Goal: Navigation & Orientation: Find specific page/section

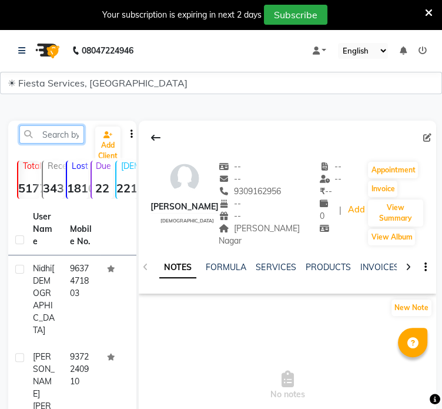
click at [60, 131] on input "text" at bounding box center [51, 134] width 65 height 18
paste input "8149927975"
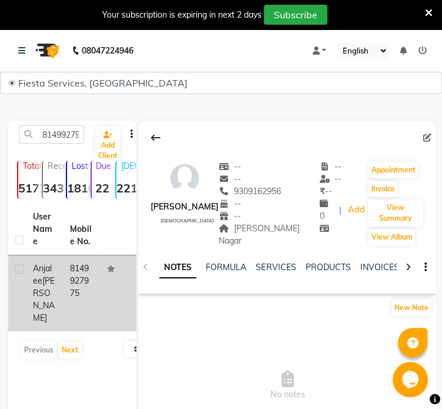
click at [77, 291] on td "8149927975" at bounding box center [81, 293] width 37 height 76
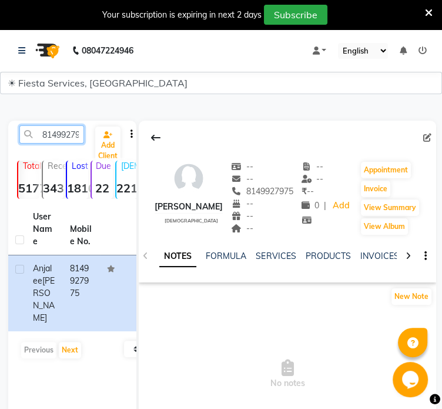
click at [57, 138] on input "8149927975" at bounding box center [51, 134] width 65 height 18
paste input "9373116746"
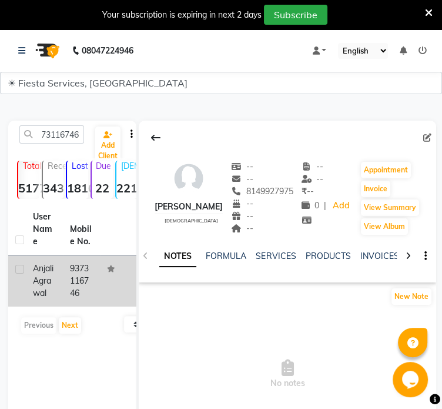
click at [59, 264] on td "[PERSON_NAME]" at bounding box center [44, 280] width 37 height 51
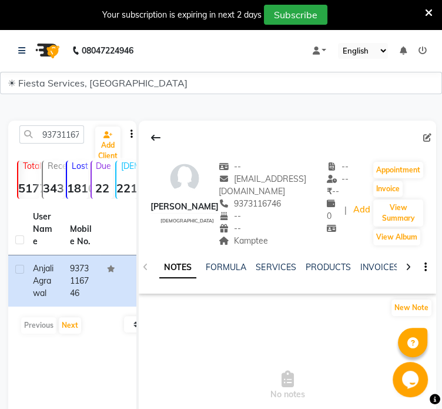
drag, startPoint x: 227, startPoint y: 242, endPoint x: 267, endPoint y: 241, distance: 40.0
click at [267, 241] on div "Kamptee Address" at bounding box center [273, 241] width 108 height 12
copy span "Kamptee"
click at [32, 132] on input "9373116746" at bounding box center [51, 134] width 65 height 18
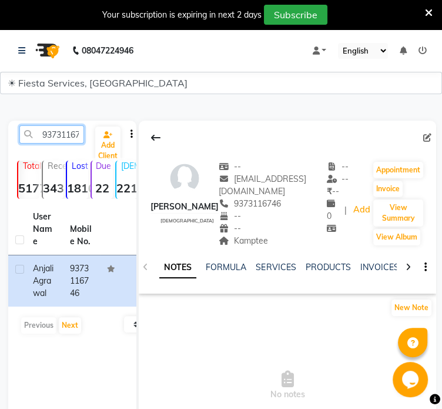
click at [65, 134] on input "9373116746" at bounding box center [51, 134] width 65 height 18
paste input "27287858"
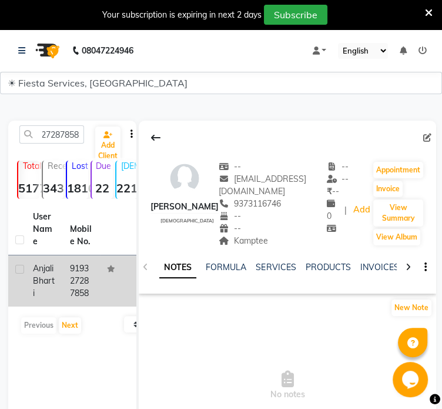
click at [54, 286] on div "[PERSON_NAME]" at bounding box center [44, 280] width 23 height 37
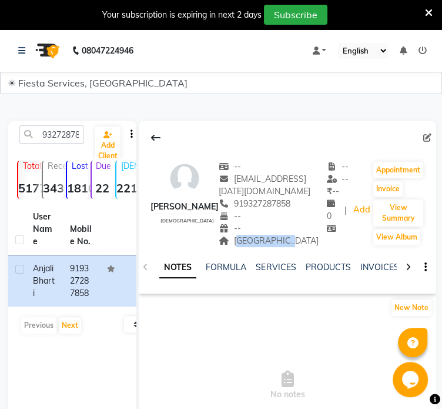
drag, startPoint x: 224, startPoint y: 240, endPoint x: 288, endPoint y: 243, distance: 64.2
click at [288, 243] on div "Gandhinagar" at bounding box center [273, 241] width 108 height 12
copy span "Gandhinagar"
click at [71, 131] on input "9327287858" at bounding box center [51, 134] width 65 height 18
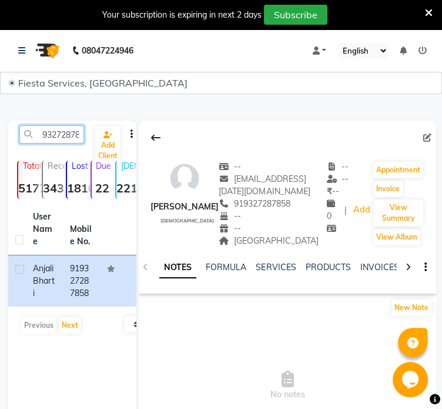
paste input "769817226"
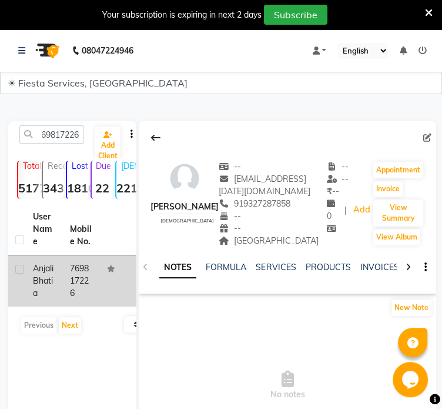
click at [58, 277] on td "Anjali Bhatia" at bounding box center [44, 280] width 37 height 51
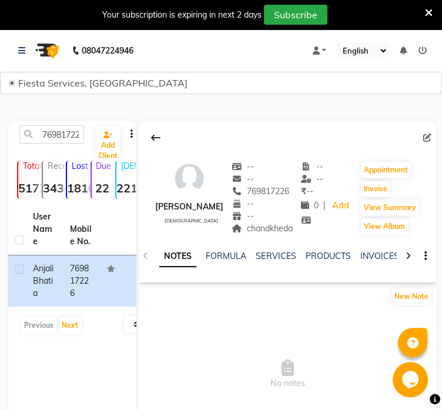
drag, startPoint x: 244, startPoint y: 229, endPoint x: 294, endPoint y: 229, distance: 49.4
click at [294, 229] on div "Anjali Bhatia female -- -- 769817226 -- -- chandkheda -- -- ₹ -- 0 | Add Appoin…" at bounding box center [288, 192] width 298 height 87
copy span "chandkheda"
click at [65, 141] on input "769817226" at bounding box center [51, 134] width 65 height 18
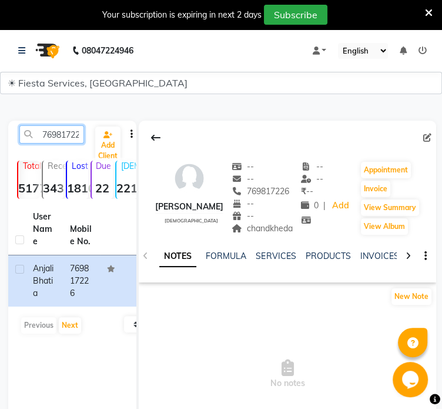
click at [58, 134] on input "769817226" at bounding box center [51, 134] width 65 height 18
paste input "9822470808"
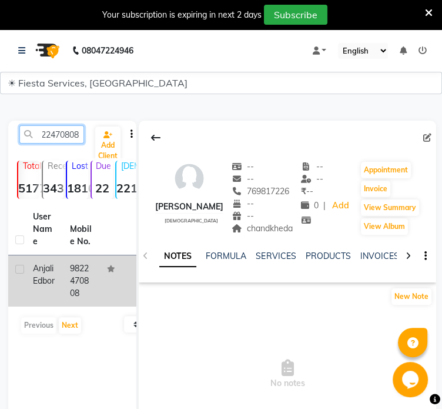
type input "9822470808"
click at [61, 283] on td "Anjali Edbor" at bounding box center [44, 280] width 37 height 51
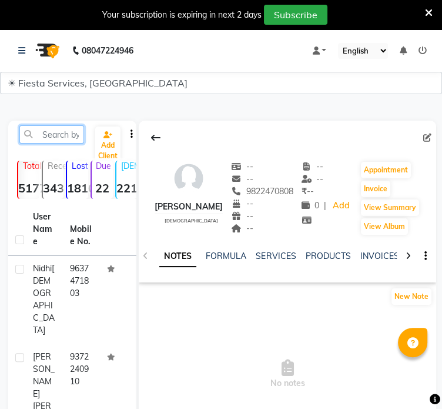
click at [35, 134] on input "text" at bounding box center [51, 134] width 65 height 18
paste input "7999871297"
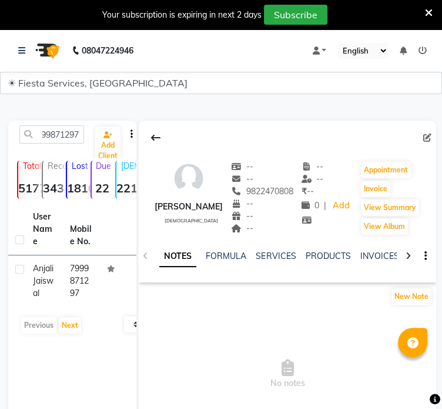
click at [74, 267] on td "7999871297" at bounding box center [81, 280] width 37 height 51
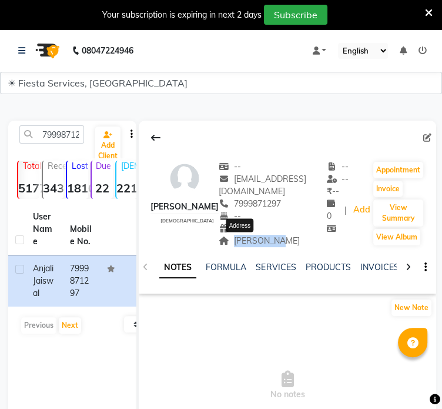
drag, startPoint x: 226, startPoint y: 241, endPoint x: 271, endPoint y: 241, distance: 44.7
click at [271, 241] on div "Nara Ghat Address" at bounding box center [273, 241] width 108 height 12
click at [255, 240] on span "Nara Ghat" at bounding box center [259, 240] width 81 height 11
copy span "Nara Ghat"
click at [66, 131] on input "7999871297" at bounding box center [51, 134] width 65 height 18
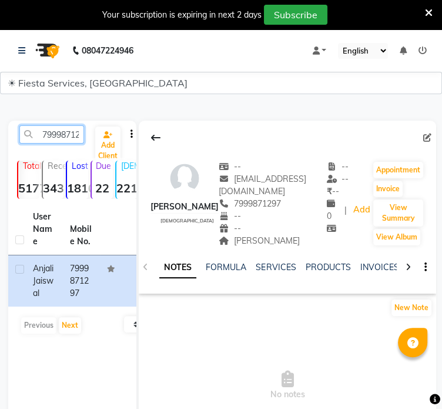
click at [66, 131] on input "7999871297" at bounding box center [51, 134] width 65 height 18
paste input "8421777453"
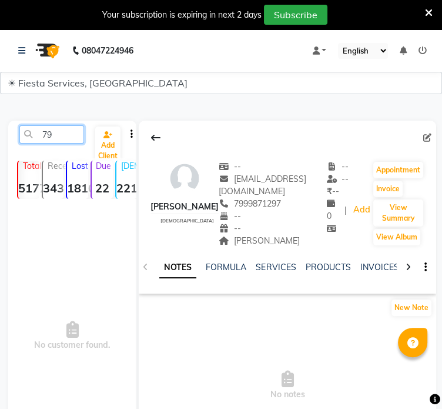
type input "7"
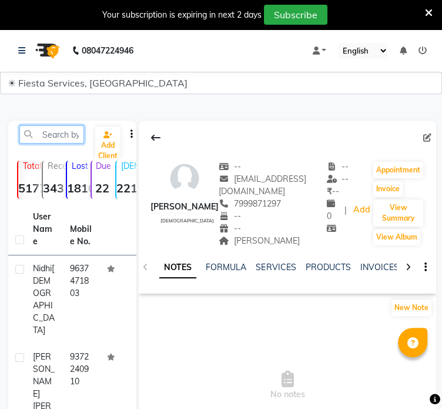
paste input "8421777453"
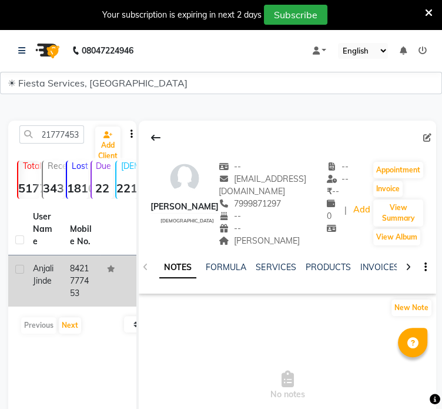
click at [79, 279] on td "8421777453" at bounding box center [81, 280] width 37 height 51
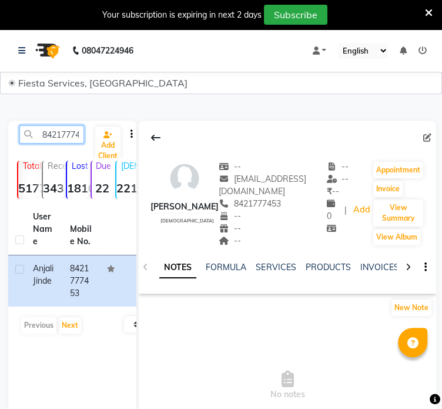
click at [69, 132] on input "8421777453" at bounding box center [51, 134] width 65 height 18
paste input "7498599"
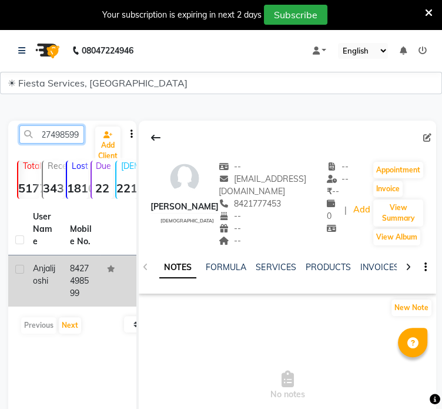
type input "8427498599"
click at [75, 288] on td "8427498599" at bounding box center [81, 280] width 37 height 51
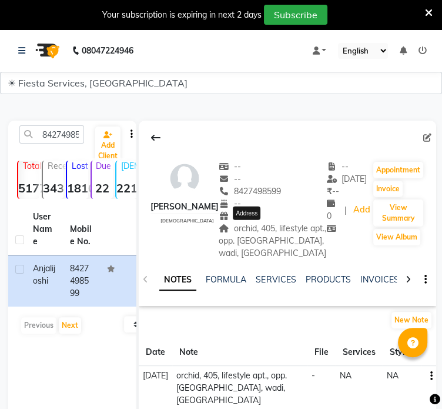
click at [219, 231] on span "orchid, 405, lifestyle apt., opp. gurudwara, wadi, amravati road" at bounding box center [273, 240] width 108 height 35
click at [430, 136] on icon at bounding box center [428, 138] width 8 height 8
select select "[DEMOGRAPHIC_DATA]"
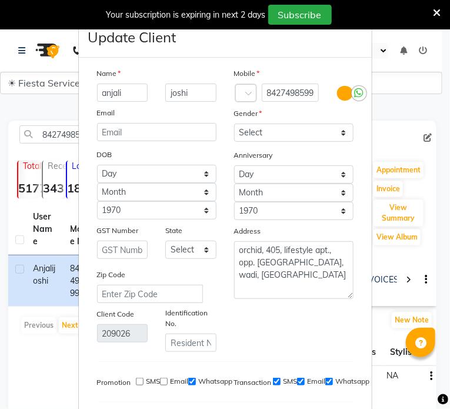
click at [418, 164] on ngb-modal-window "Update Client Name anjali joshi Email DOB Day 01 02 03 04 05 06 07 08 09 10 11 …" at bounding box center [225, 204] width 450 height 409
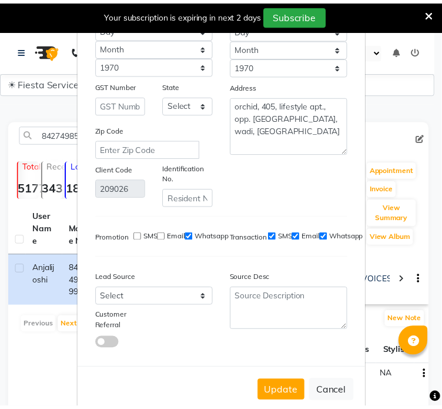
scroll to position [171, 0]
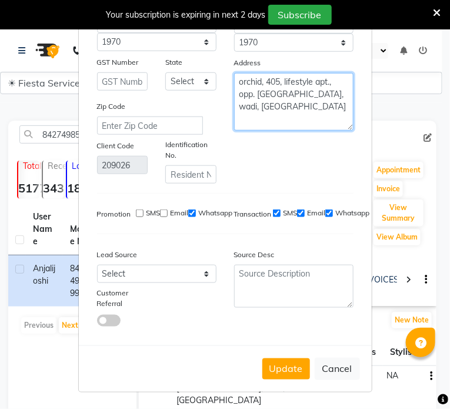
drag, startPoint x: 235, startPoint y: 79, endPoint x: 294, endPoint y: 110, distance: 66.3
click at [294, 111] on textarea "orchid, 405, lifestyle apt., opp. gurudwara, wadi, amravati road" at bounding box center [293, 102] width 119 height 58
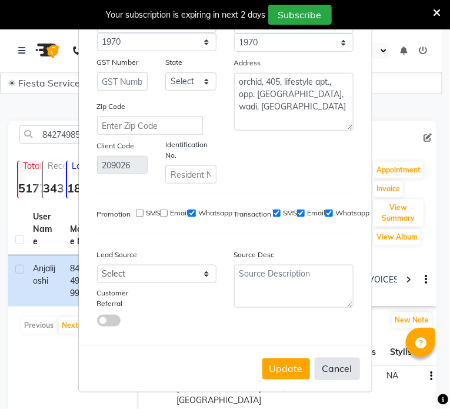
click at [348, 380] on button "Cancel" at bounding box center [337, 369] width 45 height 22
select select
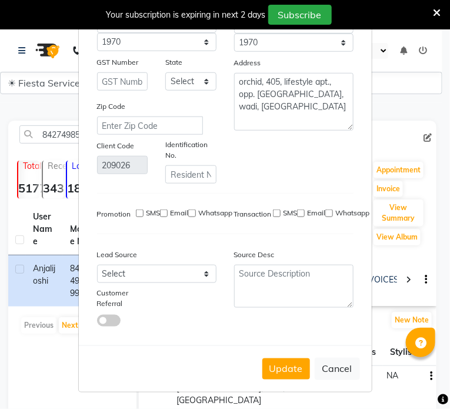
select select
checkbox input "false"
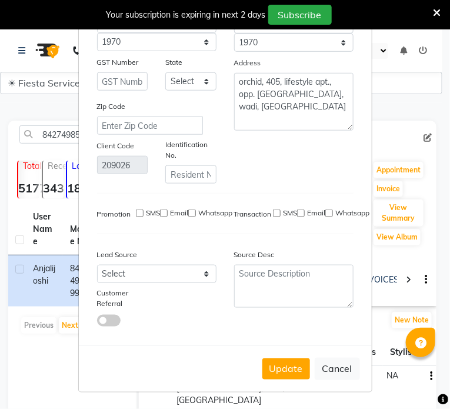
checkbox input "false"
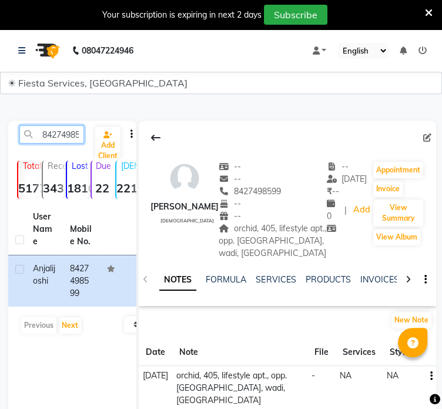
click at [72, 138] on input "8427498599" at bounding box center [51, 134] width 65 height 18
paste input "999795110"
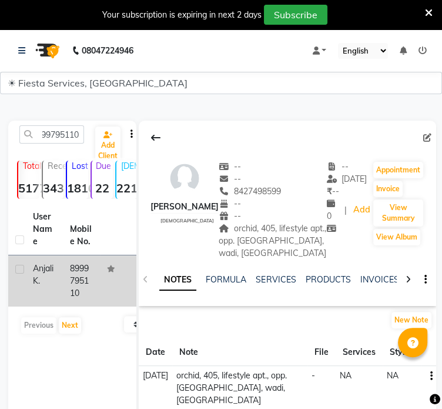
click at [55, 276] on div "Anjali K." at bounding box center [44, 274] width 23 height 25
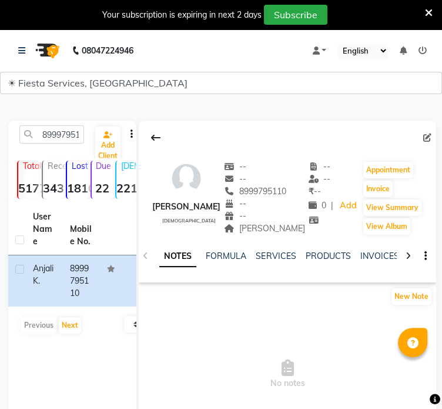
drag, startPoint x: 225, startPoint y: 229, endPoint x: 289, endPoint y: 229, distance: 64.7
click at [289, 229] on div "Anjali K. female -- -- 8999795110 -- -- Narendra Nagar Address -- -- ₹ -- 0 | A…" at bounding box center [288, 192] width 298 height 87
copy span "Narendra Nagar"
click at [64, 136] on input "8999795110" at bounding box center [51, 134] width 65 height 18
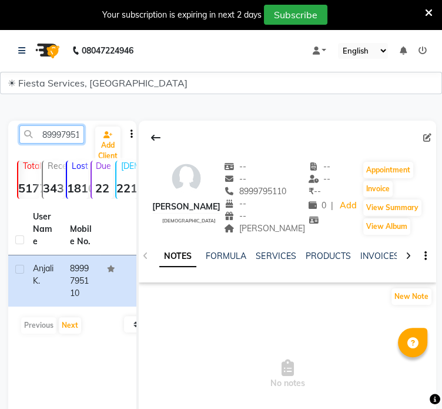
paste input "530899957"
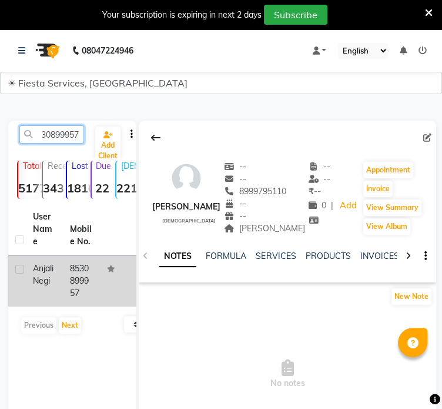
type input "8530899957"
click at [76, 285] on td "8530899957" at bounding box center [81, 280] width 37 height 51
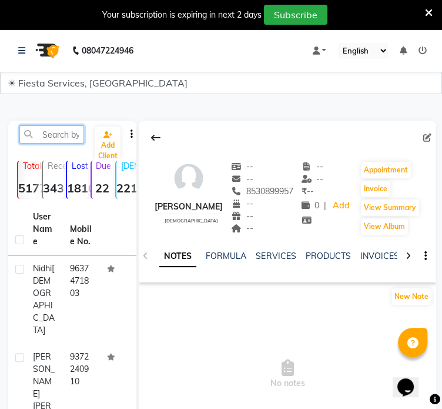
click at [78, 127] on input "text" at bounding box center [51, 134] width 65 height 18
paste input "8530899957"
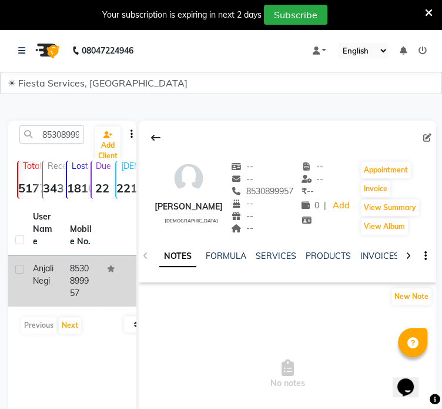
click at [84, 289] on td "8530899957" at bounding box center [81, 280] width 37 height 51
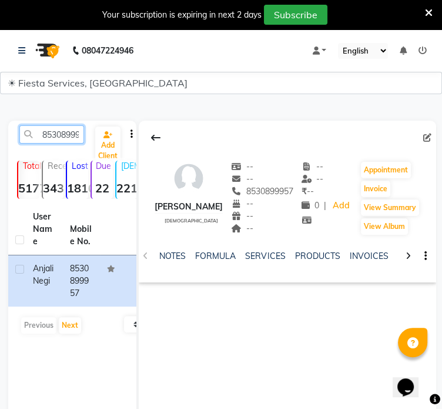
click at [62, 138] on input "8530899957" at bounding box center [51, 134] width 65 height 18
paste input "7861042606"
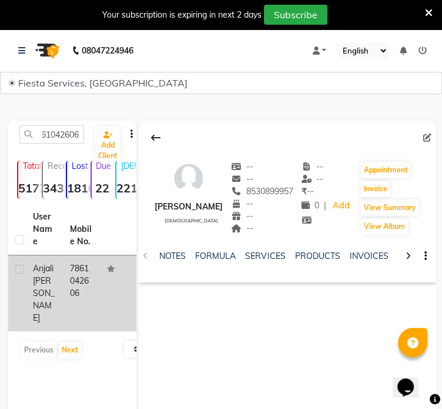
click at [91, 278] on td "7861042606" at bounding box center [81, 293] width 37 height 76
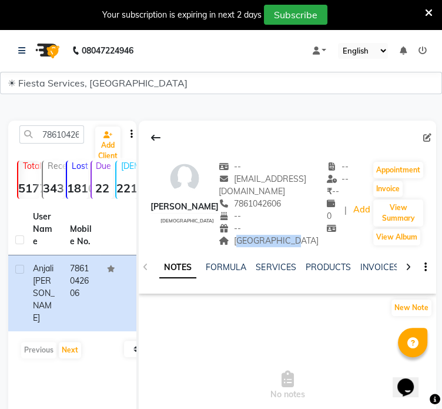
drag, startPoint x: 227, startPoint y: 240, endPoint x: 281, endPoint y: 241, distance: 54.1
click at [281, 241] on div "Gandhi nagar Address" at bounding box center [273, 241] width 108 height 12
copy span "Gandhi nagar"
click at [73, 134] on input "7861042606" at bounding box center [51, 134] width 65 height 18
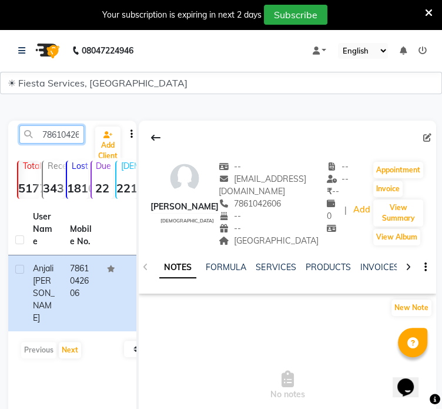
paste input "8169834148"
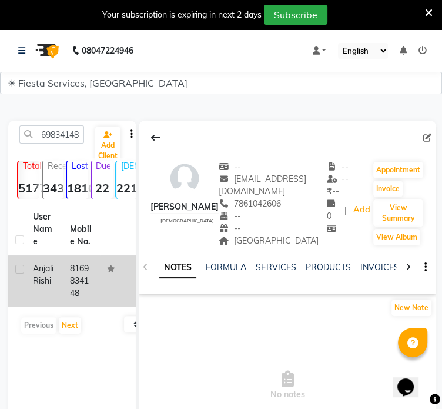
click at [77, 268] on td "8169834148" at bounding box center [81, 280] width 37 height 51
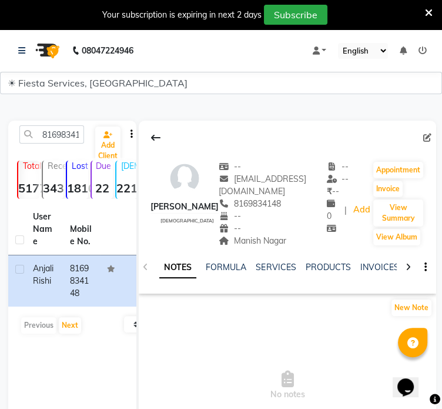
drag, startPoint x: 216, startPoint y: 238, endPoint x: 271, endPoint y: 239, distance: 55.3
click at [271, 239] on div "Manish Nagar" at bounding box center [273, 241] width 108 height 12
copy span "Manish Nagar"
click at [62, 129] on input "8169834148" at bounding box center [51, 134] width 65 height 18
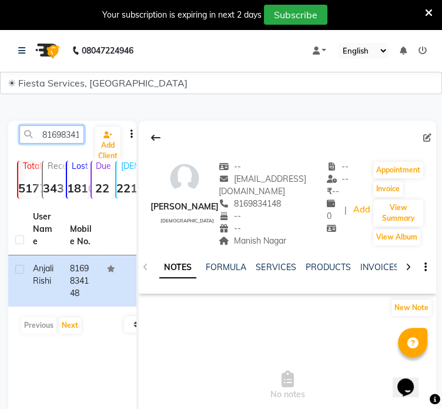
paste input "7987465301"
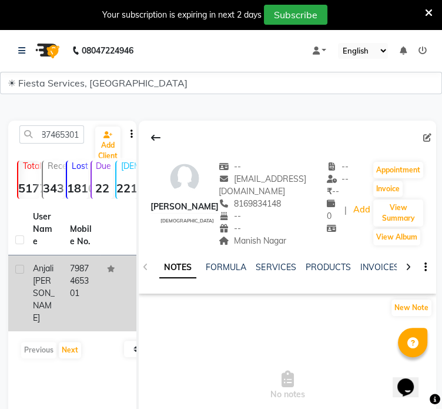
click at [81, 274] on td "7987465301" at bounding box center [81, 293] width 37 height 76
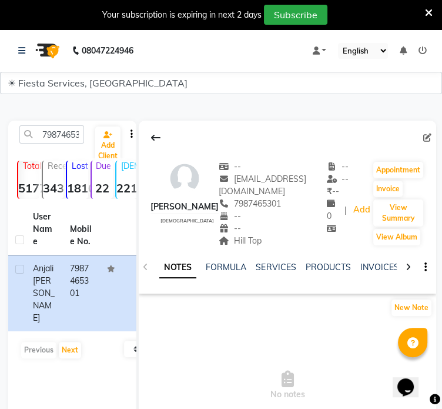
drag, startPoint x: 231, startPoint y: 241, endPoint x: 269, endPoint y: 241, distance: 38.8
click at [269, 241] on div "Hill Top" at bounding box center [273, 241] width 108 height 12
copy span "Hill Top"
click at [71, 131] on input "7987465301" at bounding box center [51, 134] width 65 height 18
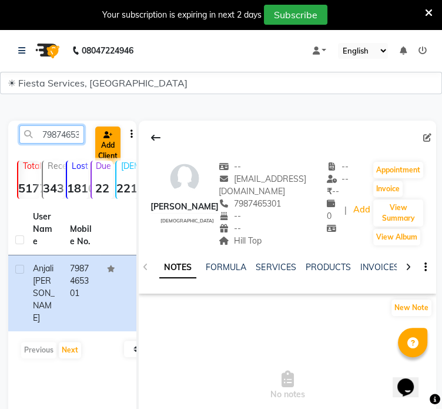
paste input "8128693299"
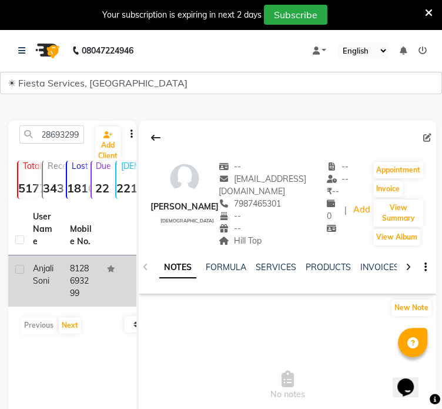
click at [77, 281] on td "8128693299" at bounding box center [81, 280] width 37 height 51
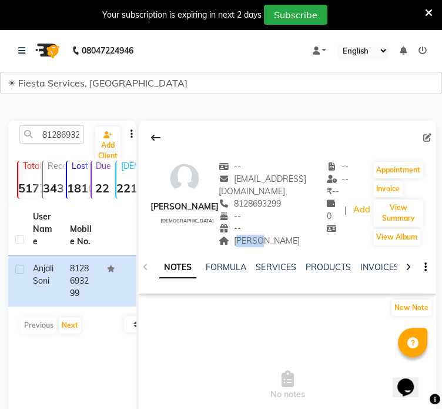
drag, startPoint x: 218, startPoint y: 242, endPoint x: 241, endPoint y: 241, distance: 22.9
click at [241, 241] on div "Shela Address" at bounding box center [273, 241] width 108 height 12
copy span "Shela"
click at [71, 141] on input "8128693299" at bounding box center [51, 134] width 65 height 18
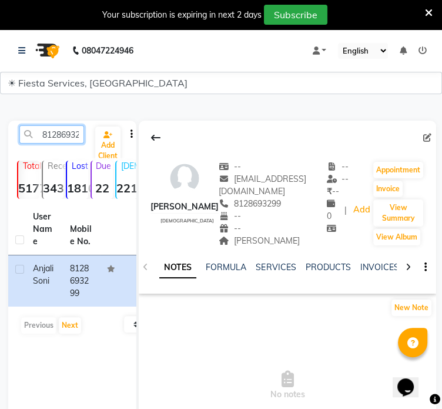
click at [71, 141] on input "8128693299" at bounding box center [51, 134] width 65 height 18
paste input "9925399361"
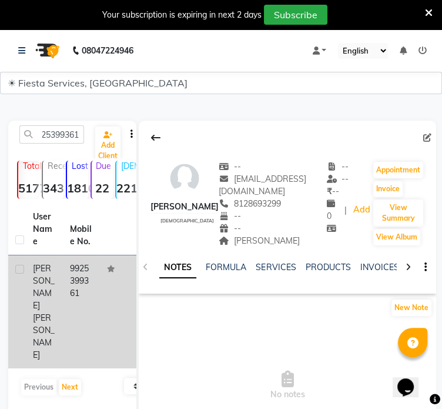
click at [58, 277] on td "Anjali Urvish Shah" at bounding box center [44, 311] width 37 height 113
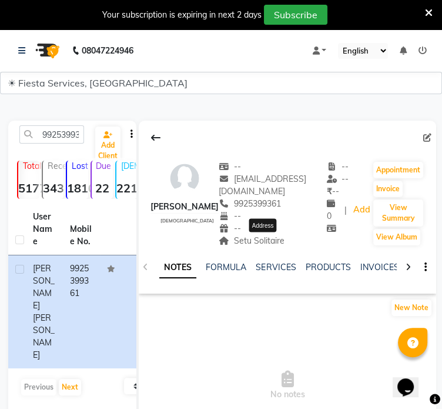
click at [241, 243] on span "Setu Solitaire" at bounding box center [252, 240] width 66 height 11
drag, startPoint x: 246, startPoint y: 241, endPoint x: 296, endPoint y: 242, distance: 49.4
click at [296, 242] on div "Setu Solitaire" at bounding box center [273, 241] width 108 height 12
copy span "Setu Solitaire"
drag, startPoint x: 46, startPoint y: 121, endPoint x: 52, endPoint y: 132, distance: 12.1
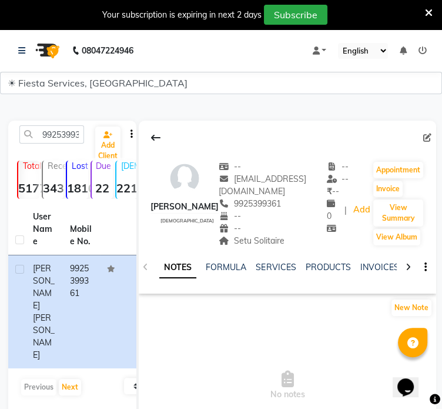
click at [51, 131] on main "9925399361 Add Client Total 5177 Recent 343 Lost 1810 Due 22 Male 221 Female 48…" at bounding box center [221, 297] width 442 height 388
click at [52, 132] on input "9925399361" at bounding box center [51, 134] width 65 height 18
paste input "106904872"
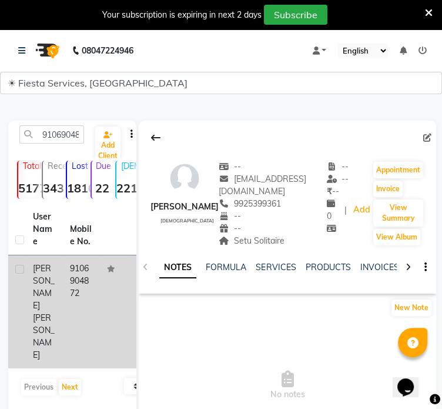
click at [80, 268] on td "9106904872" at bounding box center [81, 311] width 37 height 113
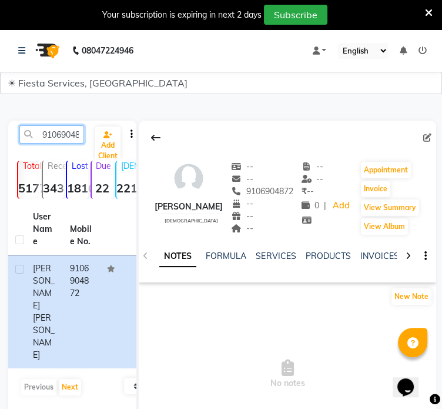
click at [49, 142] on input "9106904872" at bounding box center [51, 134] width 65 height 18
paste input "00104624"
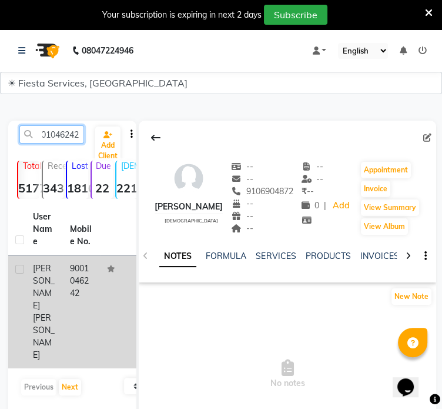
type input "9001046242"
click at [86, 286] on td "9001046242" at bounding box center [81, 311] width 37 height 113
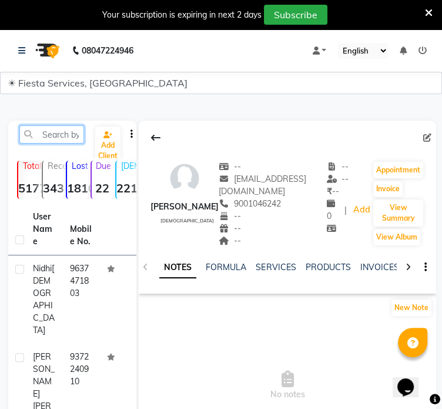
click at [72, 139] on input "text" at bounding box center [51, 134] width 65 height 18
paste input "9106904872"
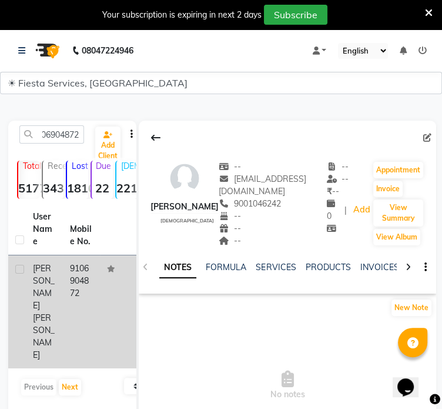
click at [73, 278] on td "9106904872" at bounding box center [81, 311] width 37 height 113
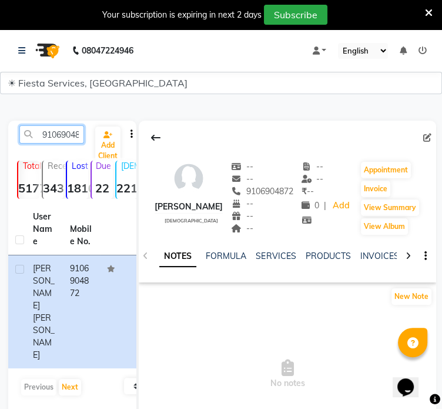
click at [56, 136] on input "9106904872" at bounding box center [51, 134] width 65 height 18
paste input "00104624"
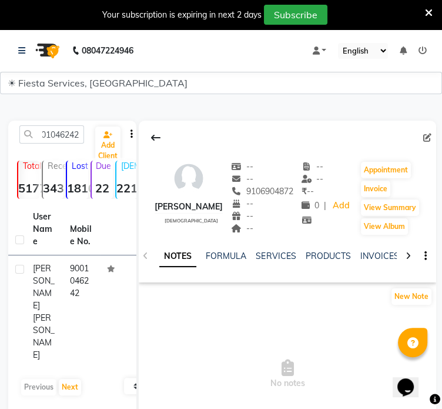
click at [47, 378] on div "Previous Next" at bounding box center [72, 387] width 119 height 19
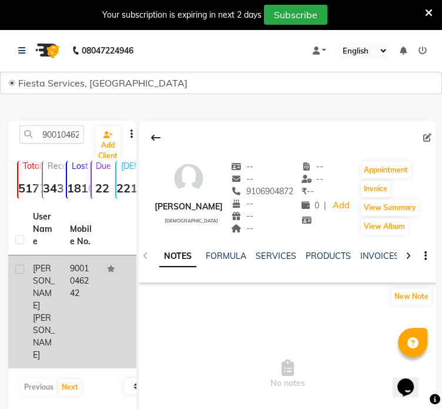
click at [63, 292] on td "9001046242" at bounding box center [81, 311] width 37 height 113
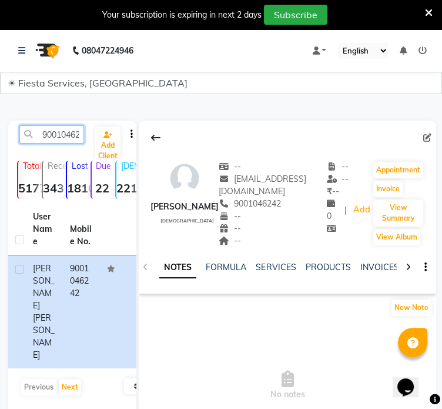
click at [64, 135] on input "9001046242" at bounding box center [51, 134] width 65 height 18
paste input "503026951"
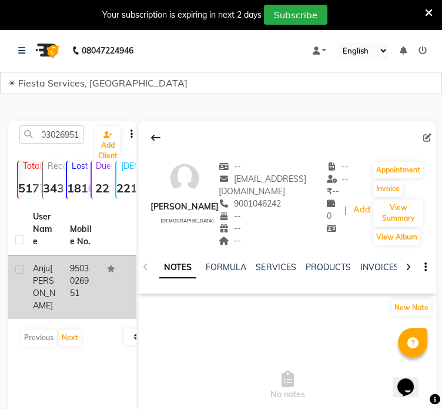
click at [81, 282] on td "9503026951" at bounding box center [81, 287] width 37 height 64
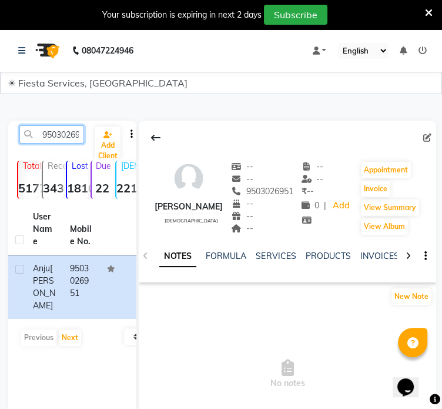
click at [77, 139] on input "9503026951" at bounding box center [51, 134] width 65 height 18
type input "v"
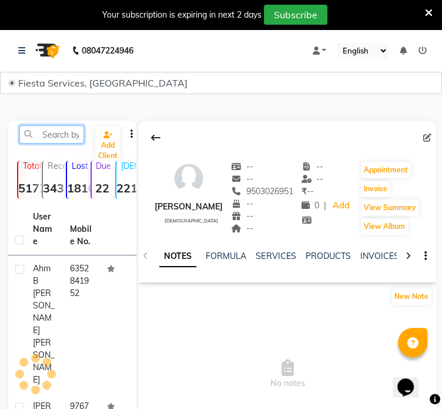
paste input "9925655401"
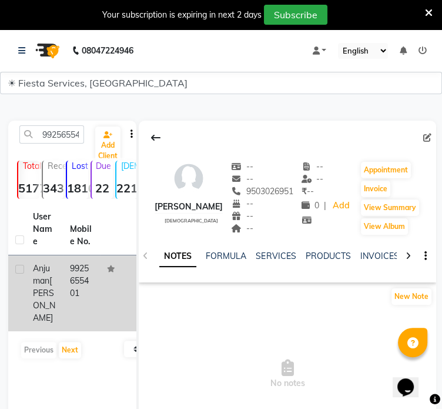
click at [36, 299] on span "Mansuri" at bounding box center [44, 299] width 22 height 48
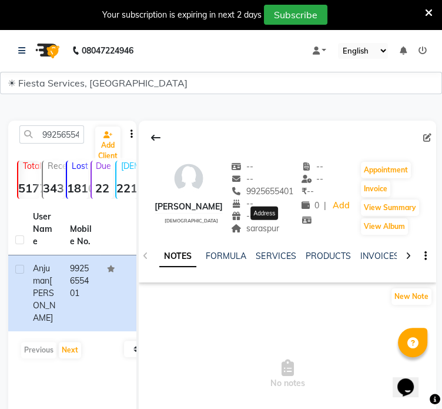
drag, startPoint x: 258, startPoint y: 229, endPoint x: 284, endPoint y: 231, distance: 25.3
click at [289, 229] on div "saraspur Address" at bounding box center [262, 228] width 62 height 12
drag, startPoint x: 256, startPoint y: 230, endPoint x: 292, endPoint y: 231, distance: 36.5
click at [292, 231] on div "saraspur" at bounding box center [262, 228] width 62 height 12
copy span "saraspur"
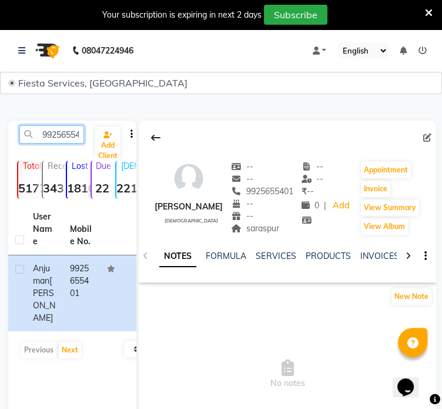
click at [56, 135] on input "9925655401" at bounding box center [51, 134] width 65 height 18
paste input "8840777412"
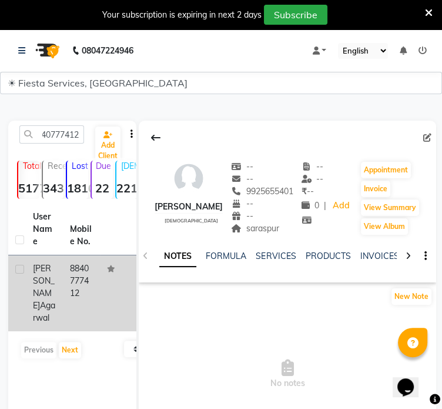
click at [76, 298] on td "8840777412" at bounding box center [81, 293] width 37 height 76
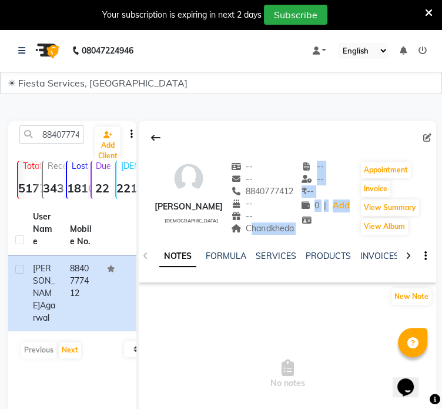
drag, startPoint x: 253, startPoint y: 228, endPoint x: 306, endPoint y: 230, distance: 53.0
click at [306, 230] on div "Ankita Agarwal female -- -- 8840777412 -- -- Chandkheda -- -- ₹ -- 0 | Add Appo…" at bounding box center [288, 192] width 298 height 87
click at [272, 228] on span "Chandkheda" at bounding box center [262, 228] width 63 height 11
drag, startPoint x: 252, startPoint y: 229, endPoint x: 302, endPoint y: 228, distance: 49.4
click at [302, 228] on div "Ankita Agarwal female -- -- 8840777412 -- -- Chandkheda -- -- ₹ -- 0 | Add Appo…" at bounding box center [288, 192] width 298 height 87
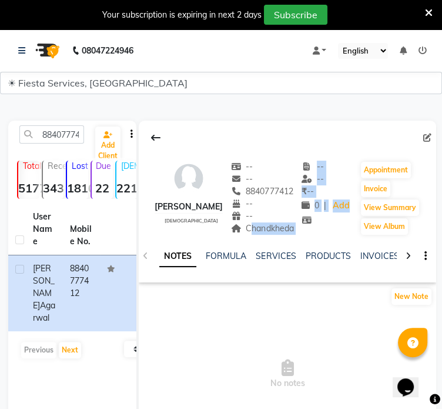
copy span "Chandkheda"
click at [58, 135] on input "8840777412" at bounding box center [51, 134] width 65 height 18
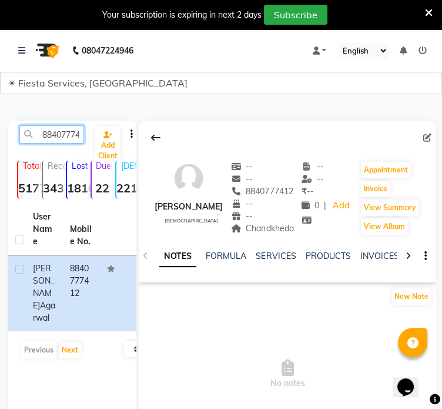
click at [58, 135] on input "8840777412" at bounding box center [51, 134] width 65 height 18
paste input "97306209"
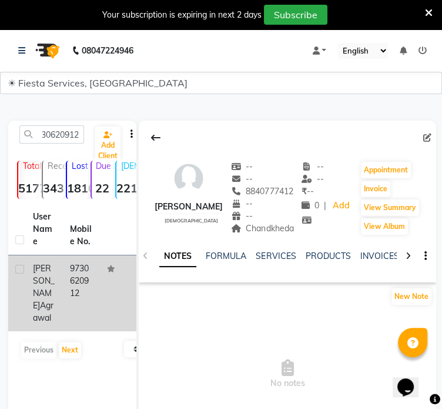
click at [78, 296] on td "9730620912" at bounding box center [81, 293] width 37 height 76
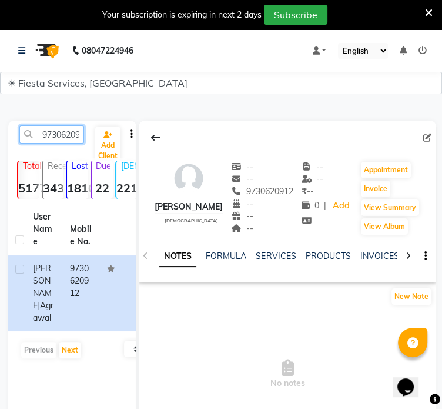
click at [61, 141] on input "9730620912" at bounding box center [51, 134] width 65 height 18
paste input "344661147"
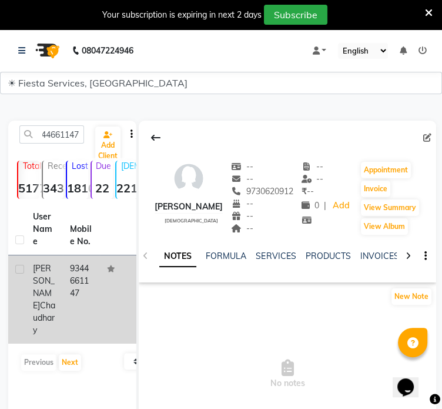
click at [87, 276] on td "9344661147" at bounding box center [81, 299] width 37 height 88
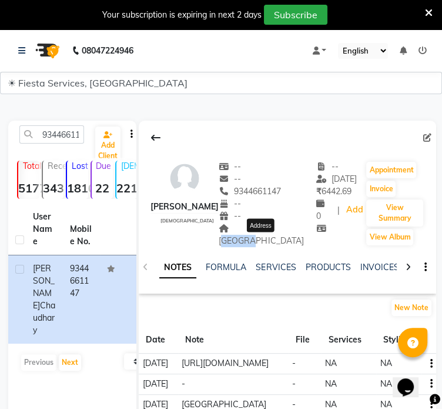
drag, startPoint x: 254, startPoint y: 239, endPoint x: 282, endPoint y: 241, distance: 28.9
click at [282, 241] on span "Nagpur" at bounding box center [261, 234] width 85 height 23
copy span "Nagpur"
drag, startPoint x: 53, startPoint y: 151, endPoint x: 59, endPoint y: 141, distance: 12.4
click at [54, 149] on div "9344661147 Add Client" at bounding box center [73, 139] width 124 height 28
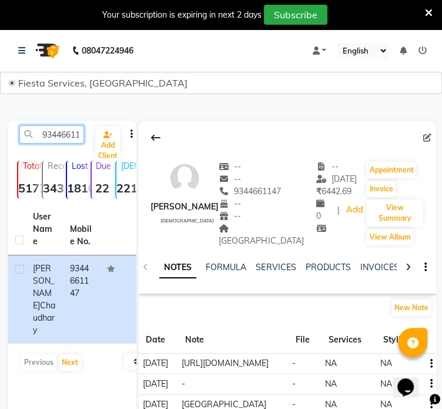
click at [61, 138] on input "9344661147" at bounding box center [51, 134] width 65 height 18
paste input "099035578"
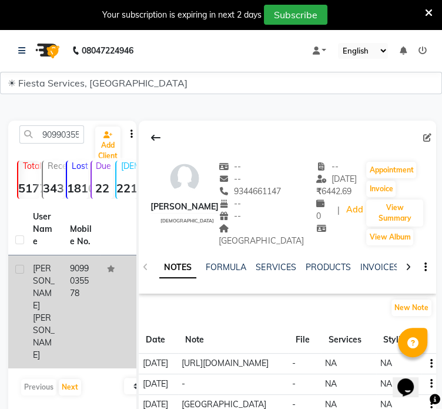
click at [71, 270] on td "9099035578" at bounding box center [81, 311] width 37 height 113
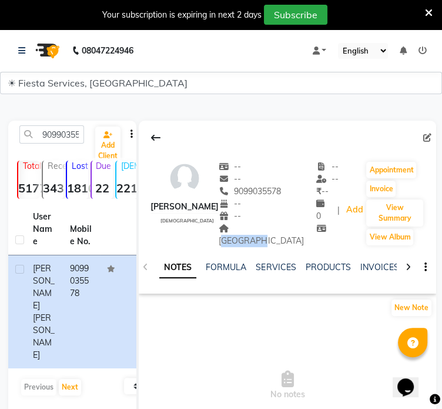
drag, startPoint x: 248, startPoint y: 229, endPoint x: 295, endPoint y: 229, distance: 47.1
click at [295, 229] on div "Madhupur" at bounding box center [268, 234] width 98 height 25
copy span "Madhupur"
click at [59, 132] on input "9099035578" at bounding box center [51, 134] width 65 height 18
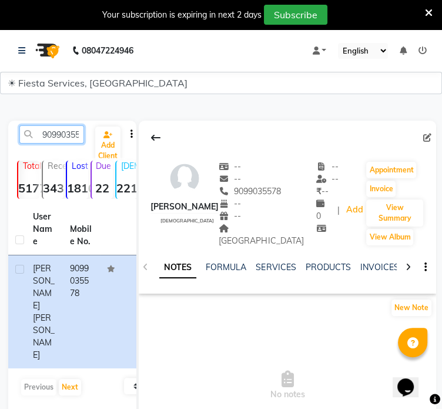
paste input "39631199"
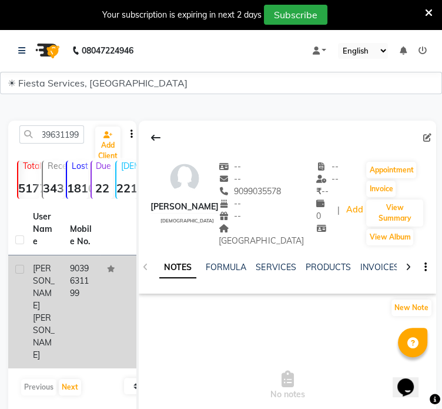
click at [72, 281] on td "9039631199" at bounding box center [81, 311] width 37 height 113
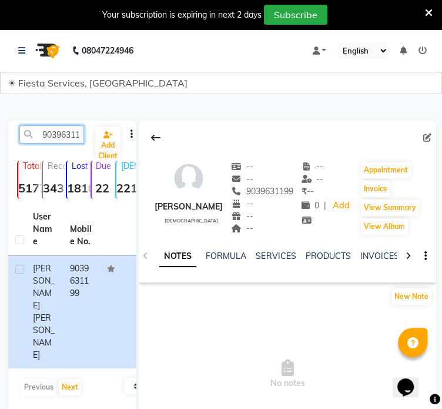
click at [70, 139] on input "9039631199" at bounding box center [51, 134] width 65 height 18
paste input "561649407"
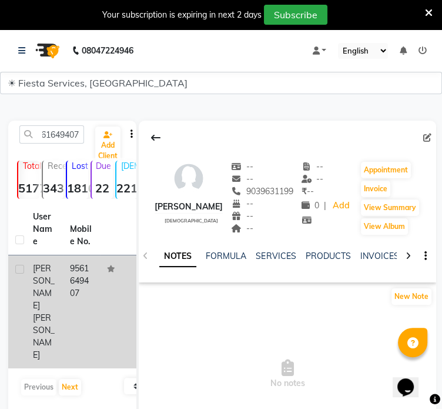
click at [82, 289] on td "9561649407" at bounding box center [81, 311] width 37 height 113
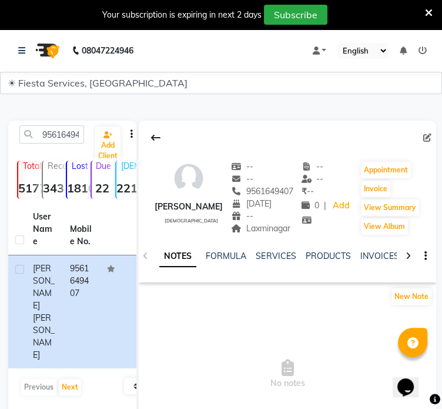
drag, startPoint x: 251, startPoint y: 226, endPoint x: 299, endPoint y: 231, distance: 48.4
click at [294, 231] on div "Laxminagar" at bounding box center [262, 228] width 62 height 12
click at [48, 135] on input "9561649407" at bounding box center [51, 134] width 65 height 18
paste input "8690248455"
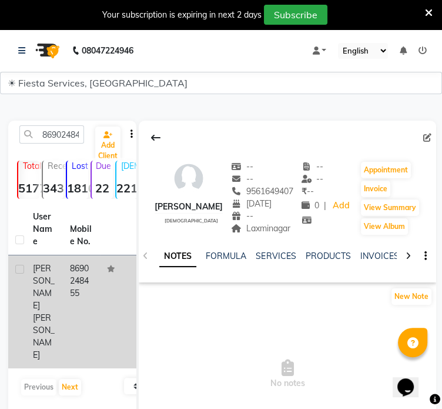
click at [88, 284] on td "8690248455" at bounding box center [81, 311] width 37 height 113
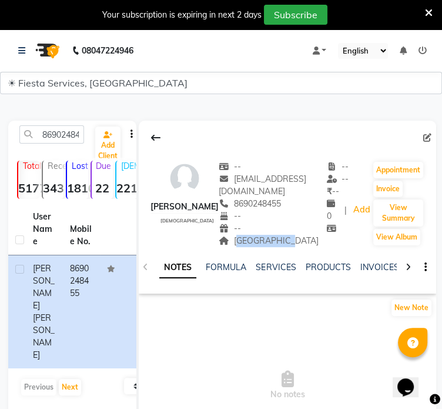
drag, startPoint x: 232, startPoint y: 240, endPoint x: 287, endPoint y: 241, distance: 54.7
click at [287, 241] on div "Nehru nagar" at bounding box center [273, 241] width 108 height 12
copy span "Nehru nagar"
click at [71, 134] on input "8690248455" at bounding box center [51, 134] width 65 height 18
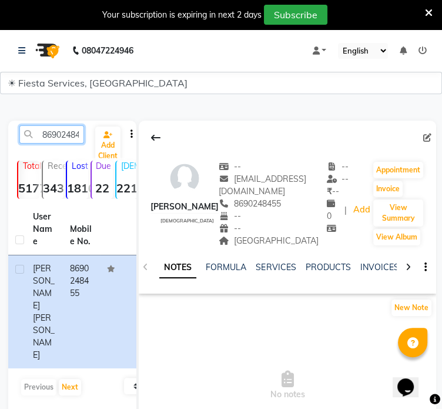
paste input "9021298634"
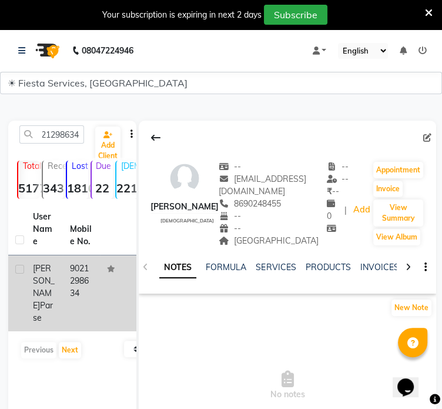
click at [64, 278] on td "9021298634" at bounding box center [81, 293] width 37 height 76
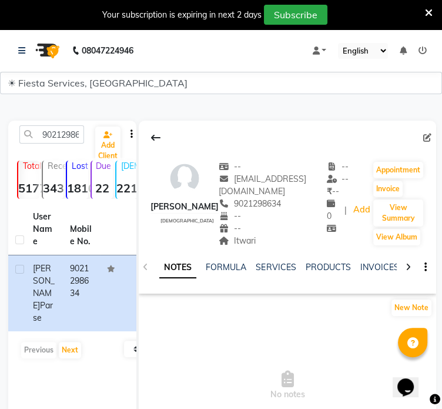
drag, startPoint x: 220, startPoint y: 241, endPoint x: 248, endPoint y: 241, distance: 28.2
click at [248, 241] on div "Itwari" at bounding box center [273, 241] width 108 height 12
copy span "Itwari"
click at [59, 135] on input "9021298634" at bounding box center [51, 134] width 65 height 18
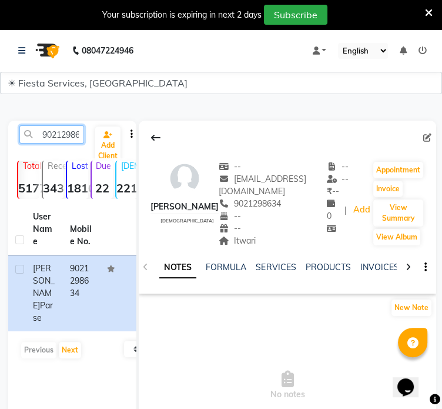
paste input "172619733"
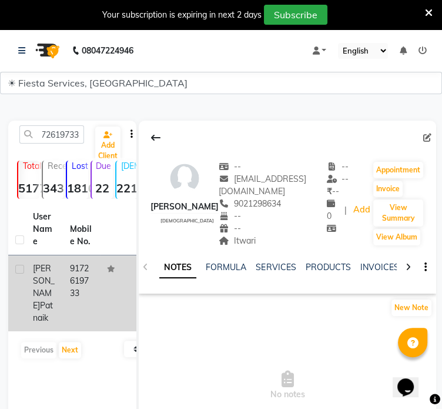
click at [91, 267] on td "9172619733" at bounding box center [81, 293] width 37 height 76
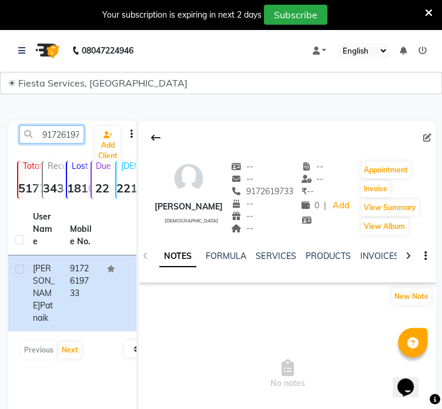
click at [67, 133] on input "9172619733" at bounding box center [51, 134] width 65 height 18
paste input "7058991811"
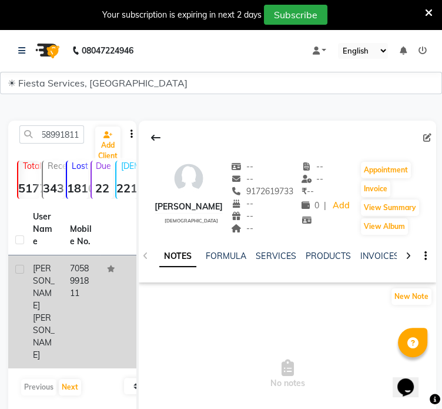
click at [88, 272] on td "7058991811" at bounding box center [81, 311] width 37 height 113
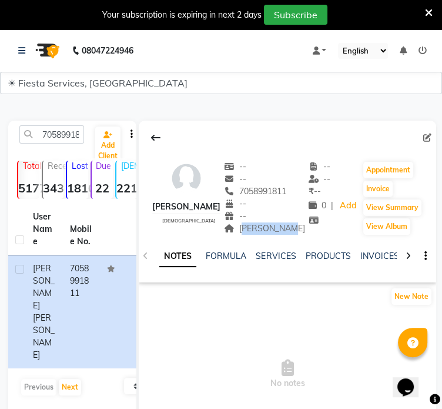
drag, startPoint x: 242, startPoint y: 232, endPoint x: 279, endPoint y: 229, distance: 37.1
click at [279, 229] on div "Sita burdi" at bounding box center [264, 228] width 81 height 12
copy span "Sita burdi"
click at [68, 139] on input "7058991811" at bounding box center [51, 134] width 65 height 18
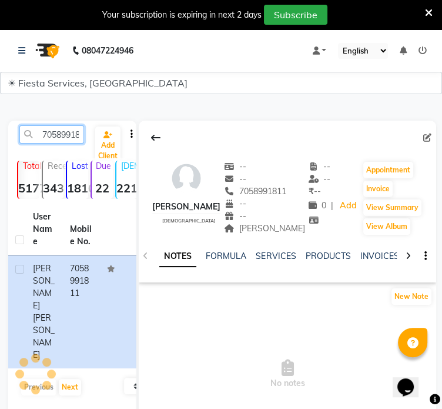
click at [68, 139] on input "7058991811" at bounding box center [51, 134] width 65 height 18
paste input "9561800577"
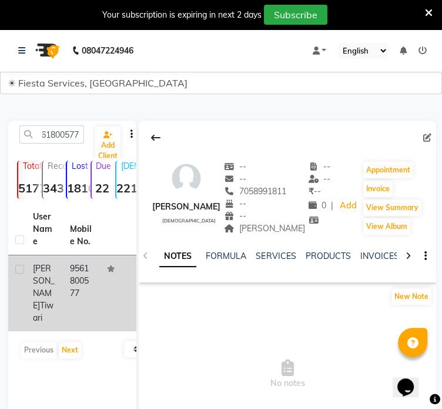
click at [66, 275] on td "9561800577" at bounding box center [81, 293] width 37 height 76
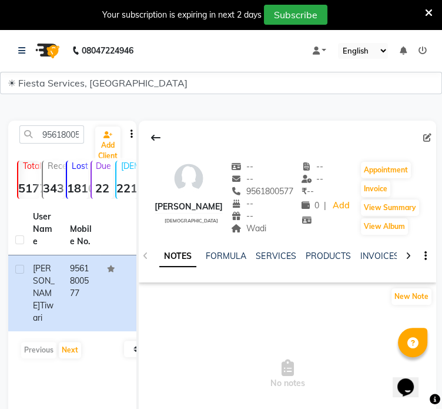
drag, startPoint x: 242, startPoint y: 229, endPoint x: 267, endPoint y: 229, distance: 25.3
click at [267, 229] on div "Wadi" at bounding box center [262, 228] width 62 height 12
copy span "Wadi"
click at [60, 139] on input "9561800577" at bounding box center [51, 134] width 65 height 18
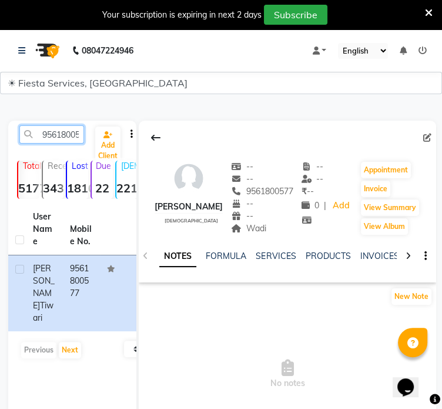
paste input "8805392966"
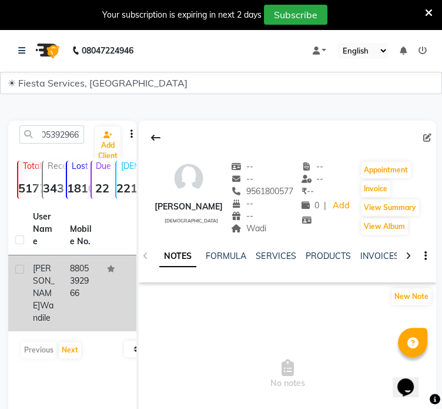
click at [97, 278] on td "8805392966" at bounding box center [81, 293] width 37 height 76
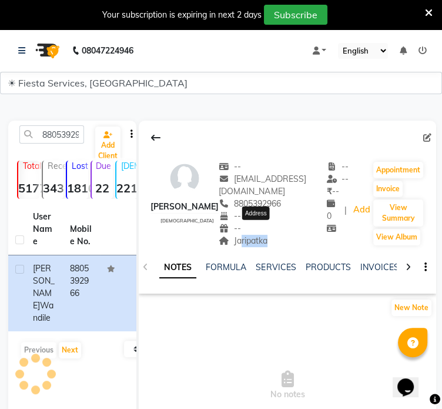
drag, startPoint x: 249, startPoint y: 229, endPoint x: 275, endPoint y: 233, distance: 26.7
click at [268, 235] on span "Jaripatka" at bounding box center [243, 240] width 49 height 11
drag, startPoint x: 246, startPoint y: 229, endPoint x: 286, endPoint y: 232, distance: 40.7
click at [286, 235] on div "Jaripatka" at bounding box center [273, 241] width 108 height 12
copy span "Jaripatka"
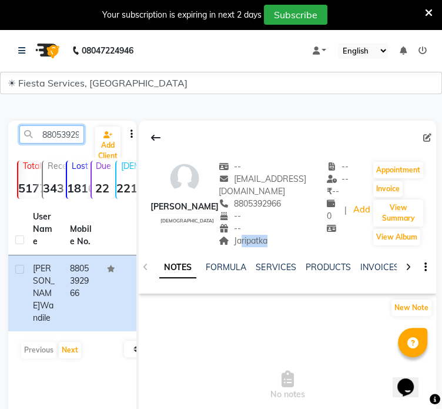
click at [61, 127] on input "8805392966" at bounding box center [51, 134] width 65 height 18
paste input "9823686267"
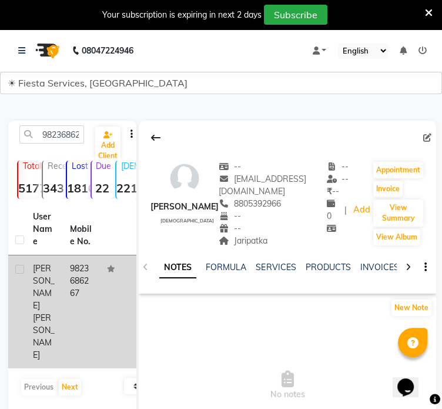
drag, startPoint x: 94, startPoint y: 272, endPoint x: 102, endPoint y: 263, distance: 11.7
click at [94, 271] on td "9823686267" at bounding box center [81, 311] width 37 height 113
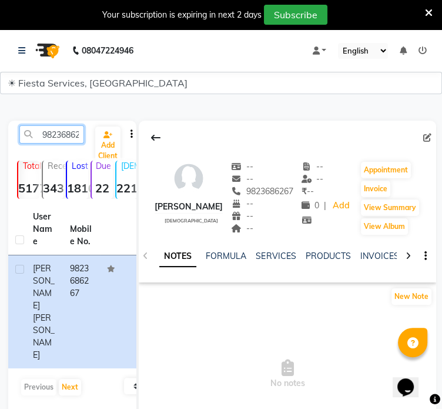
click at [64, 139] on input "9823686267" at bounding box center [51, 134] width 65 height 18
paste input "743398250"
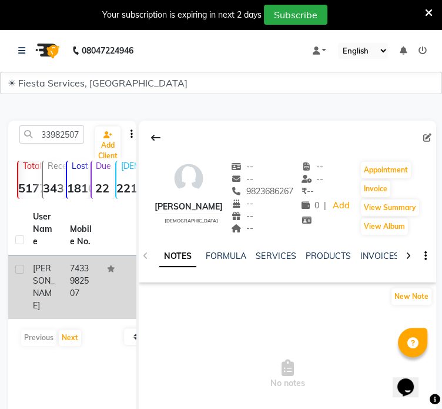
click at [79, 273] on td "7433982507" at bounding box center [81, 287] width 37 height 64
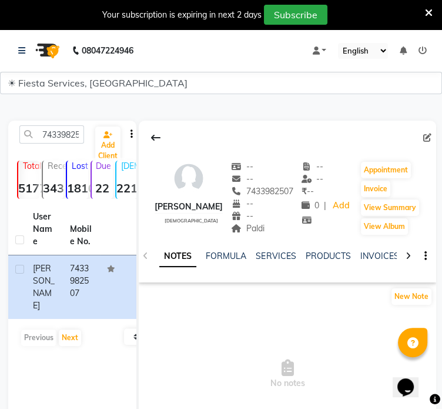
drag, startPoint x: 223, startPoint y: 229, endPoint x: 249, endPoint y: 231, distance: 26.5
click at [249, 231] on div "Paldi Address" at bounding box center [262, 228] width 62 height 12
copy span "Paldi"
click at [63, 134] on input "7433982507" at bounding box center [51, 134] width 65 height 18
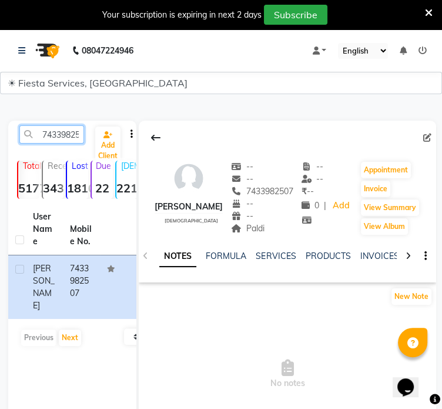
paste input "9226911828"
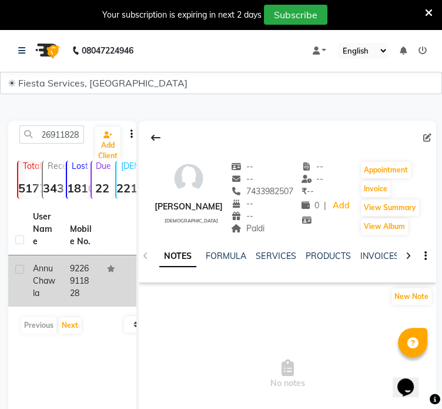
drag, startPoint x: 71, startPoint y: 277, endPoint x: 76, endPoint y: 272, distance: 7.5
click at [72, 277] on td "9226911828" at bounding box center [81, 280] width 37 height 51
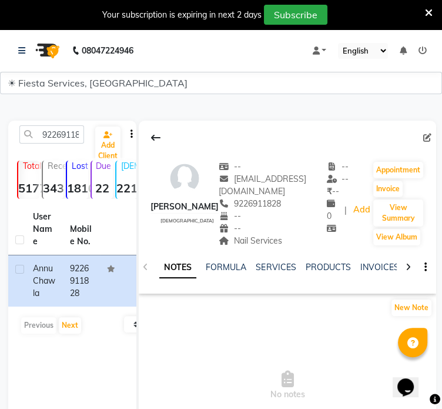
drag, startPoint x: 229, startPoint y: 242, endPoint x: 282, endPoint y: 242, distance: 52.9
click at [282, 242] on div "Nail Services" at bounding box center [273, 241] width 108 height 12
click at [53, 131] on input "9226911828" at bounding box center [51, 134] width 65 height 18
paste input "8149168880"
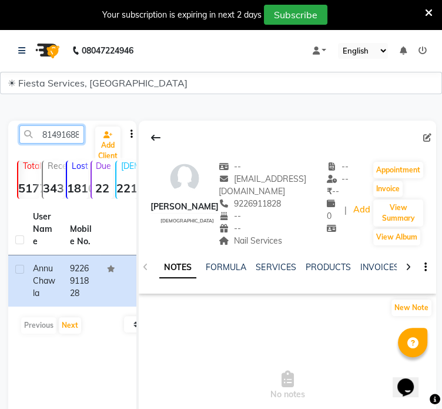
scroll to position [0, 12]
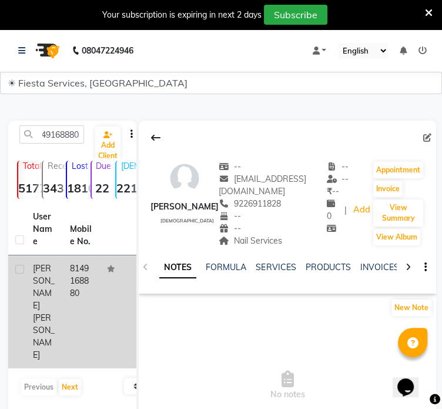
click at [86, 282] on td "8149168880" at bounding box center [81, 311] width 37 height 113
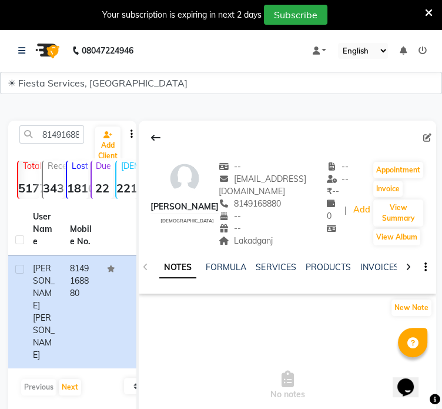
drag, startPoint x: 219, startPoint y: 242, endPoint x: 266, endPoint y: 246, distance: 47.2
click at [266, 246] on div "Lakadganj" at bounding box center [273, 241] width 108 height 12
click at [64, 135] on input "8149168880" at bounding box center [51, 134] width 65 height 18
paste input "9879612127"
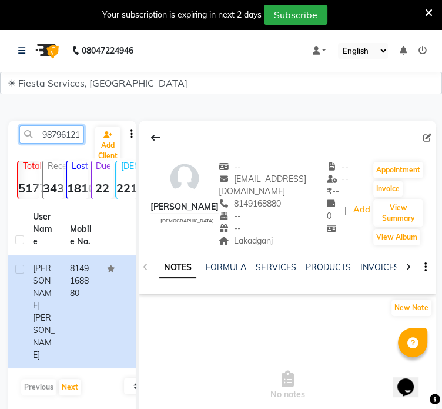
scroll to position [0, 12]
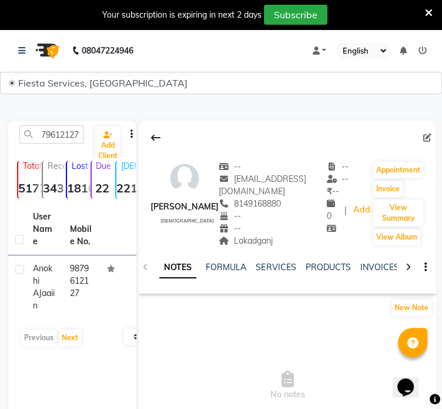
click at [68, 286] on td "9879612127" at bounding box center [81, 287] width 37 height 64
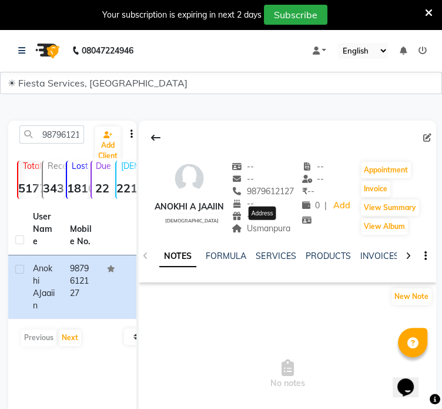
drag, startPoint x: 248, startPoint y: 229, endPoint x: 292, endPoint y: 229, distance: 43.5
click at [291, 229] on span "Usmanpura" at bounding box center [261, 228] width 59 height 11
click at [54, 134] on input "9879612127" at bounding box center [51, 134] width 65 height 18
paste input "727662167"
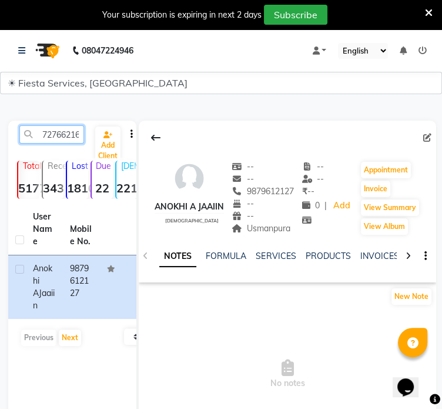
scroll to position [0, 12]
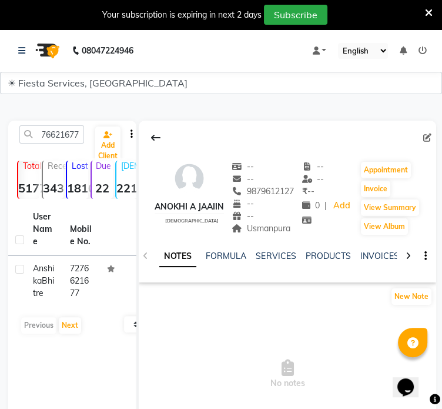
click at [74, 263] on td "7276621677" at bounding box center [81, 280] width 37 height 51
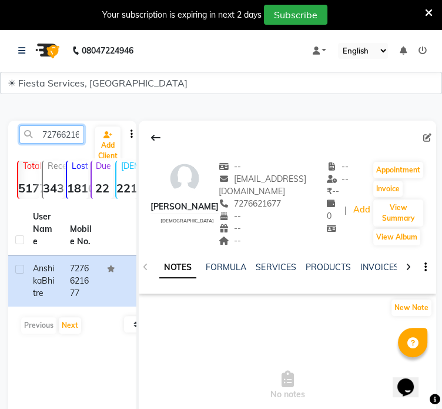
click at [68, 137] on input "7276621677" at bounding box center [51, 134] width 65 height 18
paste input "9130172294"
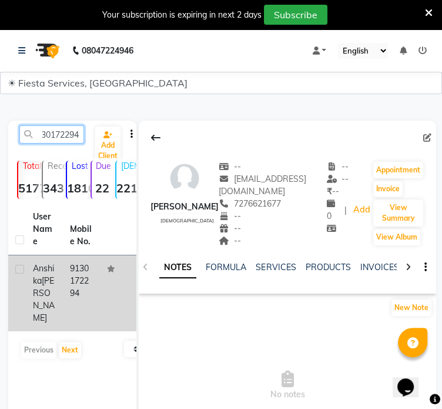
type input "9130172294"
click at [99, 284] on td "9130172294" at bounding box center [81, 293] width 37 height 76
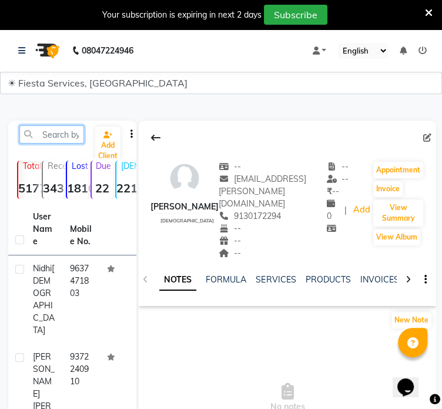
click at [66, 134] on input "text" at bounding box center [51, 134] width 65 height 18
paste input "9130172294"
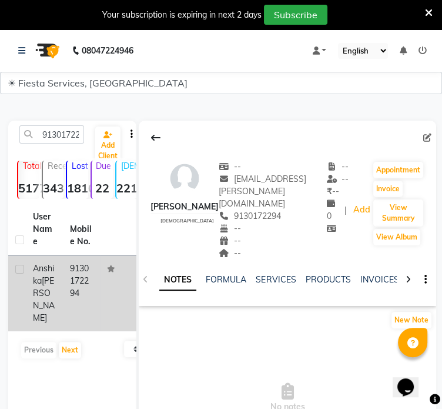
click at [99, 287] on td "9130172294" at bounding box center [81, 293] width 37 height 76
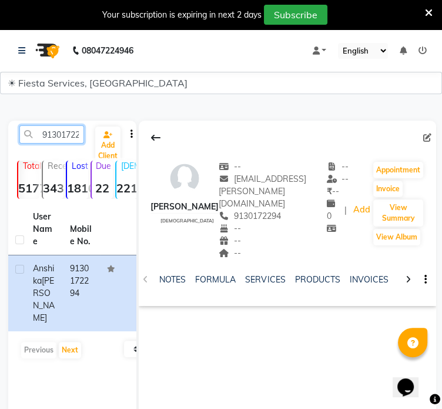
click at [65, 131] on input "9130172294" at bounding box center [51, 134] width 65 height 18
paste input "8866143363"
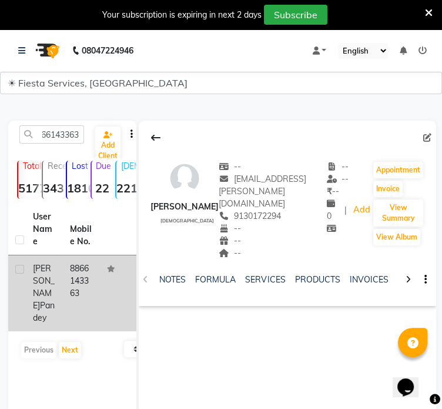
click at [88, 258] on td "8866143363" at bounding box center [81, 293] width 37 height 76
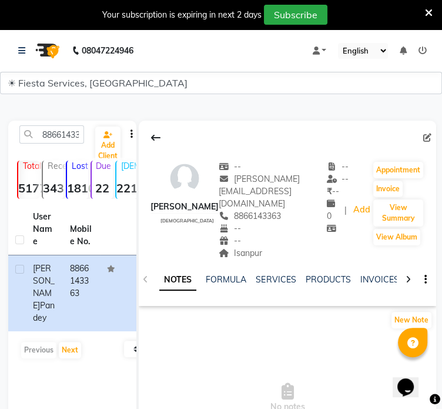
drag, startPoint x: 234, startPoint y: 242, endPoint x: 265, endPoint y: 243, distance: 31.8
click at [265, 247] on div "Isanpur" at bounding box center [273, 253] width 108 height 12
copy span "Isanpur"
click at [56, 135] on input "8866143363" at bounding box center [51, 134] width 65 height 18
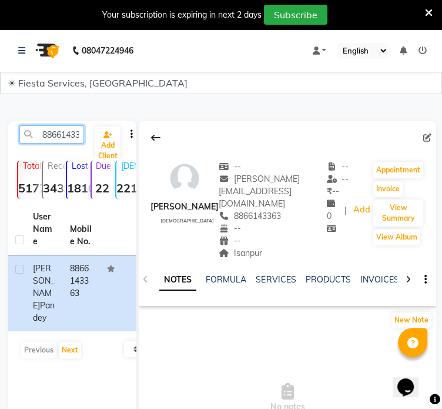
paste input "7499242976"
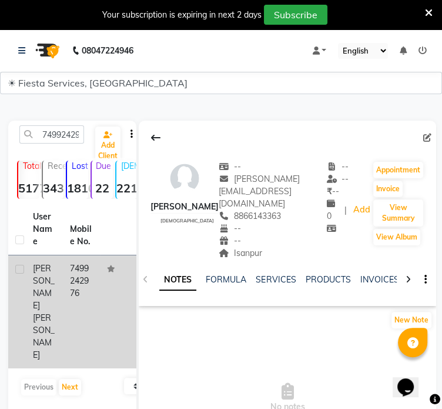
click at [66, 278] on td "7499242976" at bounding box center [81, 311] width 37 height 113
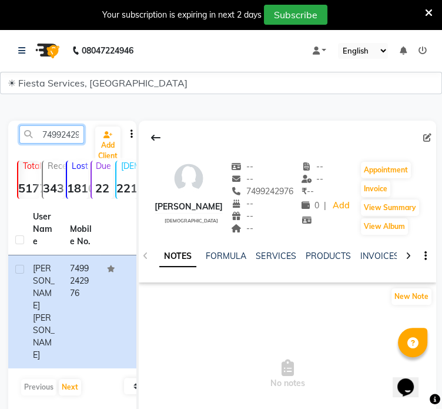
click at [47, 138] on input "7499242976" at bounding box center [51, 134] width 65 height 18
paste input "719989747"
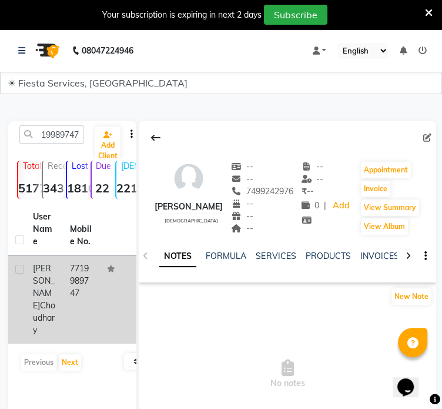
click at [92, 272] on td "7719989747" at bounding box center [81, 299] width 37 height 88
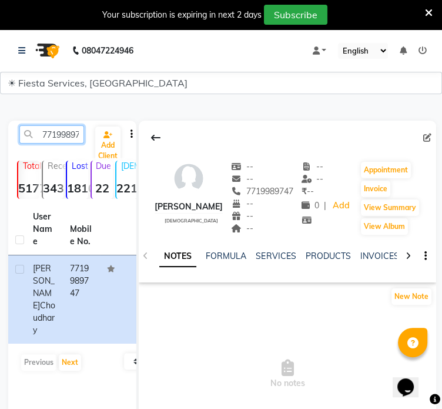
click at [68, 133] on input "7719989747" at bounding box center [51, 134] width 65 height 18
paste input "9024401189"
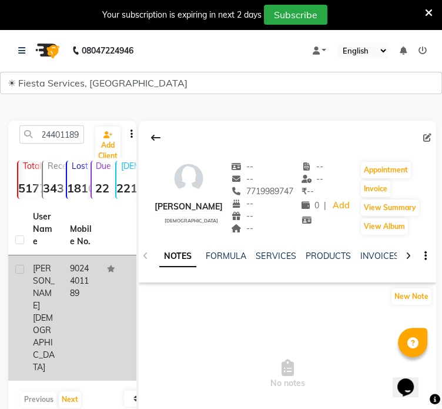
click at [85, 276] on td "9024401189" at bounding box center [81, 317] width 37 height 125
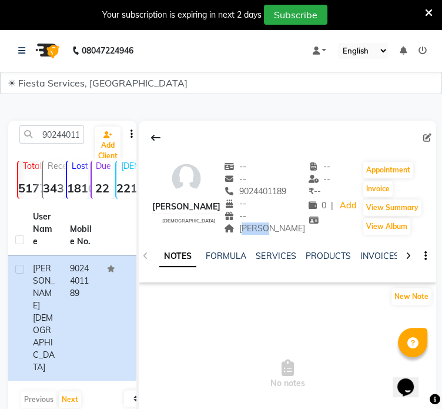
drag, startPoint x: 245, startPoint y: 229, endPoint x: 269, endPoint y: 231, distance: 23.6
click at [269, 231] on div "Shela Address" at bounding box center [264, 228] width 81 height 12
copy span "Shela"
click at [66, 133] on input "9024401189" at bounding box center [51, 134] width 65 height 18
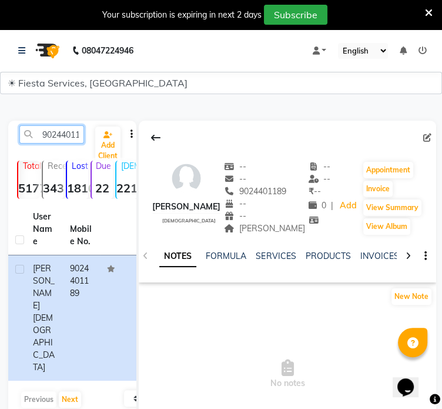
paste input "8805327180"
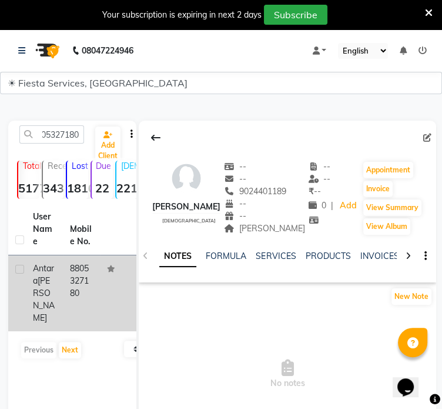
click at [86, 270] on td "8805327180" at bounding box center [81, 293] width 37 height 76
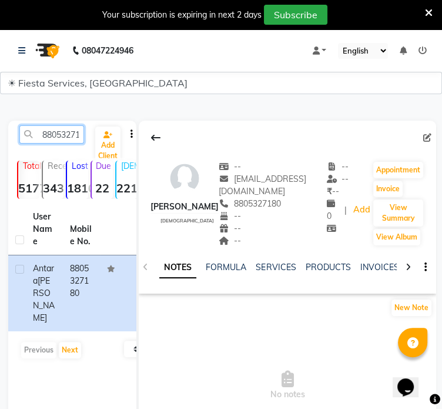
click at [65, 132] on input "8805327180" at bounding box center [51, 134] width 65 height 18
paste input "9689530547"
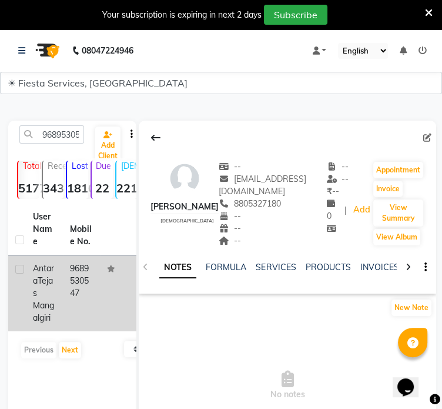
click at [93, 273] on td "9689530547" at bounding box center [81, 293] width 37 height 76
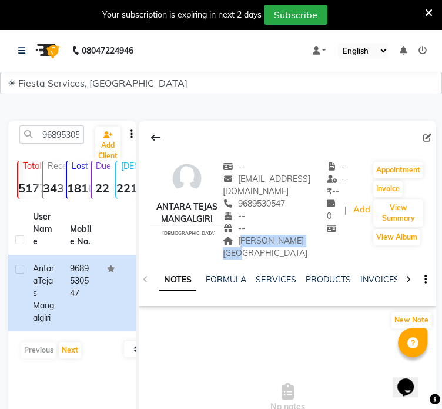
drag, startPoint x: 241, startPoint y: 242, endPoint x: 308, endPoint y: 239, distance: 66.6
click at [308, 239] on div "Swavalambi nagar Address" at bounding box center [275, 247] width 104 height 25
copy span "Swavalambi nagar"
click at [63, 135] on input "9689530547" at bounding box center [51, 134] width 65 height 18
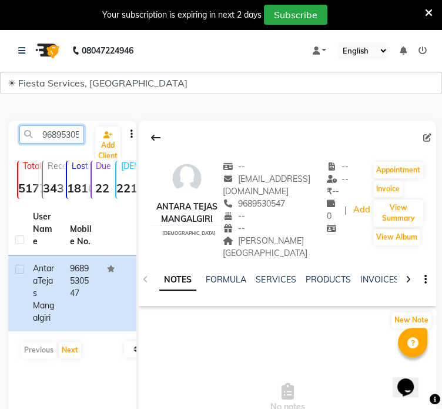
paste input "8290578966"
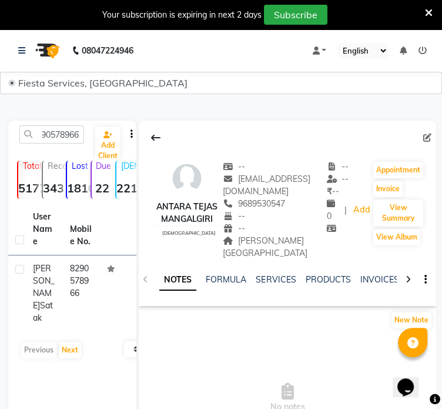
click at [71, 282] on td "8290578966" at bounding box center [81, 293] width 37 height 76
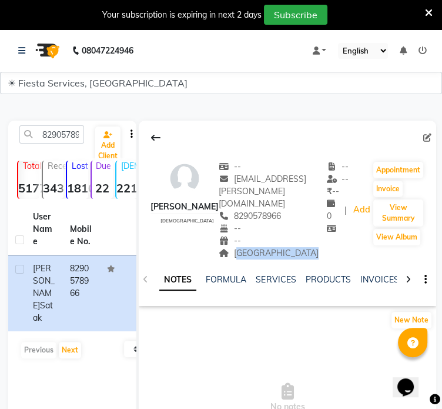
drag, startPoint x: 230, startPoint y: 241, endPoint x: 307, endPoint y: 244, distance: 77.1
click at [307, 247] on div "Gandhisagar lake" at bounding box center [273, 253] width 108 height 12
copy span "Gandhisagar lake"
drag, startPoint x: 58, startPoint y: 121, endPoint x: 59, endPoint y: 130, distance: 9.0
click at [59, 130] on div "8290578966 Add Client Total 5177 Recent 343 Lost 1810 Due 22 Male 221 Female 48…" at bounding box center [72, 297] width 128 height 353
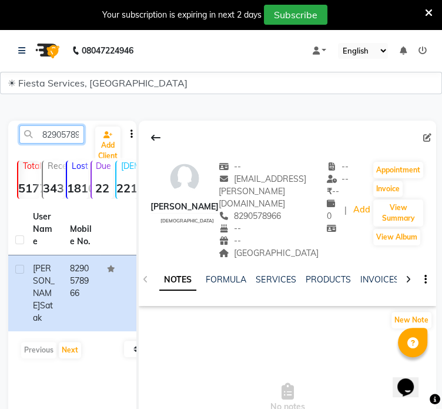
click at [60, 131] on input "8290578966" at bounding box center [51, 134] width 65 height 18
paste input "9099922123"
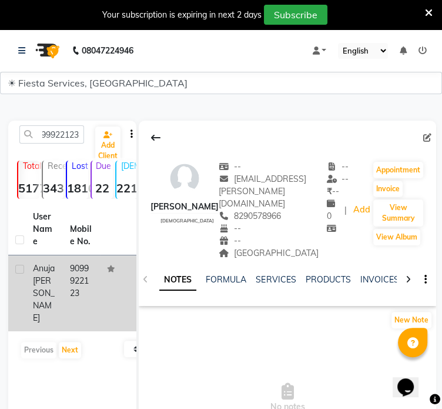
click at [67, 274] on td "9099922123" at bounding box center [81, 293] width 37 height 76
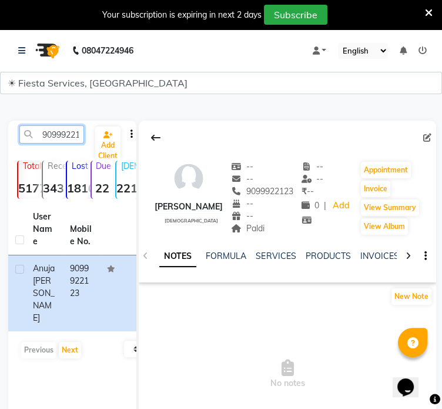
click at [67, 128] on input "9099922123" at bounding box center [51, 134] width 65 height 18
paste input "8780980591"
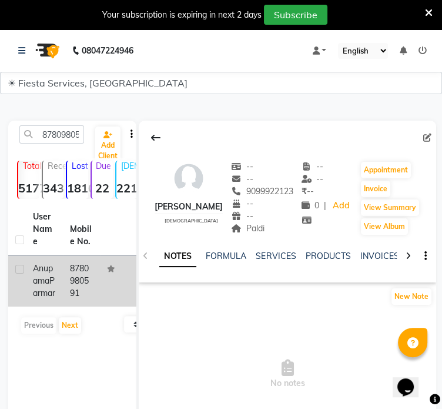
click at [59, 282] on td "Anupama Parmar" at bounding box center [44, 280] width 37 height 51
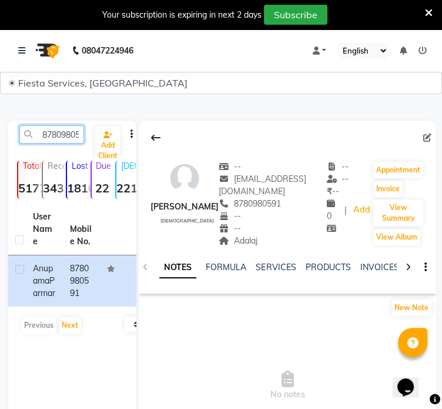
click at [76, 136] on input "8780980591" at bounding box center [51, 134] width 65 height 18
paste input "9173939454"
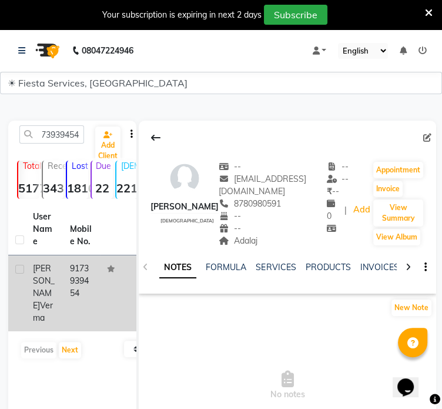
click at [46, 315] on span "Verma" at bounding box center [43, 311] width 20 height 23
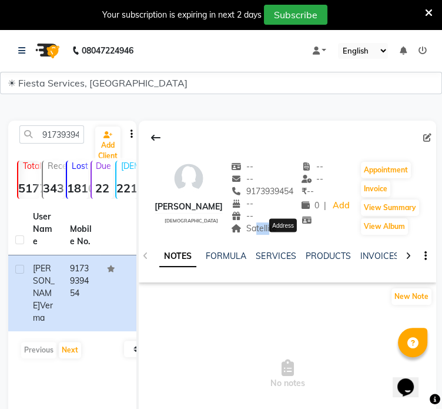
click at [277, 234] on span "Satellite" at bounding box center [254, 228] width 46 height 11
drag, startPoint x: 276, startPoint y: 241, endPoint x: 312, endPoint y: 242, distance: 36.5
click at [294, 235] on div "Satellite" at bounding box center [262, 228] width 62 height 12
copy span "Satellite"
click at [52, 126] on input "9173939454" at bounding box center [51, 134] width 65 height 18
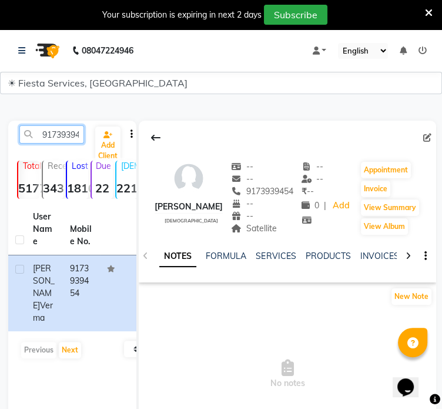
click at [52, 126] on input "9173939454" at bounding box center [51, 134] width 65 height 18
paste input "673899993"
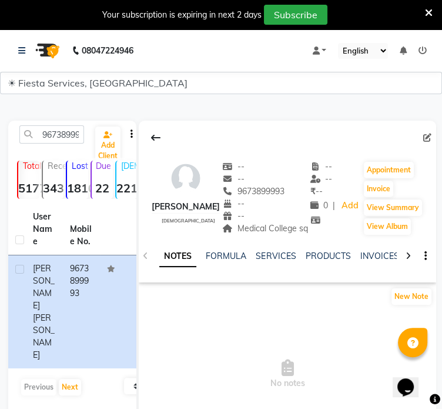
drag, startPoint x: 248, startPoint y: 228, endPoint x: 248, endPoint y: 236, distance: 7.6
click at [248, 235] on div "Medical College sq" at bounding box center [265, 228] width 86 height 12
copy span "Medical College sq"
click at [48, 138] on input "9673899993" at bounding box center [51, 134] width 65 height 18
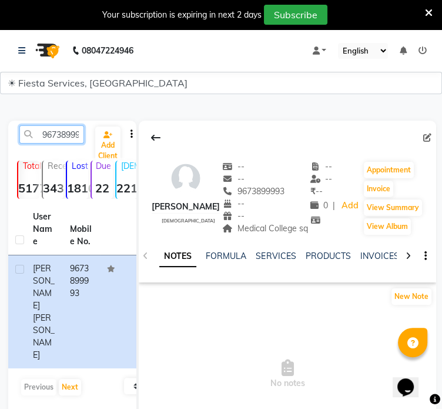
paste input "284677128"
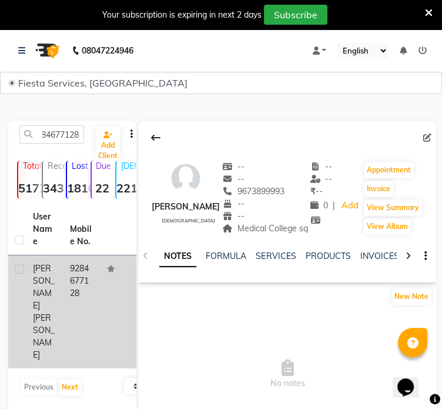
click at [77, 303] on td "9284677128" at bounding box center [81, 311] width 37 height 113
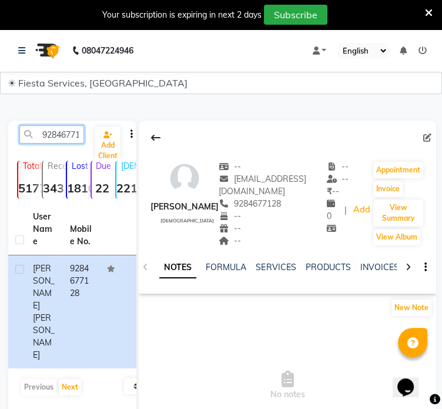
click at [49, 134] on input "9284677128" at bounding box center [51, 134] width 65 height 18
paste input "7477081472"
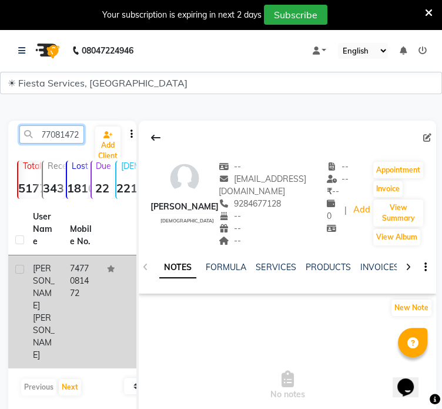
type input "7477081472"
click at [75, 280] on td "7477081472" at bounding box center [81, 311] width 37 height 113
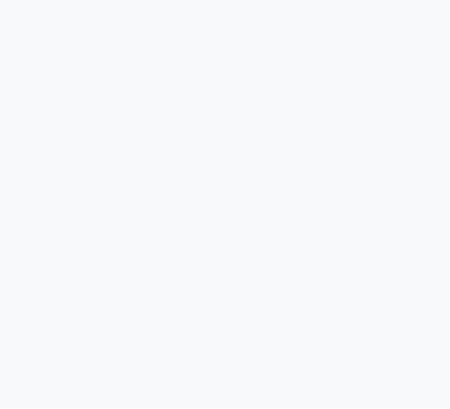
drag, startPoint x: 161, startPoint y: 132, endPoint x: 154, endPoint y: 126, distance: 9.6
click at [161, 132] on div at bounding box center [225, 204] width 450 height 409
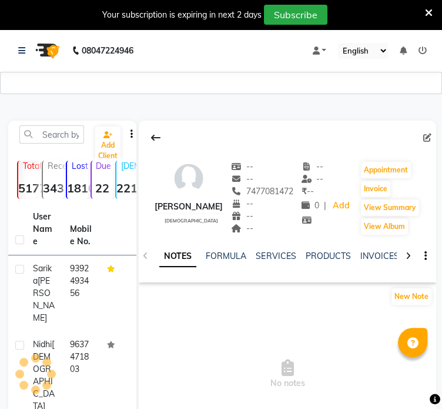
select select "2078"
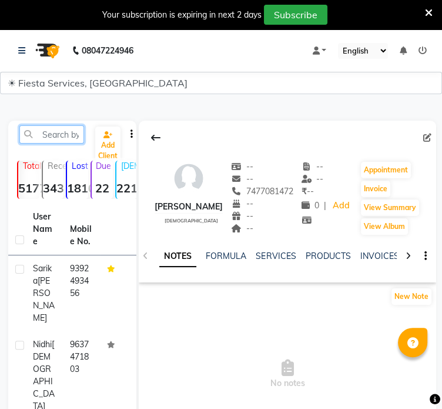
click at [64, 141] on input "text" at bounding box center [51, 134] width 65 height 18
click at [64, 136] on input "text" at bounding box center [51, 134] width 65 height 18
paste input "9284677128"
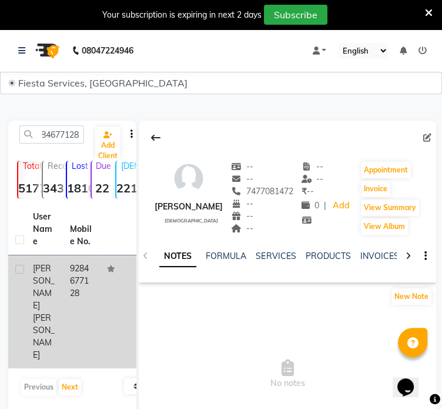
click at [84, 285] on td "9284677128" at bounding box center [81, 311] width 37 height 113
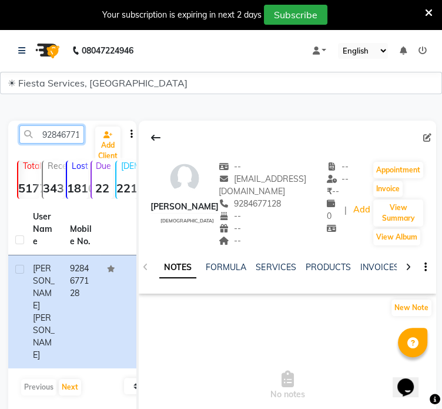
click at [53, 132] on input "9284677128" at bounding box center [51, 134] width 65 height 18
paste input "7477081472"
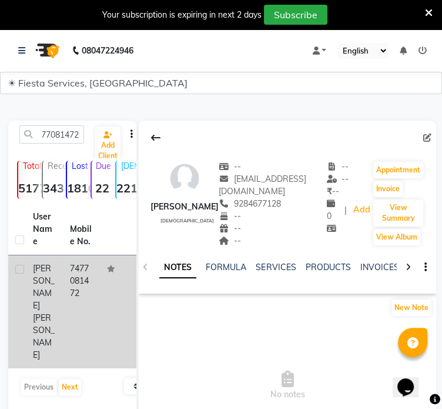
click at [95, 268] on td "7477081472" at bounding box center [81, 311] width 37 height 113
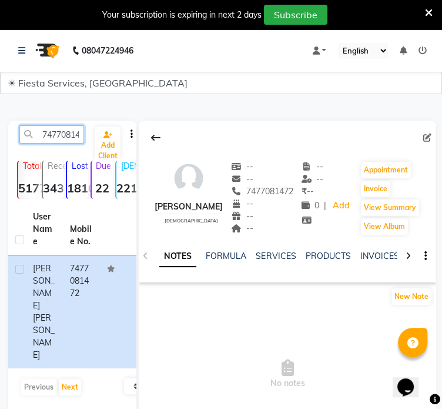
click at [59, 139] on input "7477081472" at bounding box center [51, 134] width 65 height 18
paste input "038644434"
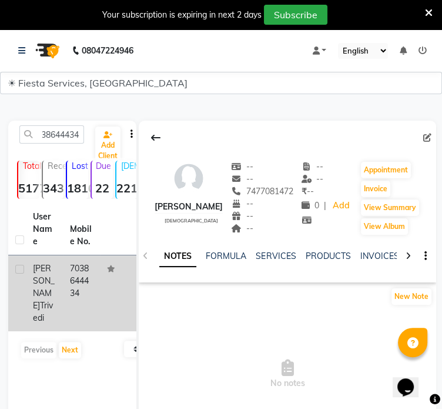
click at [107, 279] on td at bounding box center [118, 293] width 37 height 76
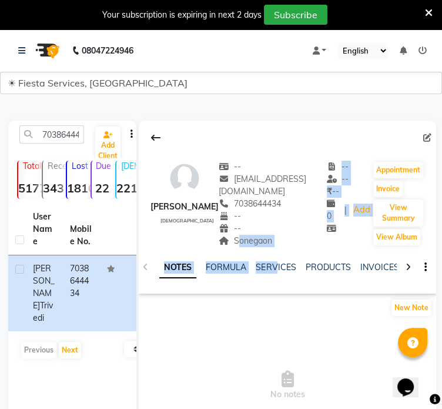
drag, startPoint x: 228, startPoint y: 244, endPoint x: 275, endPoint y: 248, distance: 47.3
click at [275, 248] on div "Anusha Trivedi female -- anushatrivedi3750@gmail.com 7038644434 -- -- Sonegaon …" at bounding box center [288, 207] width 298 height 173
click at [257, 242] on span "Sonegaon" at bounding box center [246, 240] width 54 height 11
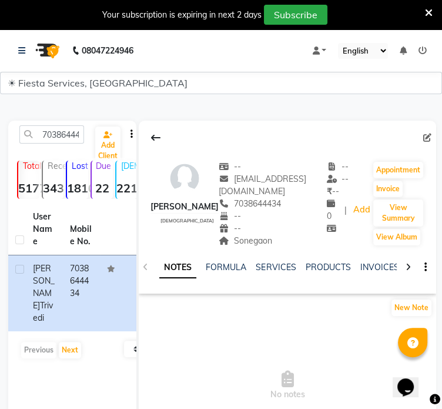
drag, startPoint x: 228, startPoint y: 241, endPoint x: 264, endPoint y: 241, distance: 35.9
click at [264, 241] on span "Sonegaon" at bounding box center [246, 240] width 54 height 11
copy span "Sonegaon"
click at [62, 135] on input "7038644434" at bounding box center [51, 134] width 65 height 18
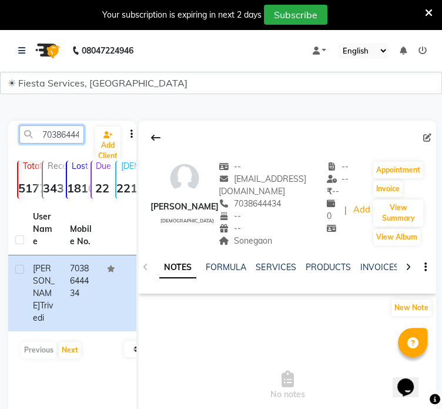
paste input "9881373650"
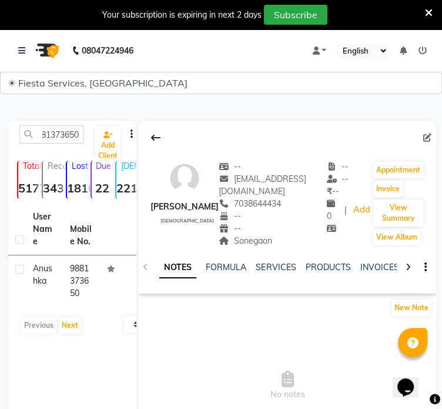
click at [100, 291] on td at bounding box center [118, 280] width 37 height 51
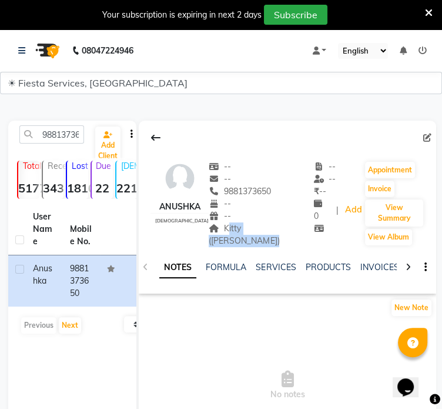
drag, startPoint x: 219, startPoint y: 224, endPoint x: 299, endPoint y: 231, distance: 80.3
click at [299, 231] on div "Anushka female -- -- 9881373650 -- -- Kitty (Gazal Goenka) Address -- -- ₹ -- 0…" at bounding box center [288, 198] width 298 height 98
copy span "Kitty (Gazal Goenka)"
click at [57, 146] on div "9881373650 Add Client" at bounding box center [73, 139] width 124 height 28
click at [59, 135] on input "9881373650" at bounding box center [51, 134] width 65 height 18
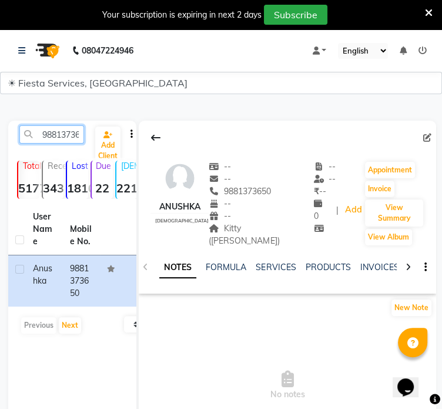
click at [59, 135] on input "9881373650" at bounding box center [51, 134] width 65 height 18
paste input "7058016801"
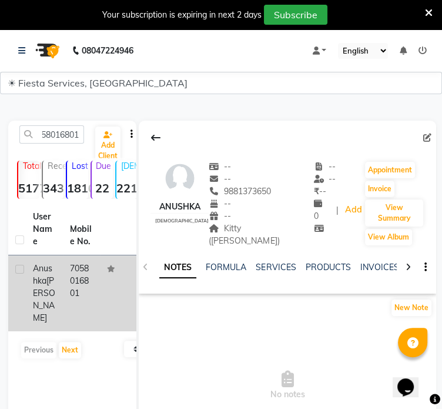
click at [81, 271] on td "7058016801" at bounding box center [81, 293] width 37 height 76
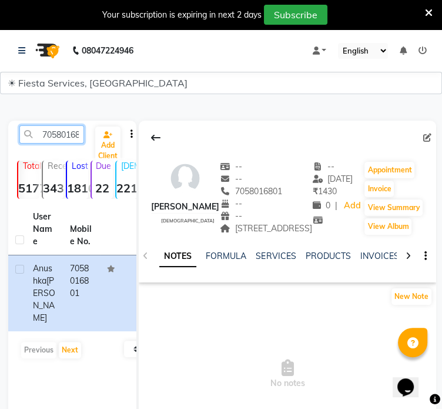
click at [51, 130] on input "7058016801" at bounding box center [51, 134] width 65 height 18
paste input "972120238"
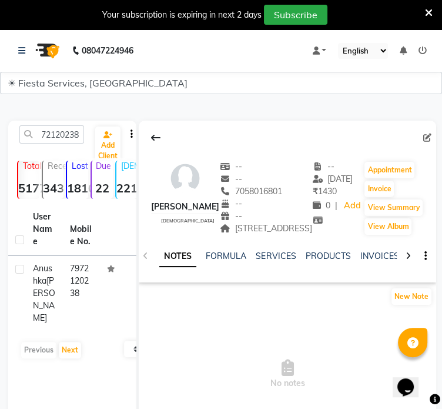
click at [70, 246] on th "Mobile No." at bounding box center [81, 230] width 37 height 52
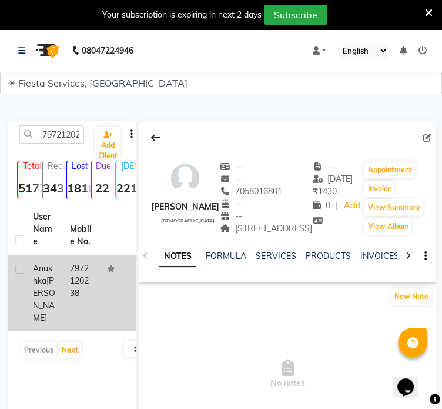
click at [73, 294] on td "7972120238" at bounding box center [81, 293] width 37 height 76
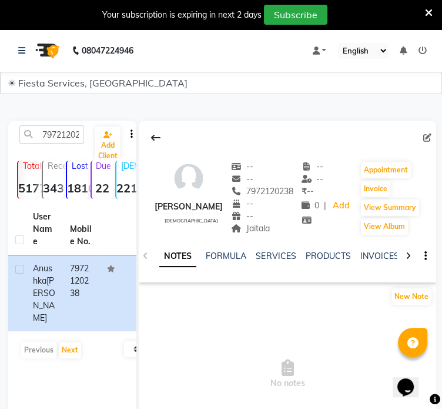
drag, startPoint x: 249, startPoint y: 229, endPoint x: 291, endPoint y: 232, distance: 42.4
click at [291, 232] on div "Jaitala" at bounding box center [262, 228] width 62 height 12
copy span "Jaitala"
click at [68, 141] on input "7972120238" at bounding box center [51, 134] width 65 height 18
click at [67, 141] on input "7972120238" at bounding box center [51, 134] width 65 height 18
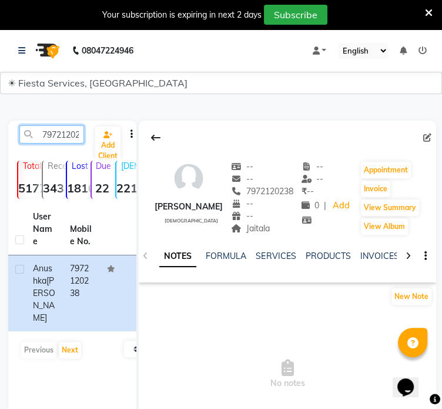
paste input "9307040410"
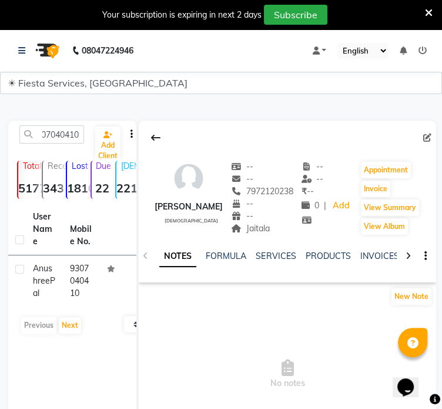
click at [81, 282] on td "9307040410" at bounding box center [81, 280] width 37 height 51
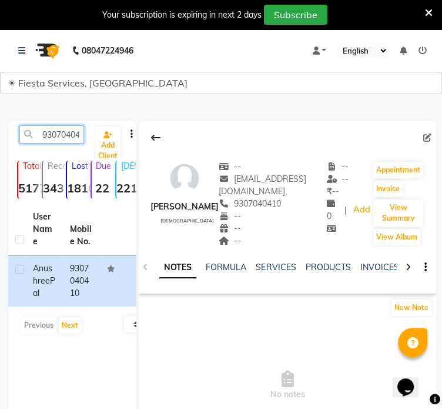
click at [71, 139] on input "9307040410" at bounding box center [51, 134] width 65 height 18
paste input "7016009604"
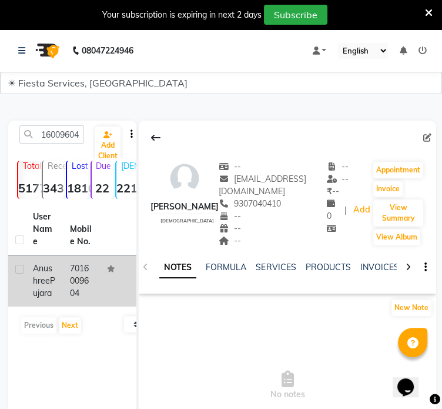
click at [88, 293] on td "7016009604" at bounding box center [81, 280] width 37 height 51
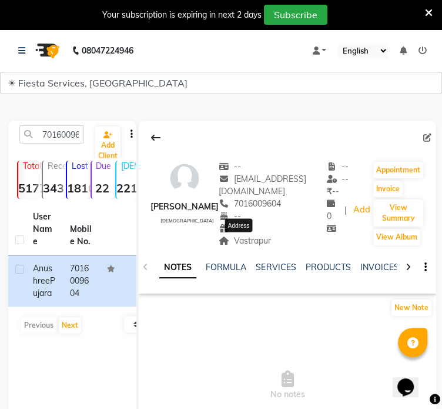
click at [226, 241] on span "Vastrapur" at bounding box center [245, 240] width 52 height 11
drag, startPoint x: 226, startPoint y: 241, endPoint x: 271, endPoint y: 244, distance: 44.2
click at [271, 244] on div "Vastrapur" at bounding box center [273, 241] width 108 height 12
copy span "Vastrapur"
click at [78, 131] on input "7016009604" at bounding box center [51, 134] width 65 height 18
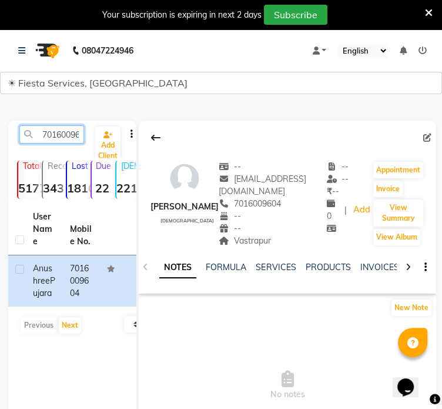
click at [78, 131] on input "7016009604" at bounding box center [51, 134] width 65 height 18
paste input "6388016247"
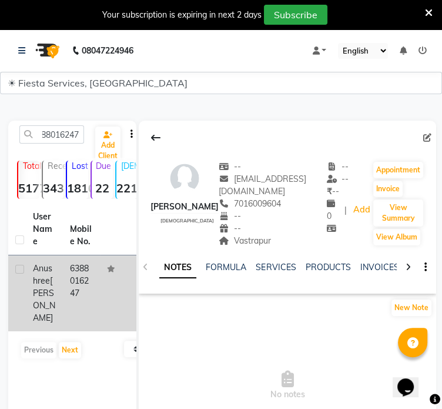
click at [85, 281] on td "6388016247" at bounding box center [81, 293] width 37 height 76
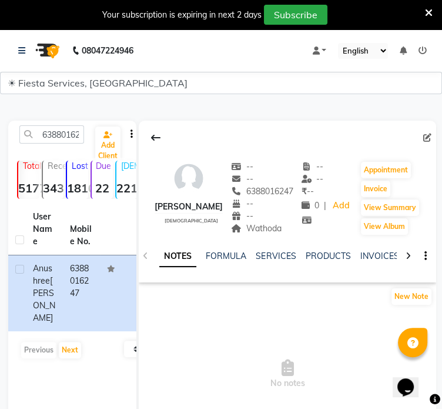
drag, startPoint x: 259, startPoint y: 229, endPoint x: 307, endPoint y: 231, distance: 48.3
click at [294, 231] on div "Wathoda" at bounding box center [262, 228] width 62 height 12
copy span "Wathoda"
click at [80, 134] on input "6388016247" at bounding box center [51, 134] width 65 height 18
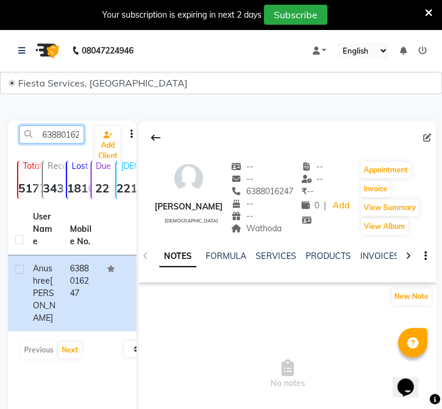
paste input "8806673434"
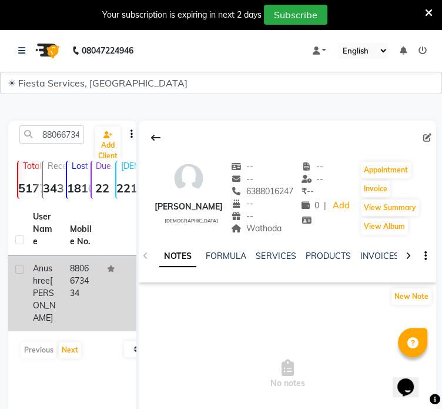
click at [91, 284] on td "8806673434" at bounding box center [81, 293] width 37 height 76
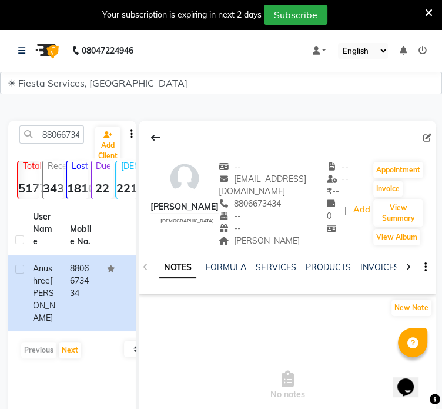
drag, startPoint x: 235, startPoint y: 241, endPoint x: 305, endPoint y: 239, distance: 70.0
click at [304, 241] on div "Surendra Nagar Address" at bounding box center [273, 241] width 108 height 12
copy span "Surendra Nagar"
click at [46, 132] on input "8806673434" at bounding box center [51, 134] width 65 height 18
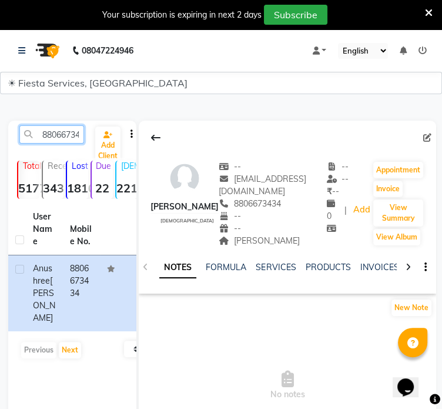
paste input "942356521"
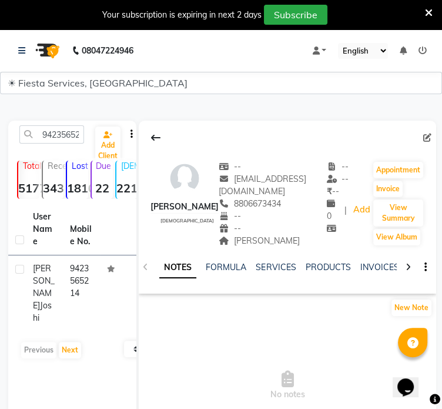
drag, startPoint x: 28, startPoint y: 287, endPoint x: 142, endPoint y: 260, distance: 117.3
click at [29, 284] on td "Anushri Joshi" at bounding box center [44, 293] width 37 height 76
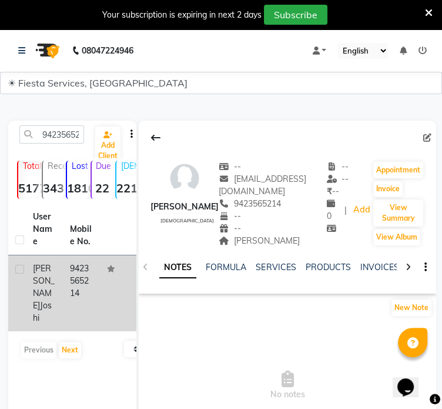
click at [60, 291] on td "Anushri Joshi" at bounding box center [44, 293] width 37 height 76
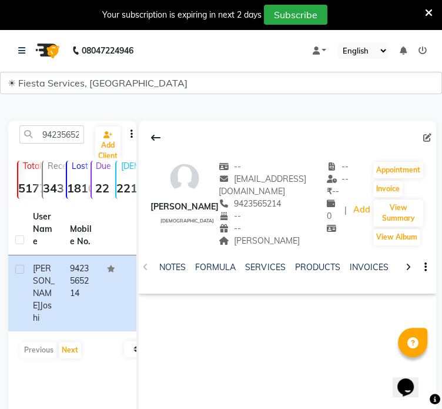
click at [45, 124] on div "9423565214 Add Client Total 5177 Recent 343 Lost 1810 Due 22 Male 221 Female 48…" at bounding box center [72, 297] width 128 height 353
click at [46, 126] on input "9423565214" at bounding box center [51, 134] width 65 height 18
click at [50, 131] on input "9423565214" at bounding box center [51, 134] width 65 height 18
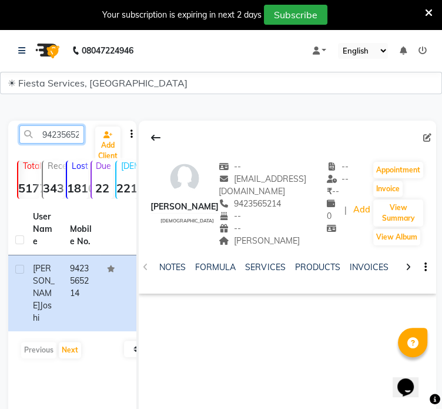
paste input "925245193"
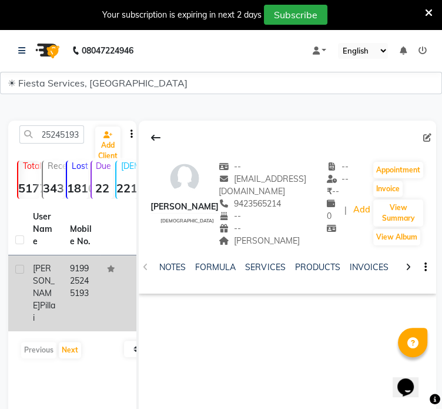
click at [94, 294] on td "919925245193" at bounding box center [81, 293] width 37 height 76
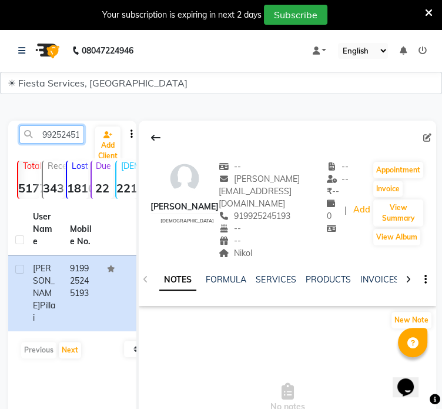
click at [49, 141] on input "9925245193" at bounding box center [51, 134] width 65 height 18
click at [55, 134] on input "9925245193" at bounding box center [51, 134] width 65 height 18
paste input "726954217"
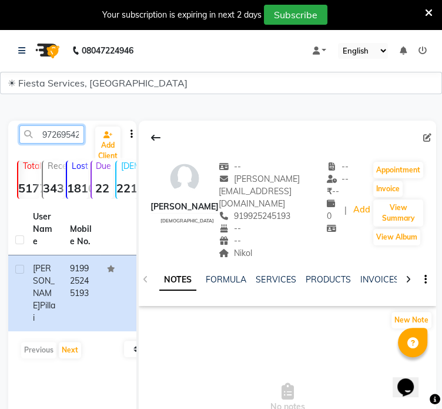
scroll to position [0, 12]
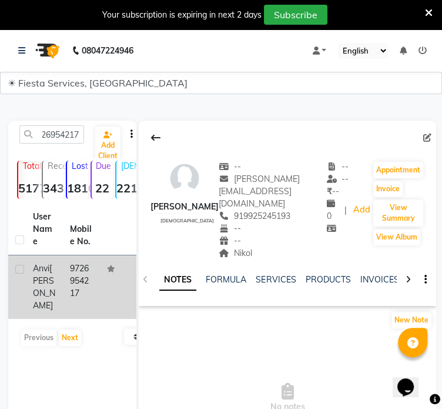
click at [88, 275] on td "9726954217" at bounding box center [81, 287] width 37 height 64
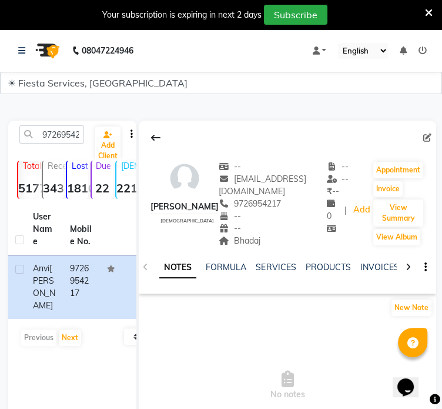
drag, startPoint x: 226, startPoint y: 243, endPoint x: 258, endPoint y: 243, distance: 32.4
click at [258, 243] on div "Bhadaj Address" at bounding box center [273, 241] width 108 height 12
copy span "Bhadaj"
click at [74, 131] on input "9726954217" at bounding box center [51, 134] width 65 height 18
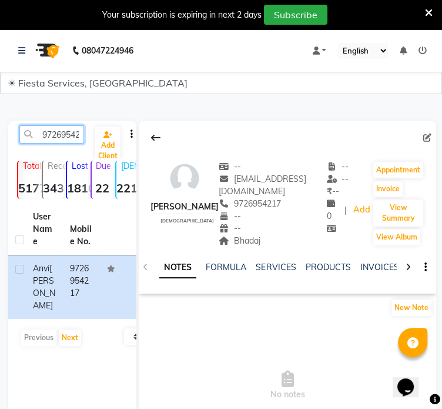
paste input "8253071430"
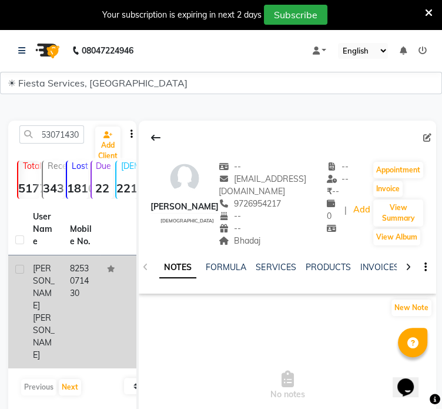
click at [82, 312] on td "8253071430" at bounding box center [81, 311] width 37 height 113
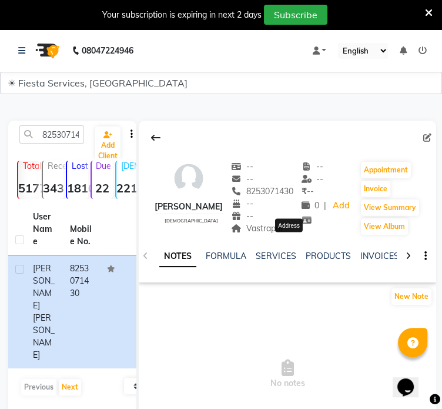
drag, startPoint x: 279, startPoint y: 242, endPoint x: 315, endPoint y: 244, distance: 36.5
click at [284, 234] on span "Vastrapur" at bounding box center [257, 228] width 52 height 11
copy span "Vastrapur"
click at [50, 133] on input "8253071430" at bounding box center [51, 134] width 65 height 18
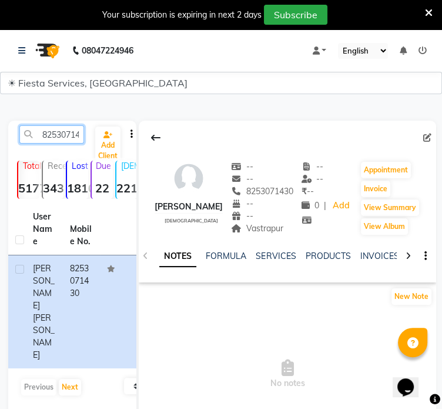
paste input "9860254637"
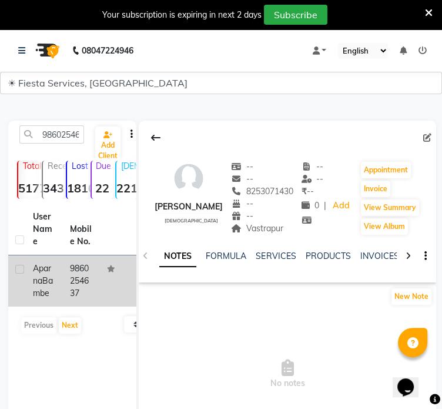
click at [92, 283] on td "9860254637" at bounding box center [81, 280] width 37 height 51
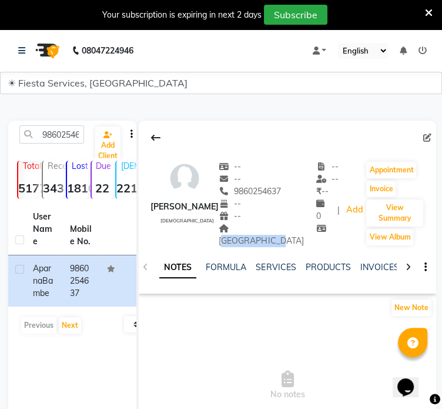
drag, startPoint x: 241, startPoint y: 230, endPoint x: 306, endPoint y: 229, distance: 65.9
click at [306, 229] on div "Aparna Bambe female -- -- 9860254637 -- -- GANESH TOWER Address -- -- ₹ -- 0 | …" at bounding box center [288, 198] width 298 height 98
copy span "GANESH TOWER"
click at [62, 135] on input "9860254637" at bounding box center [51, 134] width 65 height 18
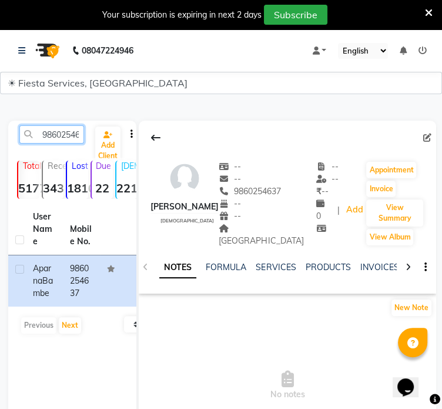
paste input "7000539898"
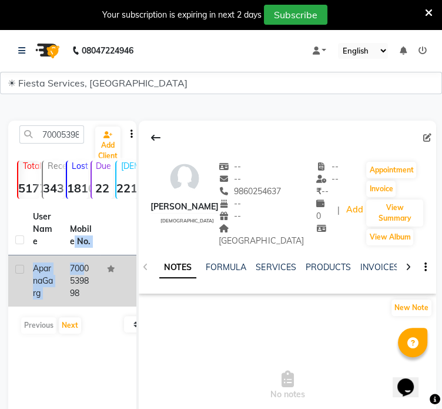
drag, startPoint x: 75, startPoint y: 251, endPoint x: 77, endPoint y: 259, distance: 8.0
click at [75, 255] on table "User Name Mobile No. Aparna Garg 7000539898" at bounding box center [72, 255] width 128 height 103
click at [81, 279] on td "7000539898" at bounding box center [81, 280] width 37 height 51
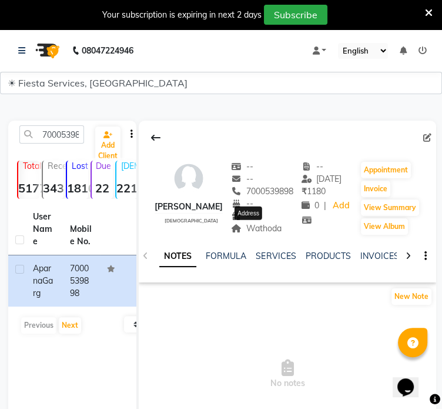
drag, startPoint x: 240, startPoint y: 230, endPoint x: 272, endPoint y: 229, distance: 32.4
click at [272, 229] on span "Wathoda" at bounding box center [256, 228] width 51 height 11
copy span "Wathoda"
click at [55, 139] on input "7000539898" at bounding box center [51, 134] width 65 height 18
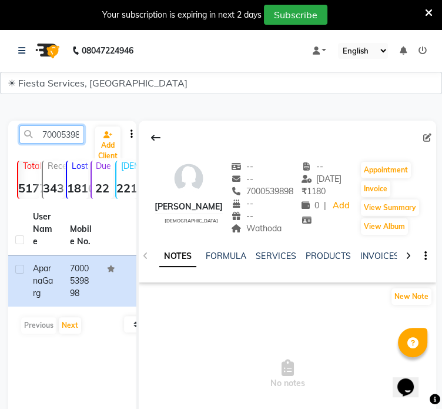
paste input "8208508844"
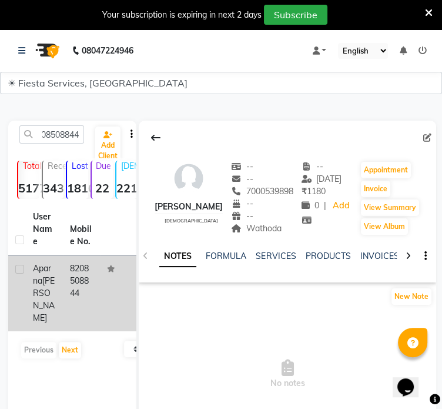
click at [83, 281] on td "8208508844" at bounding box center [81, 293] width 37 height 76
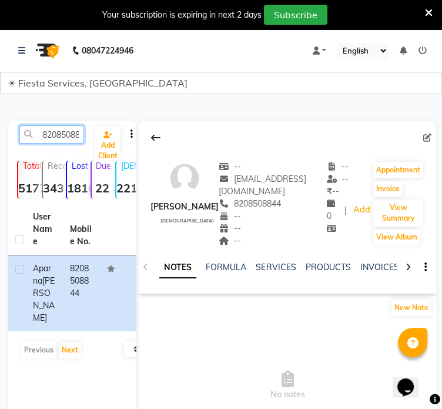
click at [72, 138] on input "8208508844" at bounding box center [51, 134] width 65 height 18
paste input "080124998"
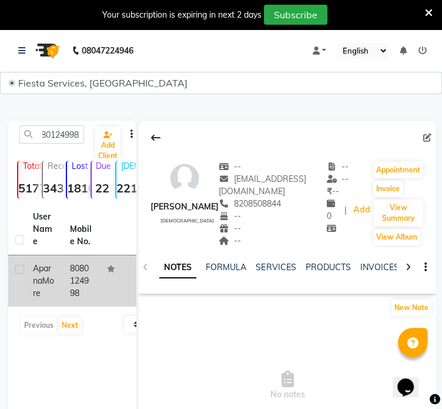
click at [106, 279] on td at bounding box center [118, 280] width 37 height 51
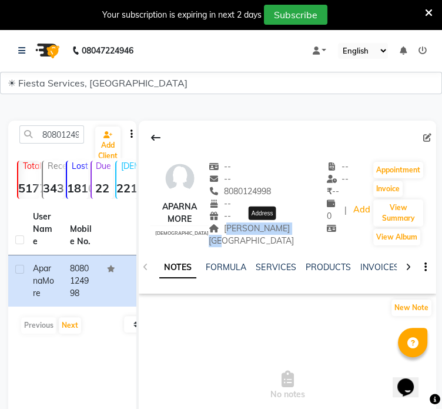
drag, startPoint x: 236, startPoint y: 228, endPoint x: 306, endPoint y: 233, distance: 70.2
click at [306, 233] on div "Aparna More female -- -- 8080124998 -- -- wardhaman nagar Address -- -- ₹ -- 0 …" at bounding box center [288, 198] width 298 height 98
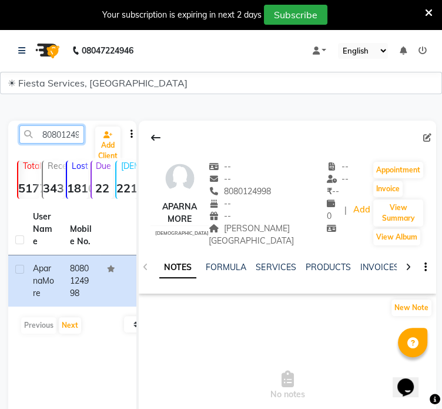
click at [64, 136] on input "8080124998" at bounding box center [51, 134] width 65 height 18
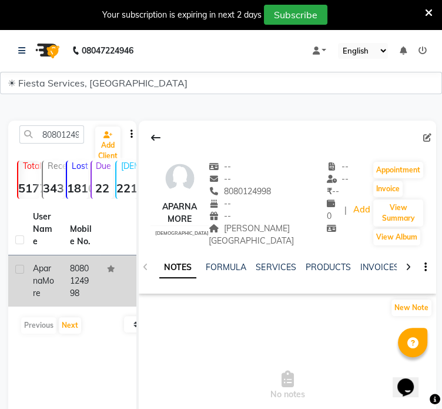
click at [69, 290] on td "8080124998" at bounding box center [81, 280] width 37 height 51
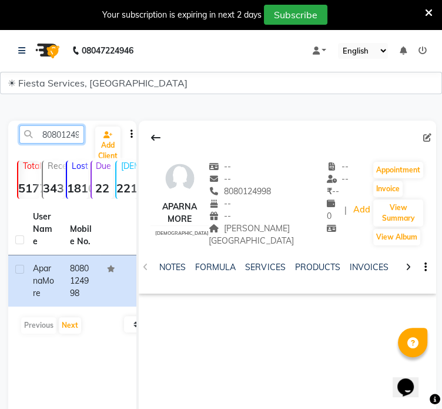
click at [53, 136] on input "8080124998" at bounding box center [51, 134] width 65 height 18
click at [52, 141] on input "8080124998" at bounding box center [51, 134] width 65 height 18
paste input "94273034"
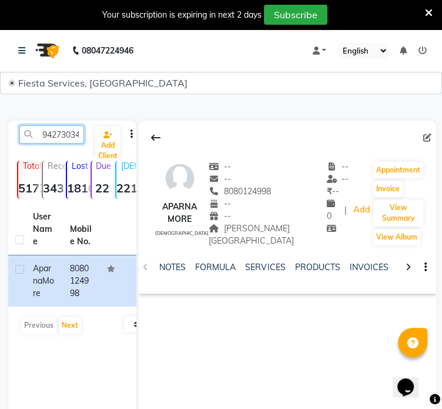
scroll to position [0, 12]
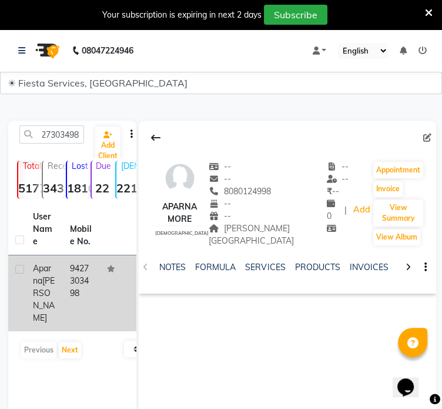
click at [65, 274] on td "9427303498" at bounding box center [81, 293] width 37 height 76
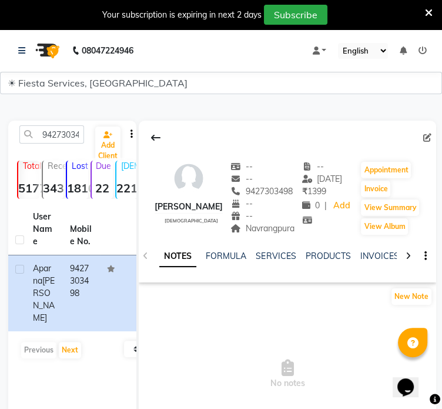
drag, startPoint x: 244, startPoint y: 233, endPoint x: 293, endPoint y: 232, distance: 48.8
click at [293, 232] on div "Navrangpura" at bounding box center [263, 228] width 64 height 12
click at [54, 124] on main "9427303498 Add Client Total 5177 Recent 343 Lost 1810 Due 22 Male 221 Female 48…" at bounding box center [221, 297] width 442 height 388
click at [54, 141] on input "9427303498" at bounding box center [51, 134] width 65 height 18
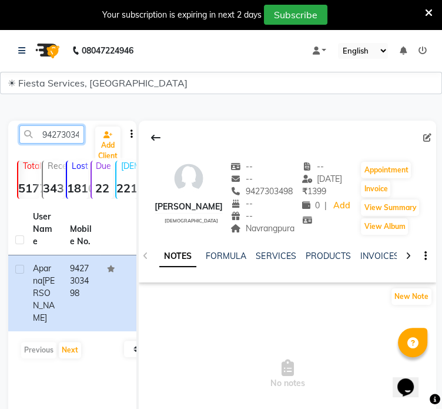
paste input "545999322"
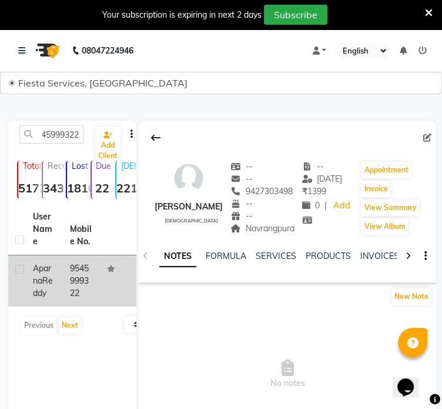
click at [78, 269] on td "9545999322" at bounding box center [81, 280] width 37 height 51
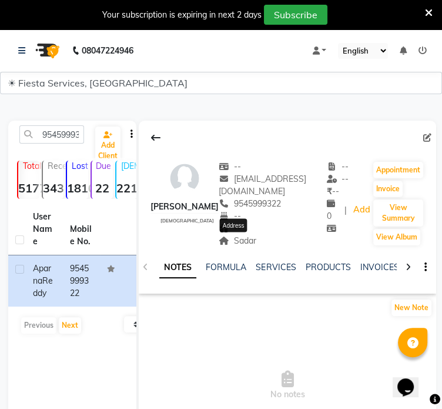
click at [228, 241] on span "Sadar" at bounding box center [238, 240] width 38 height 11
drag, startPoint x: 228, startPoint y: 241, endPoint x: 266, endPoint y: 242, distance: 37.7
click at [266, 242] on div "Sadar" at bounding box center [273, 241] width 108 height 12
click at [233, 240] on span "Sadar" at bounding box center [238, 240] width 38 height 11
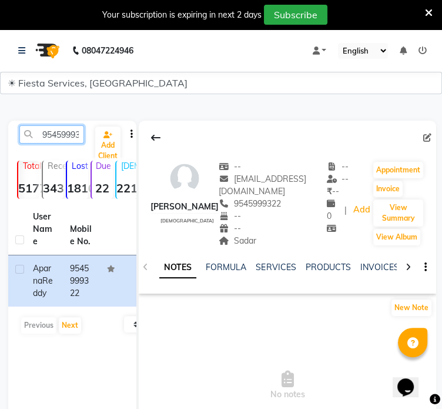
click at [68, 138] on input "9545999322" at bounding box center [51, 134] width 65 height 18
click at [68, 137] on input "9545999322" at bounding box center [51, 134] width 65 height 18
paste input "373116670"
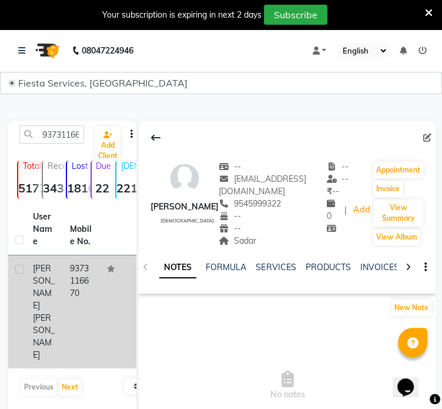
click at [73, 294] on td "9373116670" at bounding box center [81, 311] width 37 height 113
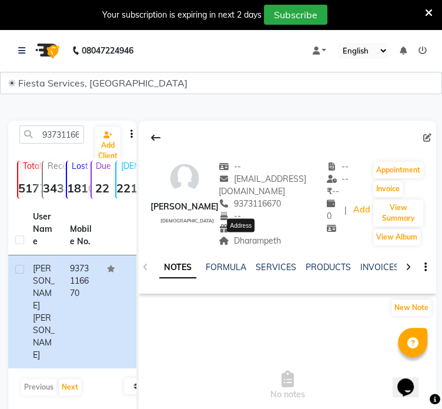
drag, startPoint x: 226, startPoint y: 241, endPoint x: 306, endPoint y: 240, distance: 79.4
click at [272, 241] on span "Dharampeth" at bounding box center [250, 240] width 62 height 11
click at [49, 137] on input "9373116670" at bounding box center [51, 134] width 65 height 18
paste input "7709963822"
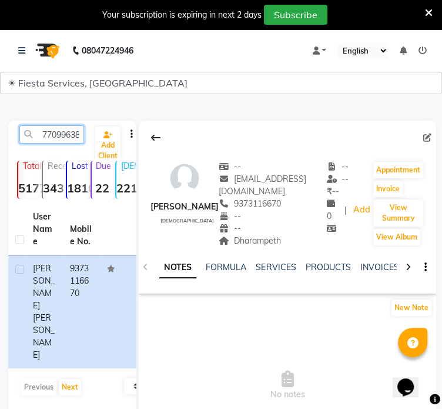
scroll to position [0, 12]
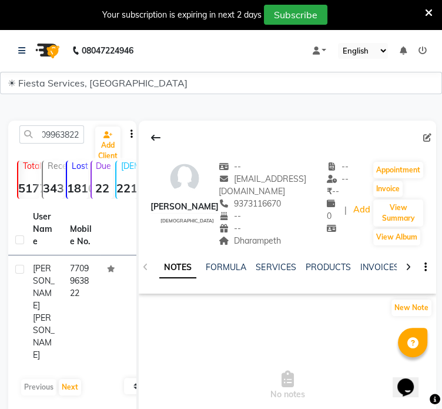
click at [70, 291] on td "7709963822" at bounding box center [81, 311] width 37 height 113
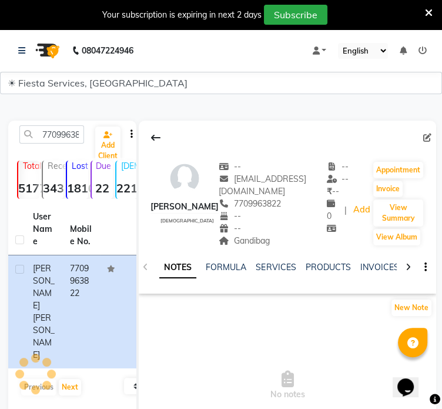
drag, startPoint x: 244, startPoint y: 241, endPoint x: 284, endPoint y: 241, distance: 40.0
click at [284, 241] on div "Gandibag" at bounding box center [273, 241] width 108 height 12
click at [69, 135] on input "7709963822" at bounding box center [51, 134] width 65 height 18
paste input "70027289"
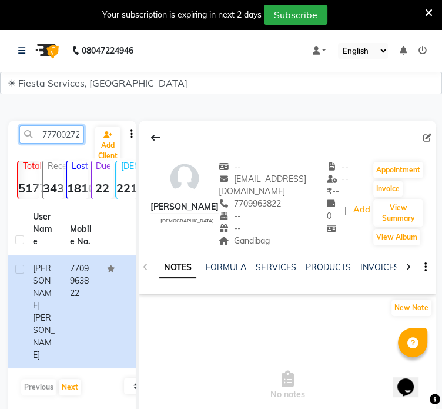
scroll to position [0, 12]
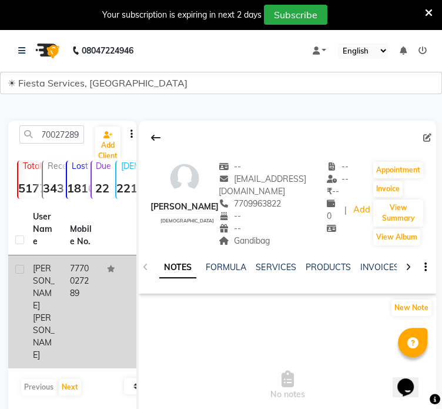
click at [74, 287] on td "7770027289" at bounding box center [81, 311] width 37 height 113
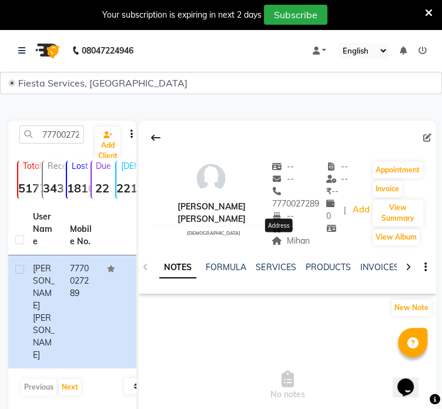
drag, startPoint x: 275, startPoint y: 241, endPoint x: 299, endPoint y: 242, distance: 24.7
click at [299, 242] on div "Mihan Address" at bounding box center [299, 241] width 54 height 12
click at [79, 138] on input "7770027289" at bounding box center [51, 134] width 65 height 18
paste input "9558812841"
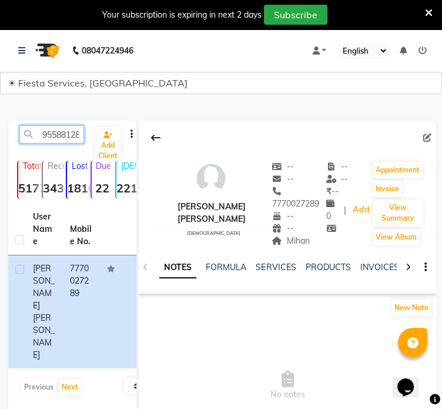
scroll to position [0, 12]
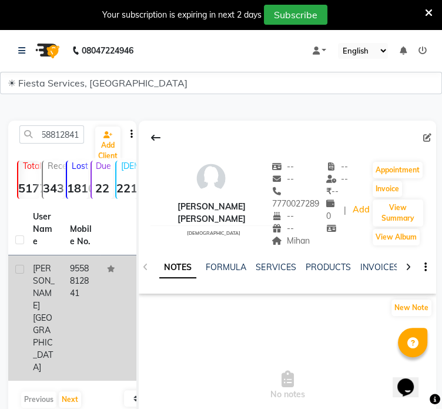
click at [65, 275] on td "9558812841" at bounding box center [81, 317] width 37 height 125
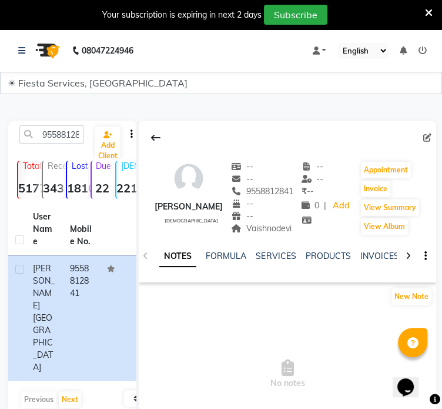
drag, startPoint x: 268, startPoint y: 229, endPoint x: 303, endPoint y: 226, distance: 35.4
click at [294, 226] on div "Vaishnodevi" at bounding box center [262, 228] width 62 height 12
click at [289, 231] on span "Vaishnodevi" at bounding box center [261, 228] width 61 height 11
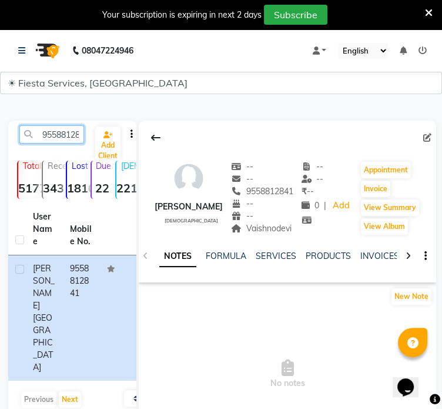
click at [74, 135] on input "9558812841" at bounding box center [51, 134] width 65 height 18
paste input "840147829"
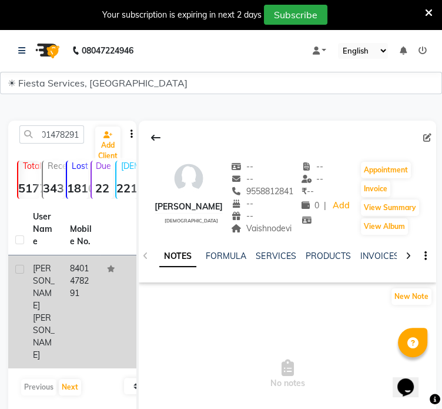
click at [85, 284] on td "8401478291" at bounding box center [81, 311] width 37 height 113
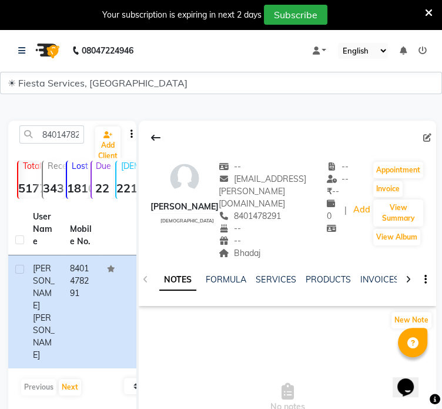
drag, startPoint x: 230, startPoint y: 237, endPoint x: 258, endPoint y: 239, distance: 28.3
click at [258, 247] on div "Bhadaj" at bounding box center [273, 253] width 108 height 12
click at [57, 133] on input "8401478291" at bounding box center [51, 134] width 65 height 18
paste input "9356184412"
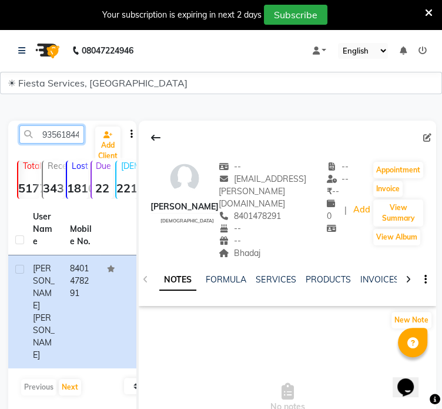
scroll to position [0, 12]
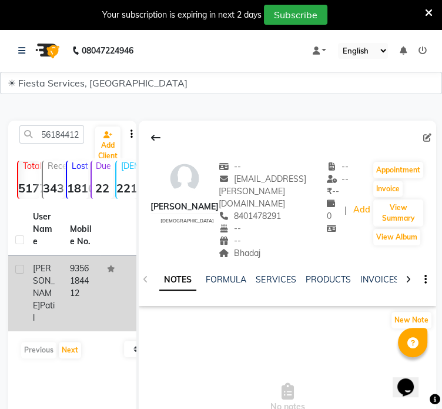
click at [100, 268] on td at bounding box center [118, 293] width 37 height 76
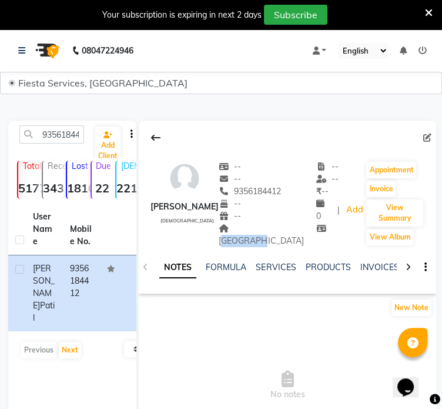
drag, startPoint x: 244, startPoint y: 226, endPoint x: 286, endPoint y: 228, distance: 41.8
click at [286, 228] on div "Gorewada Address" at bounding box center [268, 234] width 98 height 25
click at [54, 135] on input "9356184412" at bounding box center [51, 134] width 65 height 18
paste input "8770020628"
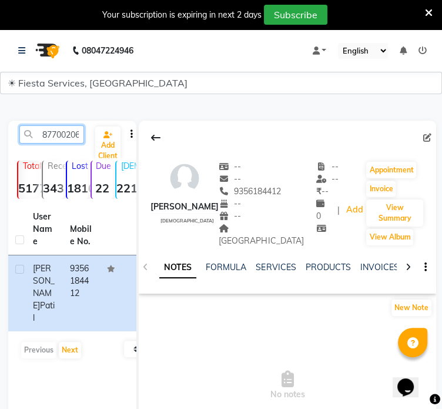
scroll to position [0, 12]
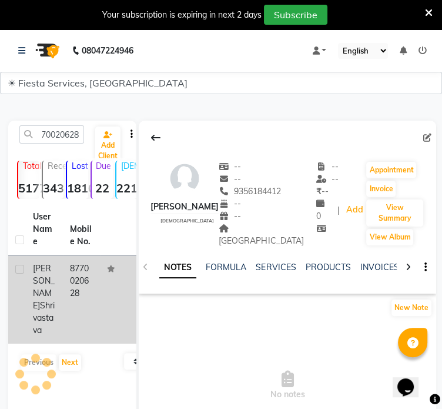
drag, startPoint x: 90, startPoint y: 281, endPoint x: 101, endPoint y: 273, distance: 13.4
click at [91, 281] on td "8770020628" at bounding box center [81, 299] width 37 height 88
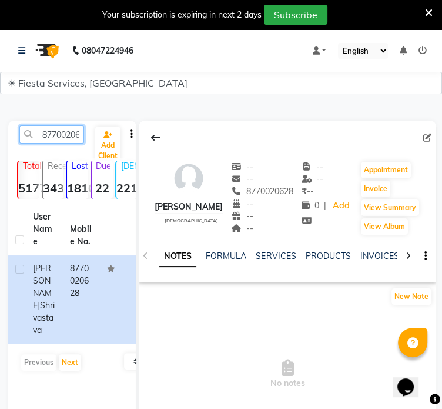
click at [59, 139] on input "8770020628" at bounding box center [51, 134] width 65 height 18
paste input "7905180562"
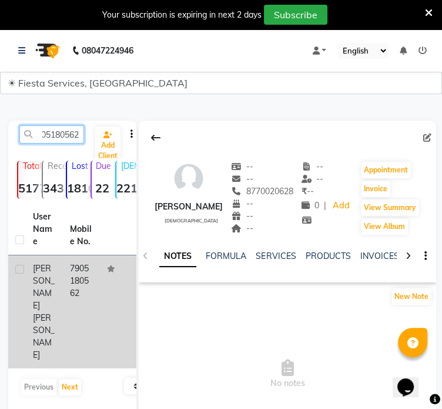
type input "7905180562"
click at [106, 279] on td at bounding box center [118, 311] width 37 height 113
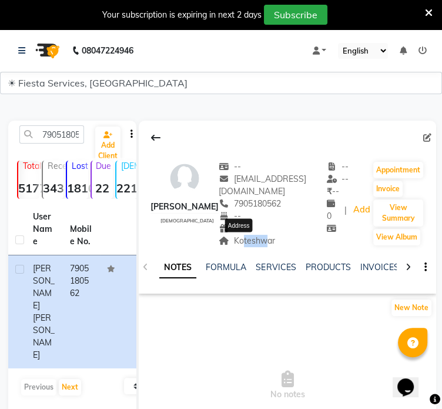
click at [251, 241] on span "Koteshwar" at bounding box center [247, 240] width 56 height 11
drag, startPoint x: 226, startPoint y: 239, endPoint x: 268, endPoint y: 242, distance: 42.5
click at [268, 242] on div "Koteshwar" at bounding box center [273, 241] width 108 height 12
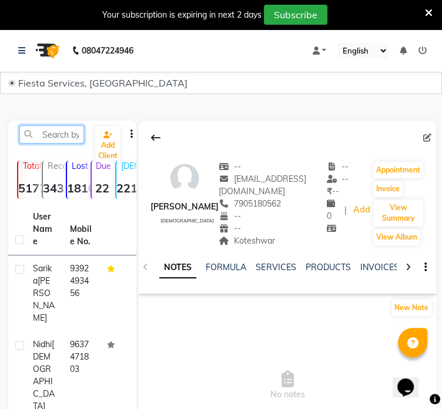
click at [55, 135] on input "text" at bounding box center [51, 134] width 65 height 18
paste input "9158222922"
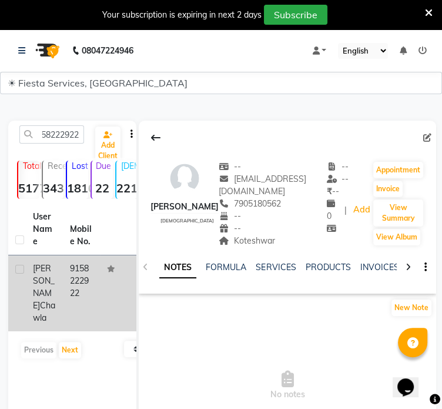
click at [88, 288] on td "9158222922" at bounding box center [81, 293] width 37 height 76
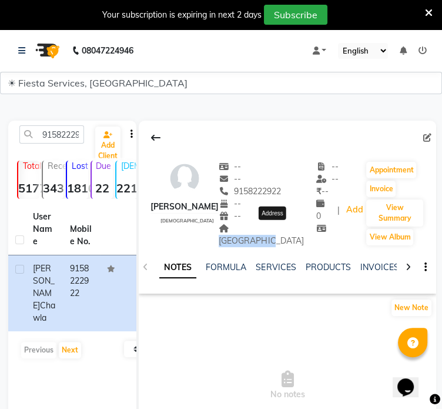
drag, startPoint x: 255, startPoint y: 229, endPoint x: 303, endPoint y: 230, distance: 48.2
click at [303, 230] on span "New Colony" at bounding box center [261, 234] width 85 height 23
copy span "New Colony"
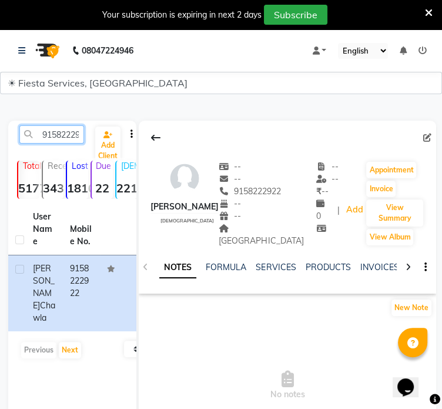
click at [61, 138] on input "9158222922" at bounding box center [51, 134] width 65 height 18
paste input "8770020628"
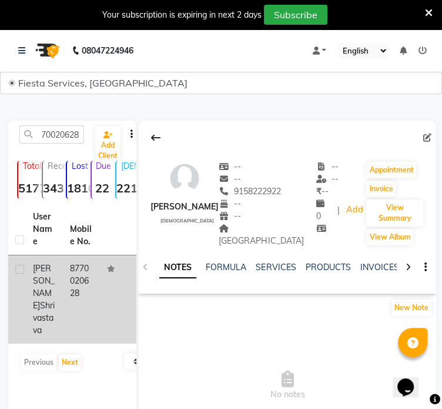
click at [84, 282] on td "8770020628" at bounding box center [81, 299] width 37 height 88
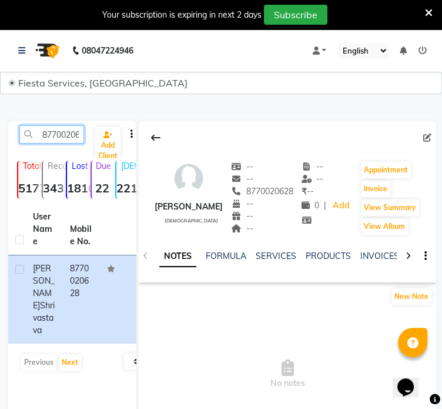
click at [64, 135] on input "8770020628" at bounding box center [51, 134] width 65 height 18
paste input "9717339756"
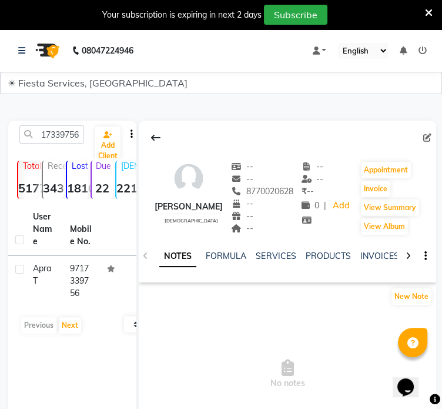
click at [54, 270] on div "Apra T" at bounding box center [44, 274] width 23 height 25
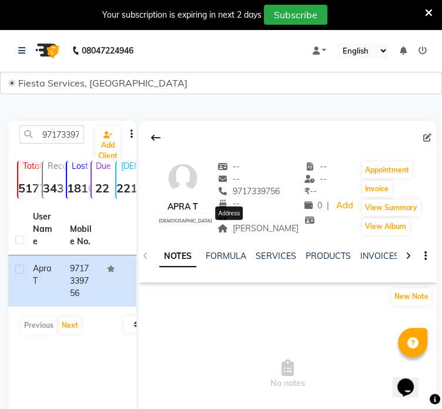
click at [222, 228] on span "Shela" at bounding box center [258, 228] width 81 height 11
drag, startPoint x: 228, startPoint y: 229, endPoint x: 260, endPoint y: 234, distance: 32.6
click at [260, 234] on div "Shela" at bounding box center [258, 228] width 81 height 12
copy span "Shela"
click at [49, 129] on input "9717339756" at bounding box center [51, 134] width 65 height 18
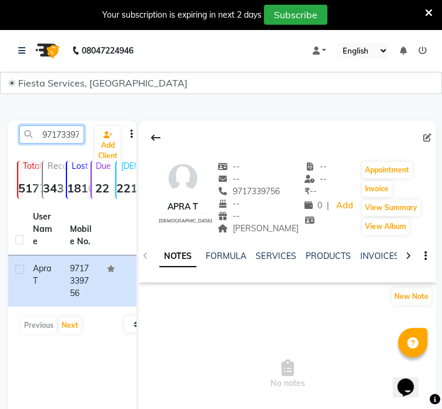
click at [49, 129] on input "9717339756" at bounding box center [51, 134] width 65 height 18
paste input "7977186768"
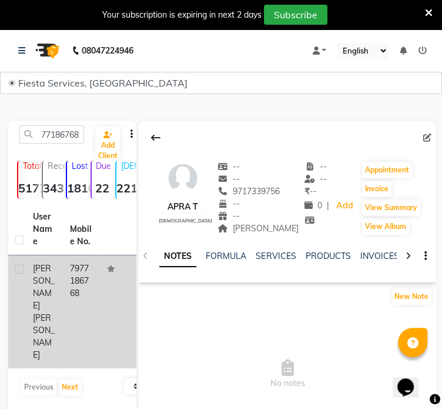
click at [87, 290] on td "7977186768" at bounding box center [81, 311] width 37 height 113
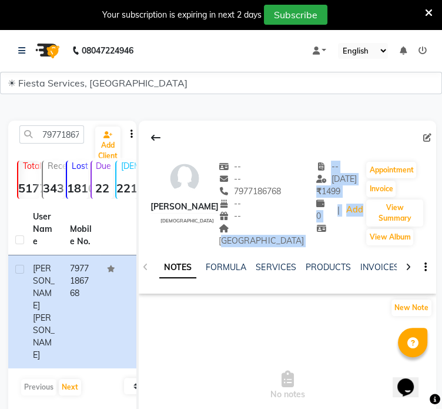
drag, startPoint x: 242, startPoint y: 228, endPoint x: 304, endPoint y: 232, distance: 61.9
click at [304, 232] on div "Apurva Bhoyar female -- -- 7977186768 -- -- Narendra nagar Address -- 08-05-202…" at bounding box center [288, 198] width 298 height 98
copy div "Narendra nagar Address -- 08-05-2025 ₹ 1499 0 | Add"
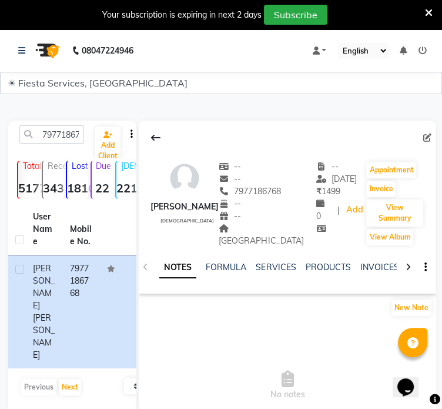
drag, startPoint x: 306, startPoint y: 236, endPoint x: 273, endPoint y: 228, distance: 34.0
click at [306, 247] on div "NOTES FORMULA SERVICES PRODUCTS INVOICES APPOINTMENTS MEMBERSHIP PACKAGES VOUCH…" at bounding box center [288, 267] width 298 height 41
click at [272, 228] on span "Narendra nagar" at bounding box center [261, 234] width 85 height 23
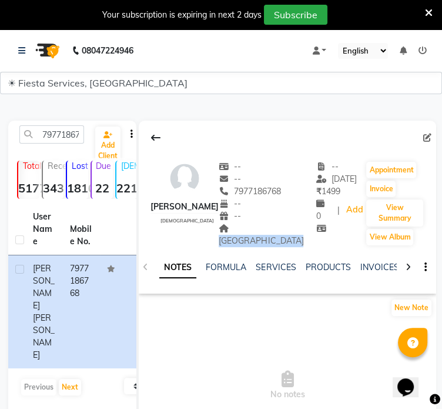
copy span "Narendra nagar"
click at [59, 131] on input "7977186768" at bounding box center [51, 134] width 65 height 18
paste input "6243717"
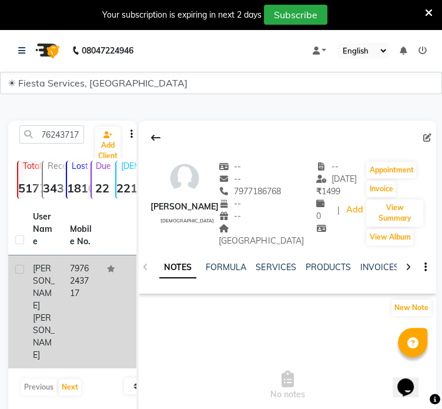
click at [82, 278] on td "7976243717" at bounding box center [81, 311] width 37 height 113
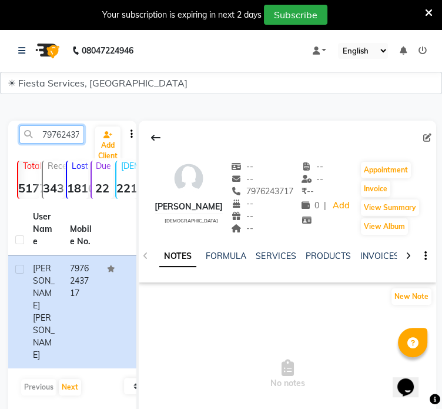
click at [59, 139] on input "7976243717" at bounding box center [51, 134] width 65 height 18
paste input "9766777276"
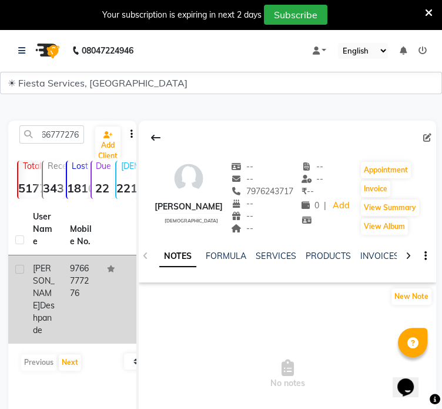
click at [84, 293] on td "9766777276" at bounding box center [81, 299] width 37 height 88
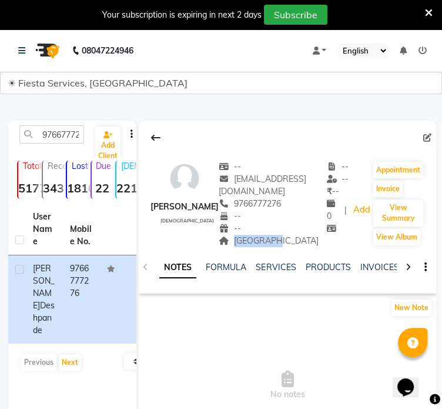
drag, startPoint x: 227, startPoint y: 244, endPoint x: 270, endPoint y: 243, distance: 43.0
click at [270, 243] on div "Devnagar" at bounding box center [273, 241] width 108 height 12
copy span "Devnagar"
click at [66, 141] on input "9766777276" at bounding box center [51, 134] width 65 height 18
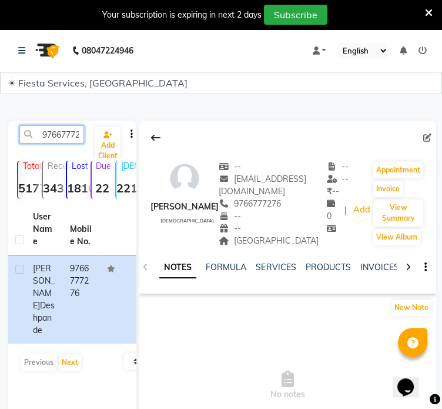
paste input "8999957374"
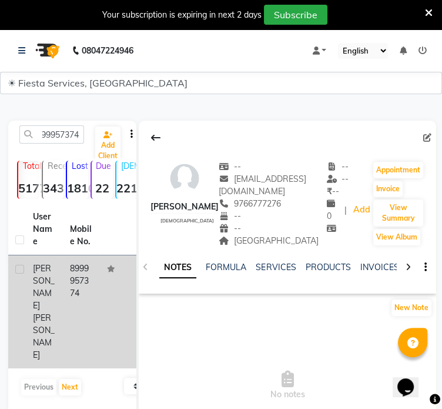
click at [54, 265] on div "Apurva Dhakulkar" at bounding box center [44, 311] width 23 height 99
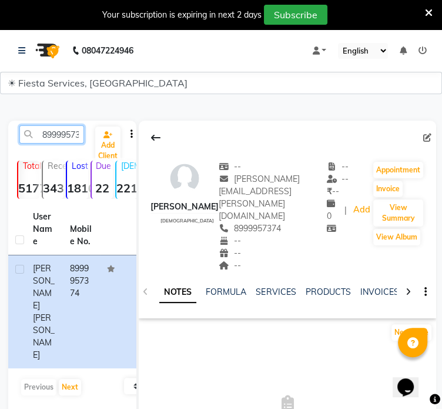
click at [46, 133] on input "8999957374" at bounding box center [51, 134] width 65 height 18
paste input "9096654978"
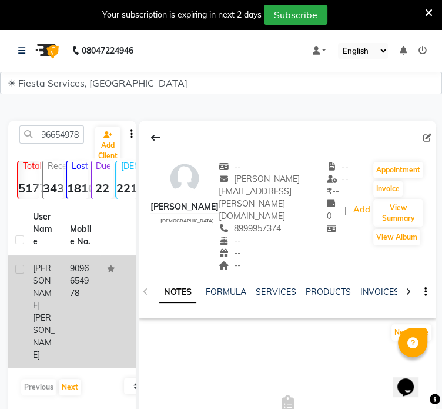
click at [88, 301] on td "9096654978" at bounding box center [81, 311] width 37 height 113
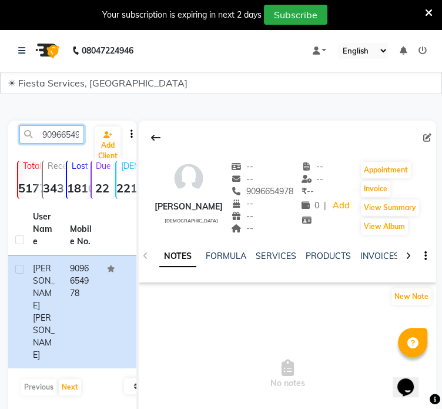
click at [63, 141] on input "9096654978" at bounding box center [51, 134] width 65 height 18
click at [63, 140] on input "9096654978" at bounding box center [51, 134] width 65 height 18
paste input "225904412"
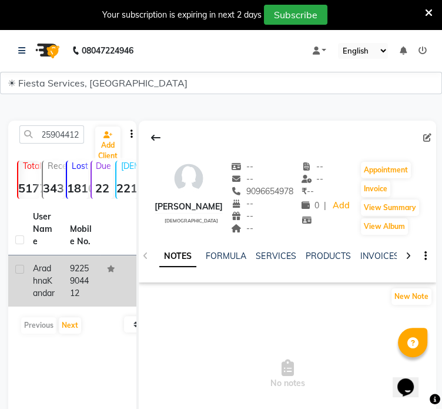
click at [105, 296] on td at bounding box center [118, 280] width 37 height 51
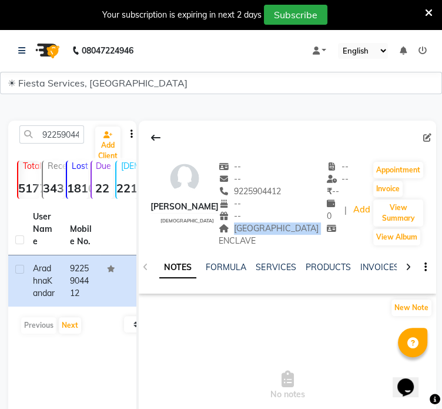
drag, startPoint x: 242, startPoint y: 229, endPoint x: 276, endPoint y: 246, distance: 37.6
click at [276, 246] on div "LAKE VIEW ENCLAVE" at bounding box center [273, 234] width 108 height 25
copy span "LAKE VIEW ENCLAVE"
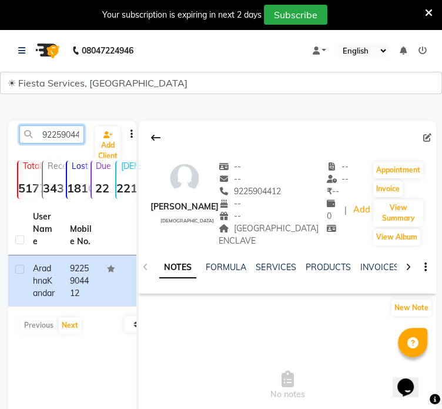
click at [56, 141] on input "9225904412" at bounding box center [51, 134] width 65 height 18
paste input "8830513946"
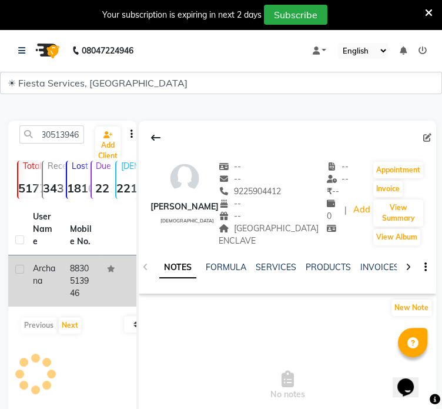
click at [71, 294] on td "8830513946" at bounding box center [81, 280] width 37 height 51
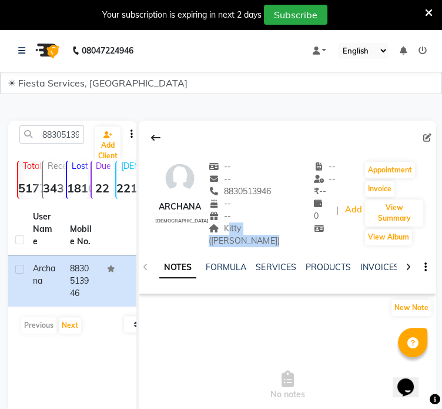
drag, startPoint x: 220, startPoint y: 229, endPoint x: 299, endPoint y: 231, distance: 78.8
click at [299, 231] on div "Archana female -- -- 8830513946 -- -- Kitty (Gazal Goenka) Address -- -- ₹ -- 0…" at bounding box center [288, 198] width 298 height 98
copy span "Kitty (Gazal Goenka)"
click at [71, 138] on input "8830513946" at bounding box center [51, 134] width 65 height 18
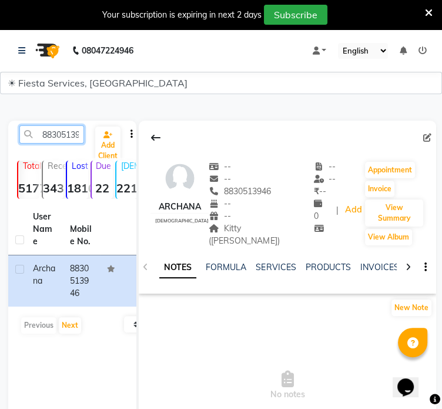
paste input "9130438612"
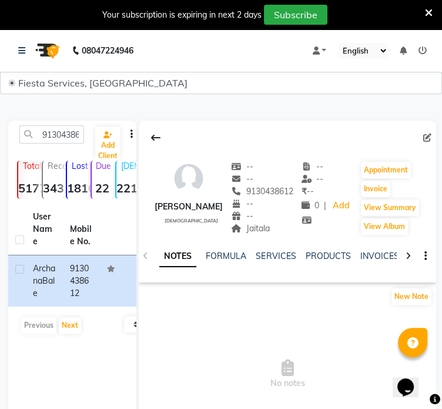
drag, startPoint x: 246, startPoint y: 230, endPoint x: 276, endPoint y: 233, distance: 29.6
click at [276, 233] on div "Jaitala Address" at bounding box center [262, 228] width 62 height 12
click at [52, 132] on input "9130438612" at bounding box center [51, 134] width 65 height 18
paste input "922875931"
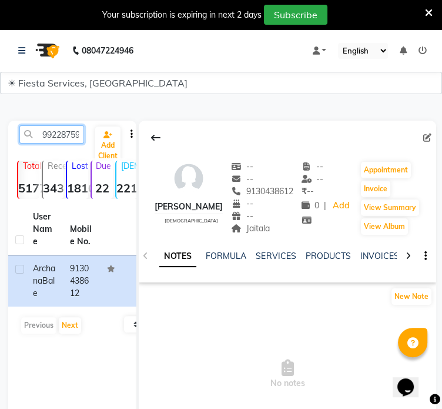
scroll to position [0, 12]
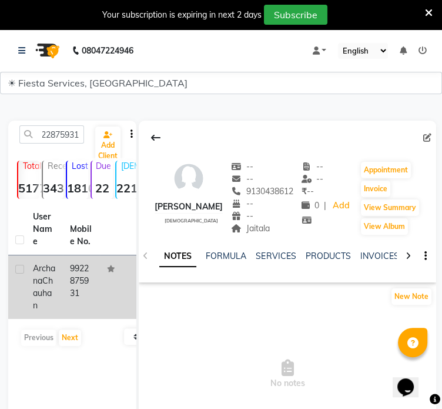
click at [63, 281] on td "9922875931" at bounding box center [81, 287] width 37 height 64
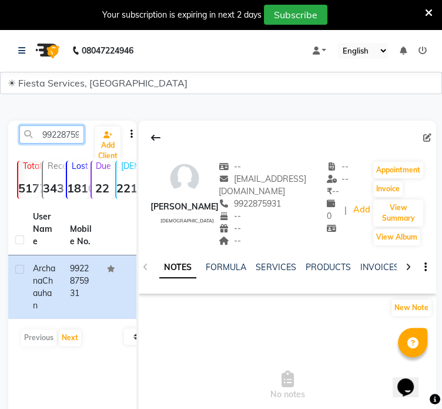
click at [57, 132] on input "9922875931" at bounding box center [51, 134] width 65 height 18
paste input "79297824"
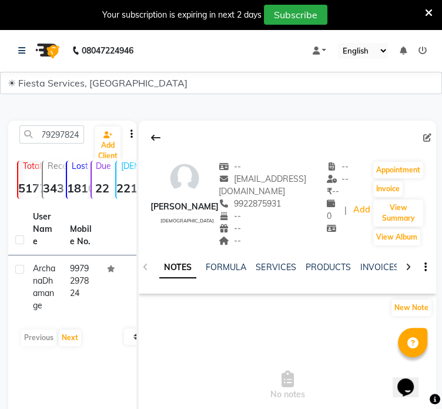
click at [82, 290] on td "9979297824" at bounding box center [81, 287] width 37 height 64
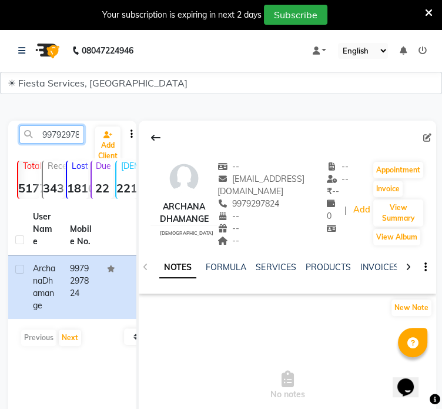
click at [59, 138] on input "9979297824" at bounding box center [51, 134] width 65 height 18
paste input "422863740"
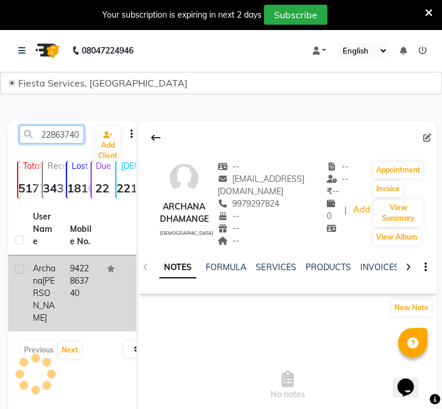
type input "9422863740"
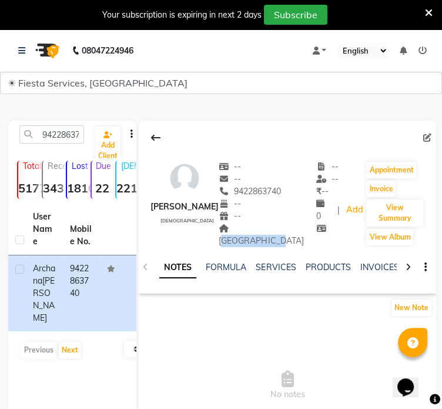
drag, startPoint x: 248, startPoint y: 226, endPoint x: 274, endPoint y: 243, distance: 31.2
click at [274, 243] on div "GANESH TOWER" at bounding box center [268, 234] width 98 height 25
copy span "GANESH TOWER"
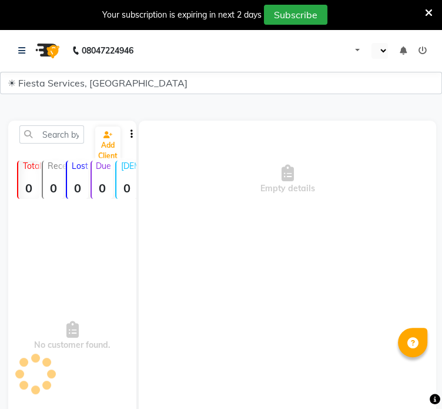
select select "en"
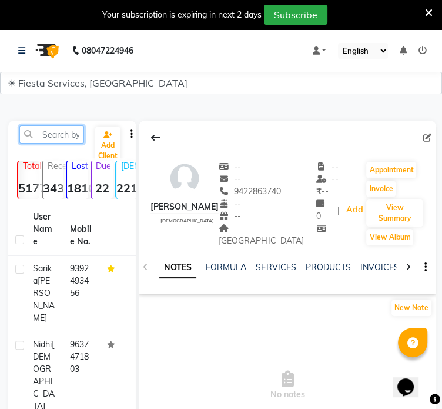
click at [68, 133] on input "text" at bounding box center [51, 134] width 65 height 18
paste input "9922875931"
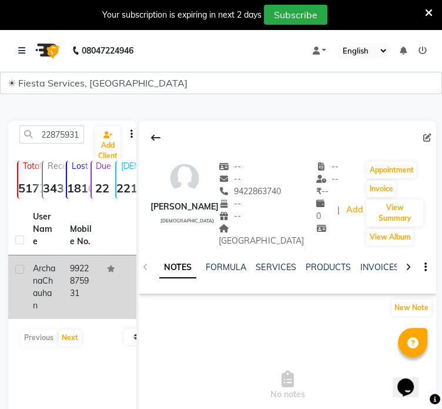
click at [68, 279] on td "9922875931" at bounding box center [81, 287] width 37 height 64
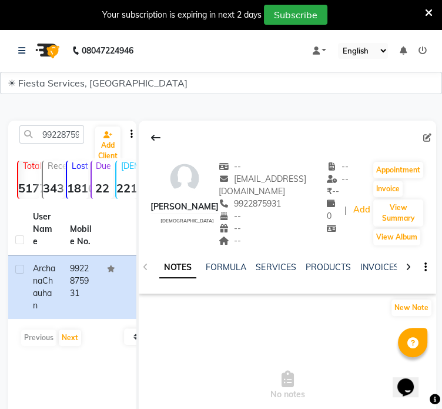
click at [67, 144] on div "9922875931 Add Client" at bounding box center [73, 139] width 124 height 28
click at [67, 138] on input "9922875931" at bounding box center [51, 134] width 65 height 18
paste input "569667054"
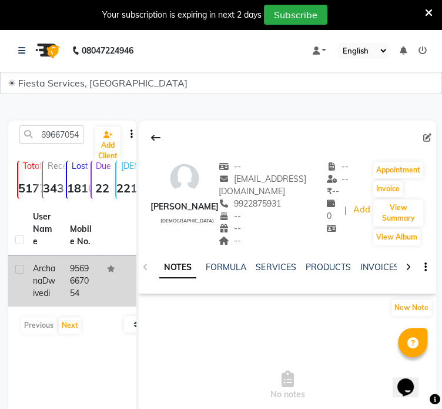
click at [55, 294] on div "[PERSON_NAME]" at bounding box center [44, 280] width 23 height 37
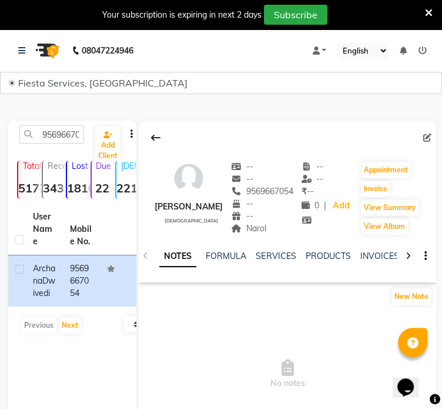
drag, startPoint x: 257, startPoint y: 231, endPoint x: 280, endPoint y: 234, distance: 23.1
click at [280, 234] on div "Narol" at bounding box center [262, 228] width 62 height 12
copy span "Narol"
click at [66, 129] on input "9569667054" at bounding box center [51, 134] width 65 height 18
click at [65, 129] on input "9569667054" at bounding box center [51, 134] width 65 height 18
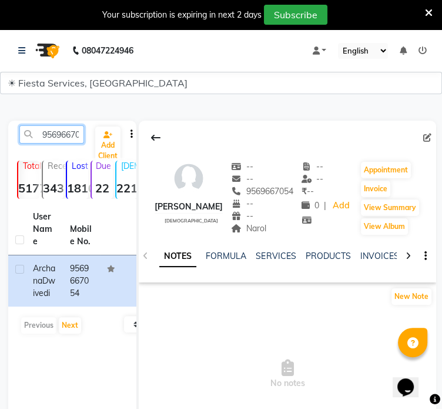
paste input "6354903138"
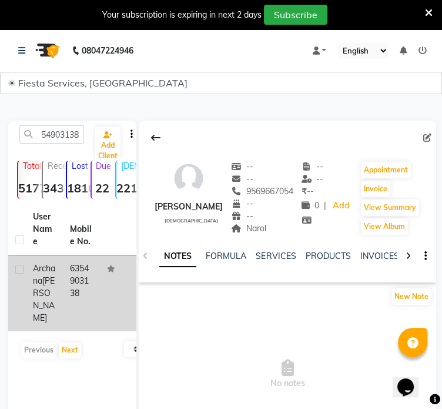
click at [76, 271] on td "6354903138" at bounding box center [81, 293] width 37 height 76
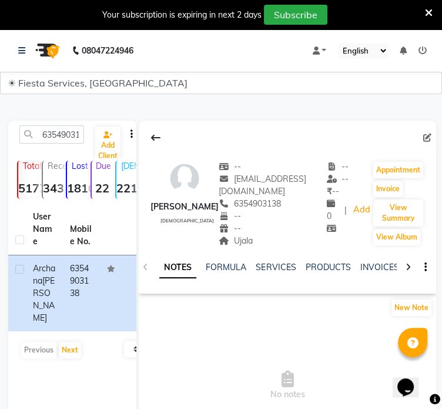
drag, startPoint x: 236, startPoint y: 241, endPoint x: 264, endPoint y: 246, distance: 28.0
click at [264, 246] on div "Ujala Address" at bounding box center [273, 241] width 108 height 12
click at [39, 136] on input "6354903138" at bounding box center [51, 134] width 65 height 18
paste input "9637400587"
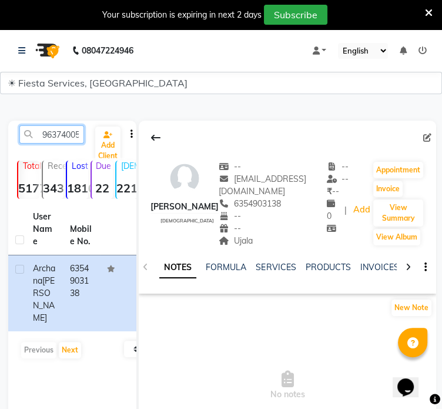
scroll to position [0, 12]
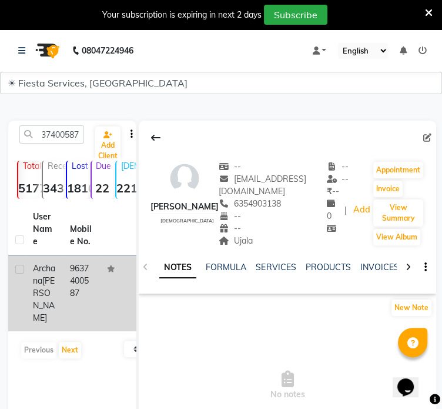
drag, startPoint x: 83, startPoint y: 248, endPoint x: 88, endPoint y: 269, distance: 22.4
click at [83, 248] on th "Mobile No." at bounding box center [81, 230] width 37 height 52
click at [85, 291] on td "9637400587" at bounding box center [81, 293] width 37 height 76
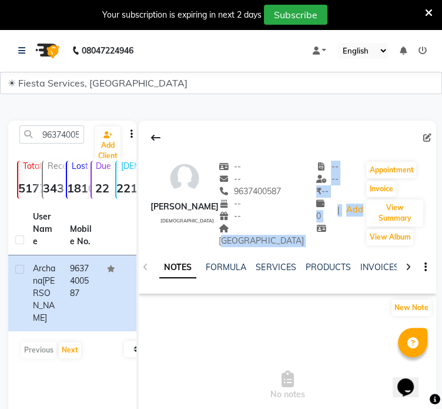
drag, startPoint x: 252, startPoint y: 229, endPoint x: 305, endPoint y: 234, distance: 53.7
click at [305, 234] on div "[PERSON_NAME] [DEMOGRAPHIC_DATA] -- -- 9637400587 -- -- [GEOGRAPHIC_DATA] Addre…" at bounding box center [288, 198] width 298 height 98
click at [274, 228] on span "[GEOGRAPHIC_DATA]" at bounding box center [261, 234] width 85 height 23
click at [275, 230] on span "[GEOGRAPHIC_DATA]" at bounding box center [261, 234] width 85 height 23
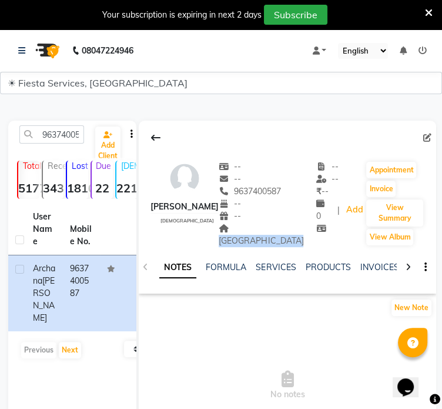
click at [275, 230] on span "[GEOGRAPHIC_DATA]" at bounding box center [261, 234] width 85 height 23
copy span "[GEOGRAPHIC_DATA]"
click at [47, 141] on input "9637400587" at bounding box center [51, 134] width 65 height 18
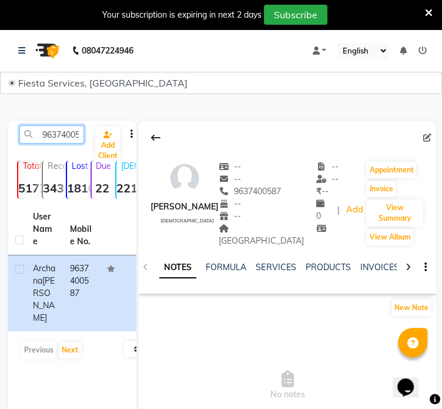
paste input "880521586"
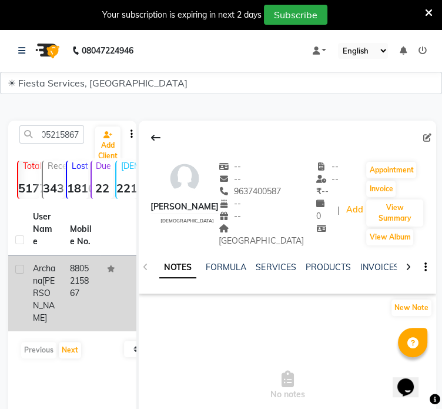
click at [58, 280] on td "[PERSON_NAME]" at bounding box center [44, 293] width 37 height 76
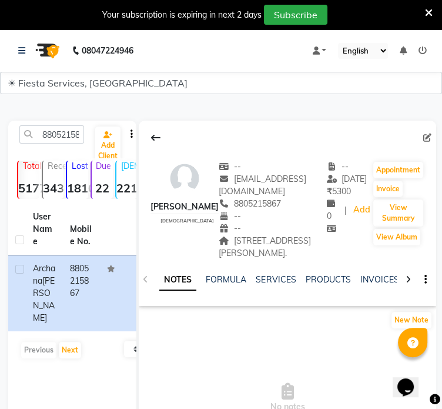
drag, startPoint x: 223, startPoint y: 230, endPoint x: 298, endPoint y: 243, distance: 76.4
click at [298, 243] on div "[STREET_ADDRESS][PERSON_NAME]." at bounding box center [273, 247] width 108 height 25
copy span "[STREET_ADDRESS][PERSON_NAME]."
click at [36, 135] on input "8805215867" at bounding box center [51, 134] width 65 height 18
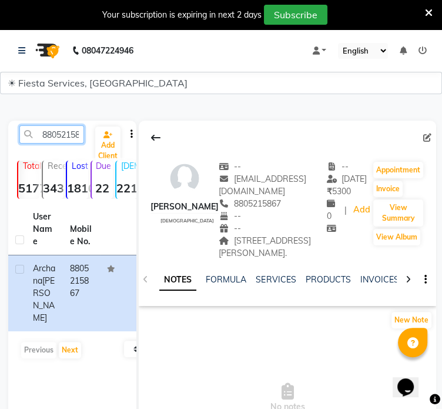
paste input "9422459039"
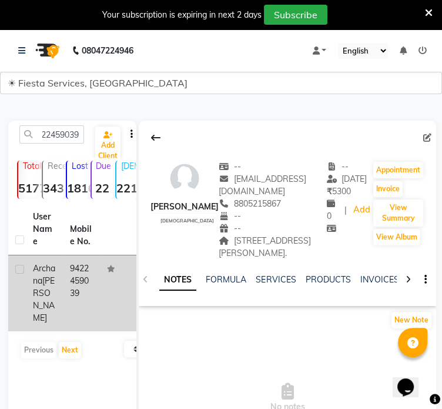
click at [54, 276] on div "[PERSON_NAME]" at bounding box center [44, 293] width 23 height 62
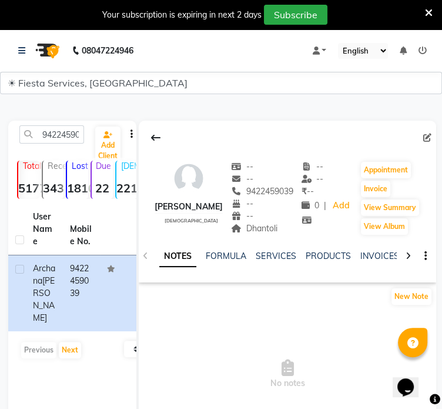
drag, startPoint x: 264, startPoint y: 228, endPoint x: 308, endPoint y: 233, distance: 43.8
click at [294, 233] on div "Dhantoli" at bounding box center [262, 228] width 62 height 12
copy span "Dhantoli"
click at [63, 141] on input "9422459039" at bounding box center [51, 134] width 65 height 18
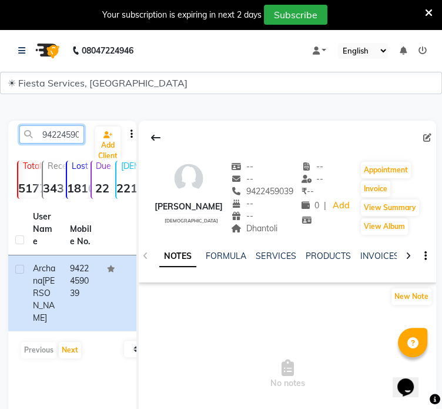
paste input "011262671"
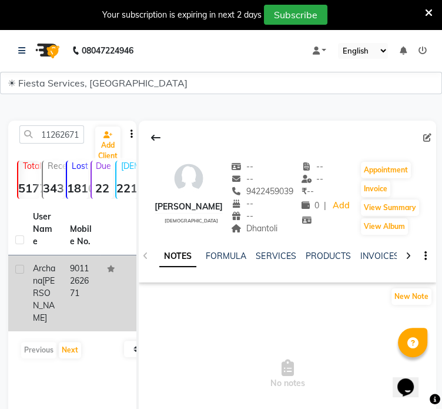
click at [99, 281] on td "9011262671" at bounding box center [81, 293] width 37 height 76
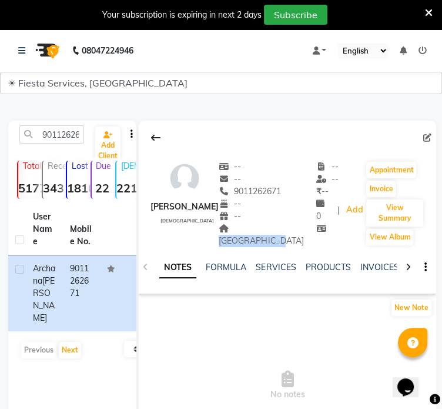
drag, startPoint x: 268, startPoint y: 234, endPoint x: 272, endPoint y: 242, distance: 9.2
click at [272, 242] on div "manish nagar Address" at bounding box center [268, 234] width 98 height 25
copy span "manish nagar"
click at [42, 132] on input "9011262671" at bounding box center [51, 134] width 65 height 18
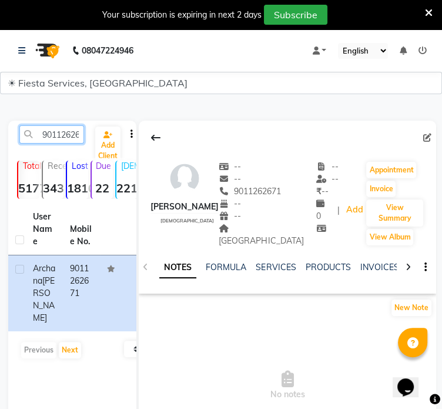
paste input "325544778"
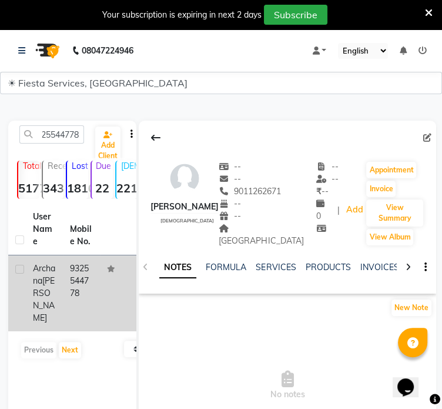
click at [55, 291] on div "Archana Sancheti" at bounding box center [44, 293] width 23 height 62
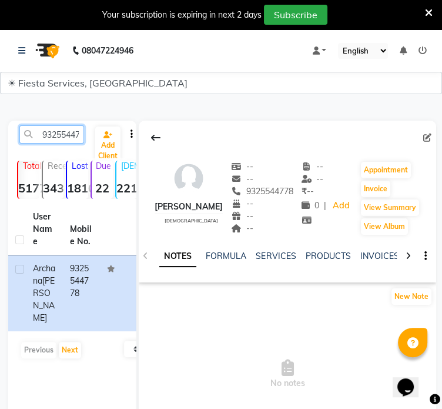
click at [35, 133] on input "9325544778" at bounding box center [51, 134] width 65 height 18
paste input "723497343"
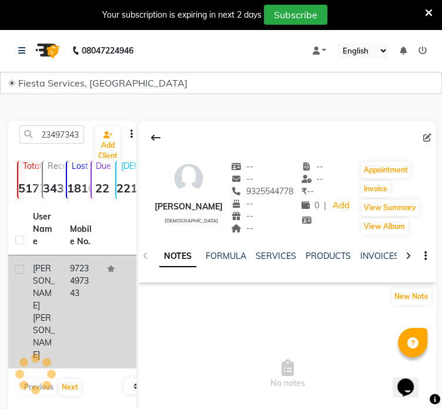
click at [38, 296] on span "Archana Jhangiani" at bounding box center [44, 287] width 22 height 48
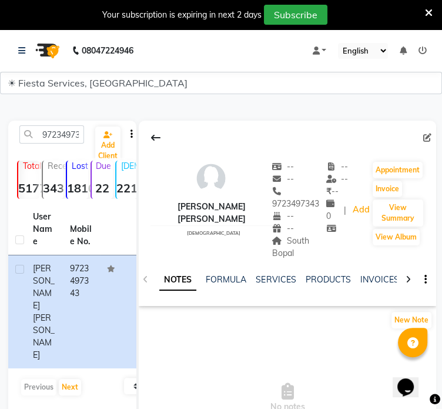
drag, startPoint x: 279, startPoint y: 240, endPoint x: 282, endPoint y: 258, distance: 18.4
click at [282, 258] on div "South Bopal" at bounding box center [299, 247] width 54 height 25
copy span "South Bopal"
click at [79, 139] on input "9723497343" at bounding box center [51, 134] width 65 height 18
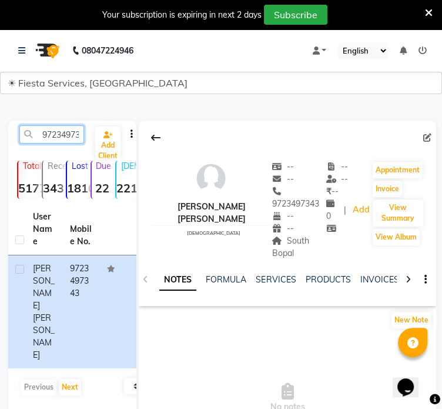
paste input "228210830"
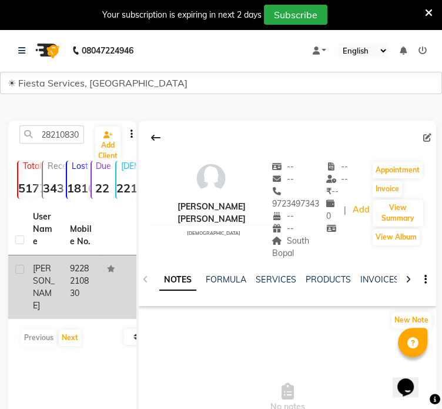
click at [82, 299] on td "9228210830" at bounding box center [81, 287] width 37 height 64
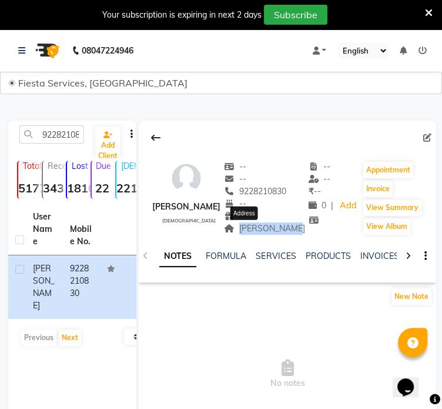
drag, startPoint x: 225, startPoint y: 229, endPoint x: 275, endPoint y: 232, distance: 50.6
click at [275, 232] on span "Nehru Nagar" at bounding box center [264, 228] width 81 height 11
copy span "Nehru Nagar"
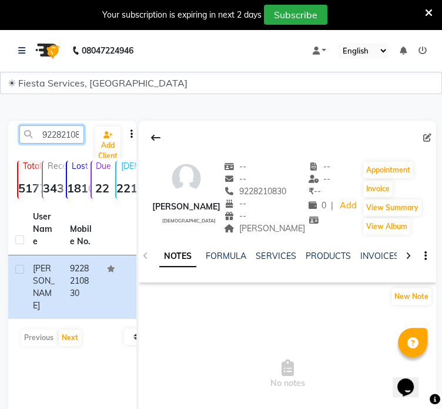
click at [57, 140] on input "9228210830" at bounding box center [51, 134] width 65 height 18
paste input "8488990024"
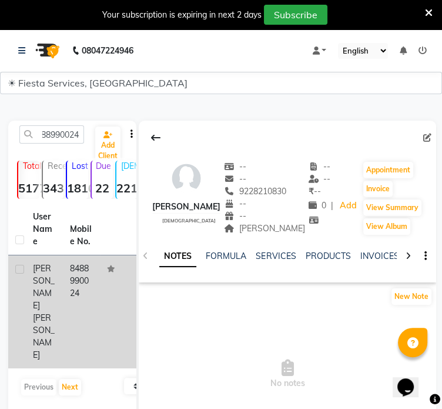
click at [82, 285] on td "8488990024" at bounding box center [81, 311] width 37 height 113
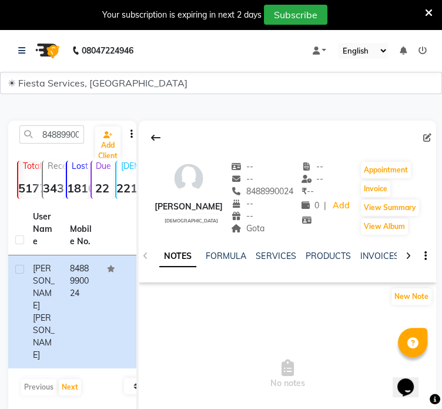
drag, startPoint x: 243, startPoint y: 229, endPoint x: 271, endPoint y: 230, distance: 27.7
click at [271, 230] on div "Gota Address" at bounding box center [262, 228] width 62 height 12
copy span "Gota"
click at [52, 134] on input "8488990024" at bounding box center [51, 134] width 65 height 18
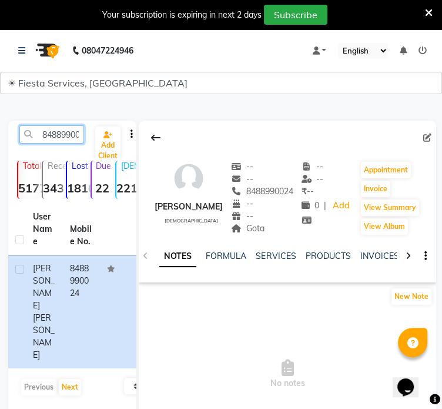
paste input "9922156662"
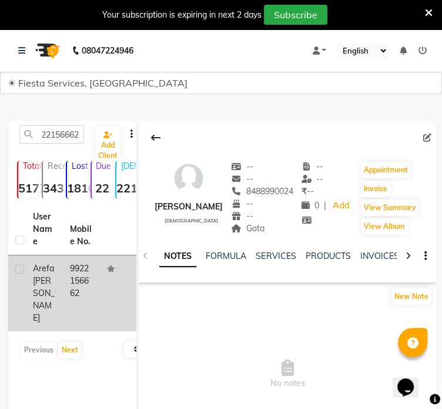
click at [68, 276] on td "9922156662" at bounding box center [81, 293] width 37 height 76
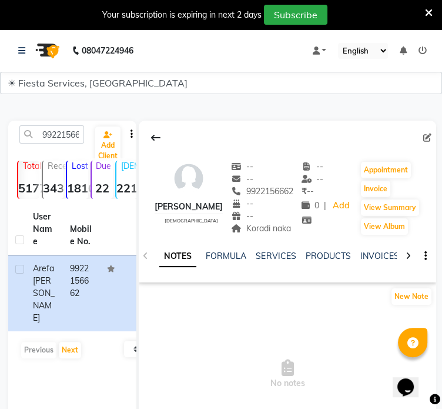
drag, startPoint x: 239, startPoint y: 229, endPoint x: 288, endPoint y: 230, distance: 48.8
click at [288, 230] on div "Koradi naka" at bounding box center [262, 228] width 62 height 12
click at [61, 136] on input "9922156662" at bounding box center [51, 134] width 65 height 18
paste input "173438185"
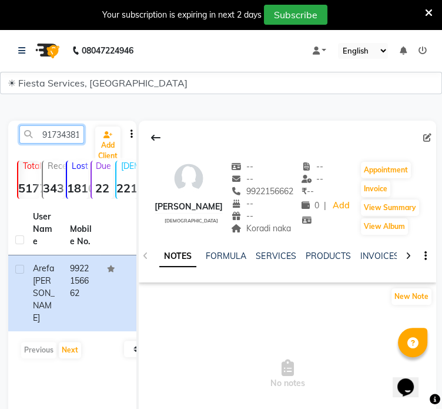
scroll to position [0, 12]
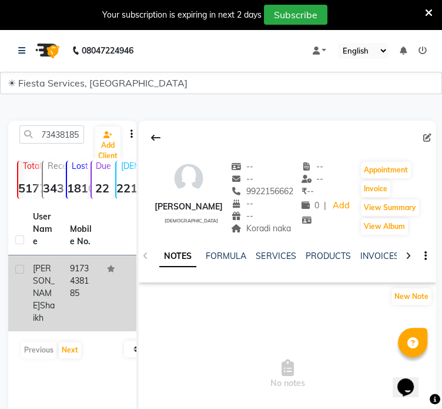
click at [71, 282] on td "9173438185" at bounding box center [81, 293] width 37 height 76
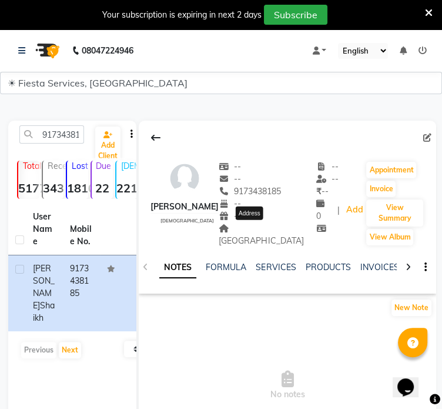
click at [239, 230] on span "Khanpur" at bounding box center [261, 234] width 85 height 23
drag, startPoint x: 241, startPoint y: 229, endPoint x: 273, endPoint y: 231, distance: 31.8
click at [273, 231] on span "Khanpur" at bounding box center [261, 234] width 85 height 23
copy span "Khanpur"
click at [54, 139] on input "9173438185" at bounding box center [51, 134] width 65 height 18
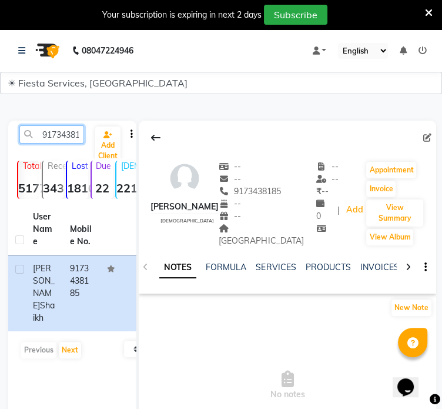
click at [54, 139] on input "9173438185" at bounding box center [51, 134] width 65 height 18
paste input "9790859"
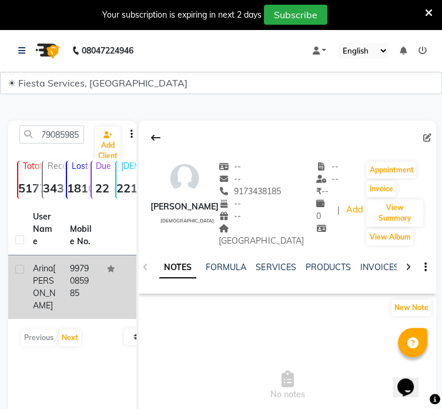
click at [72, 295] on td "9979085985" at bounding box center [81, 287] width 37 height 64
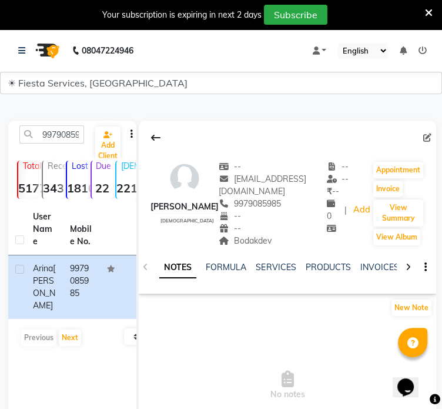
drag, startPoint x: 230, startPoint y: 241, endPoint x: 272, endPoint y: 241, distance: 41.8
click at [272, 241] on div "Bodakdev" at bounding box center [273, 241] width 108 height 12
copy span "Bodakdev"
click at [55, 129] on input "9979085985" at bounding box center [51, 134] width 65 height 18
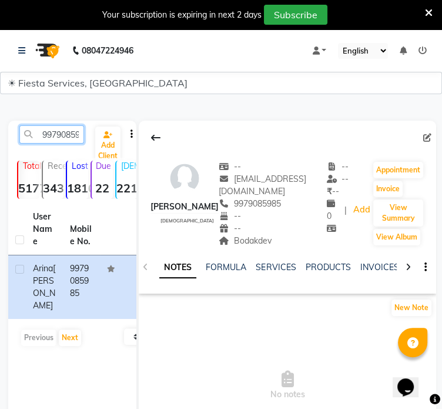
paste input "609337"
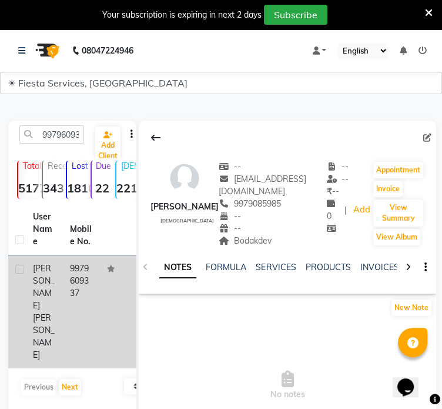
click at [52, 270] on span "Arohi" at bounding box center [44, 287] width 22 height 48
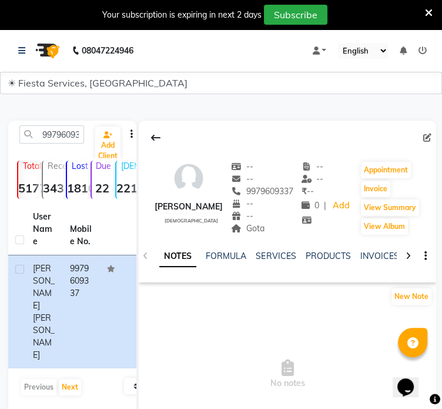
drag, startPoint x: 247, startPoint y: 229, endPoint x: 270, endPoint y: 234, distance: 23.4
click at [270, 234] on div "Gota" at bounding box center [262, 228] width 62 height 12
click at [56, 135] on input "9979609337" at bounding box center [51, 134] width 65 height 18
paste input "23227844"
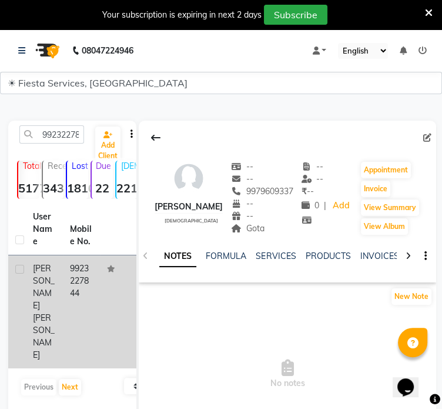
click at [81, 286] on td "9923227844" at bounding box center [81, 311] width 37 height 113
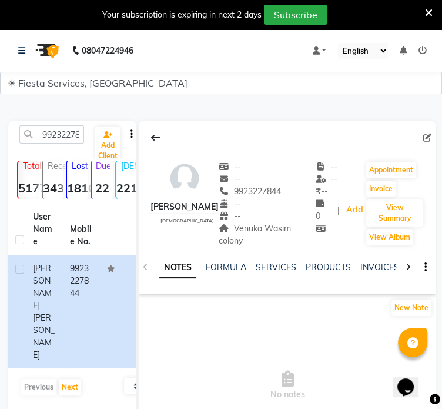
drag, startPoint x: 228, startPoint y: 231, endPoint x: 309, endPoint y: 231, distance: 81.8
click at [309, 231] on div "Arpana Ray female -- -- 9923227844 -- -- Venuka Wasim colony -- -- ₹ -- 0 | Add…" at bounding box center [288, 198] width 298 height 98
click at [68, 136] on input "9923227844" at bounding box center [51, 134] width 65 height 18
paste input "4453078"
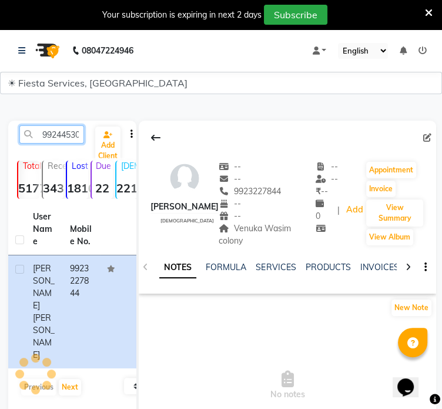
scroll to position [0, 12]
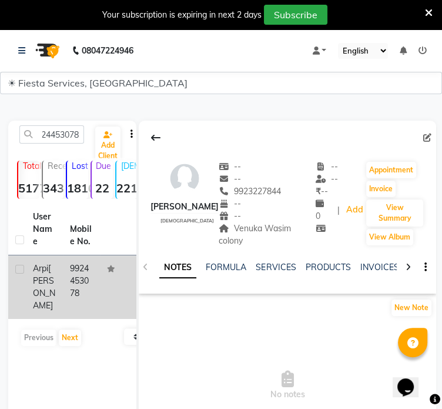
click at [82, 297] on td "9924453078" at bounding box center [81, 287] width 37 height 64
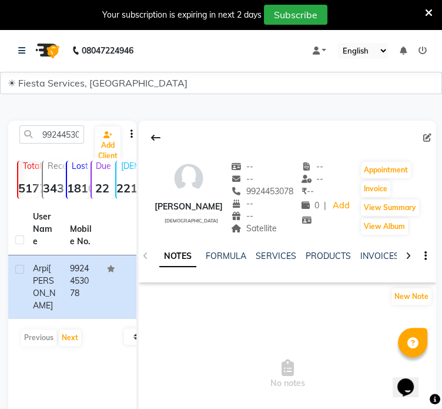
drag, startPoint x: 244, startPoint y: 231, endPoint x: 281, endPoint y: 232, distance: 36.5
click at [281, 232] on div "Satellite" at bounding box center [262, 228] width 62 height 12
click at [81, 126] on input "9924453078" at bounding box center [51, 134] width 65 height 18
paste input "6263587001"
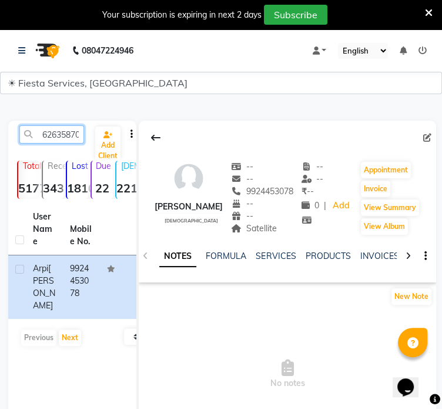
scroll to position [0, 12]
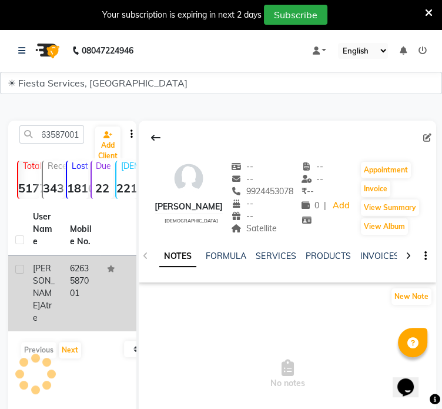
click at [62, 269] on td "Arpita atre" at bounding box center [44, 293] width 37 height 76
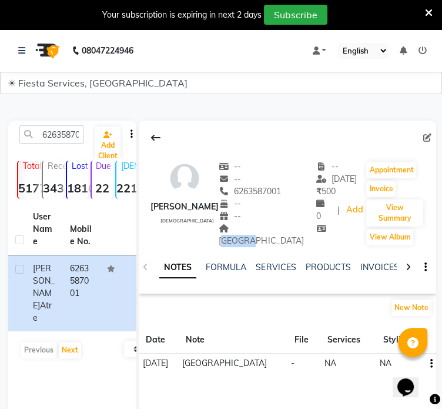
drag, startPoint x: 234, startPoint y: 229, endPoint x: 268, endPoint y: 233, distance: 34.9
click at [268, 233] on div "[GEOGRAPHIC_DATA]" at bounding box center [268, 234] width 98 height 25
click at [70, 134] on input "6263587001" at bounding box center [51, 134] width 65 height 18
paste input "9998881264"
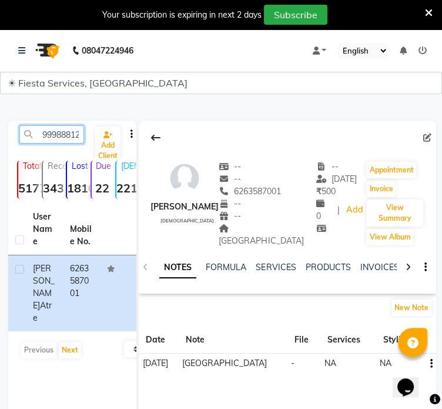
scroll to position [0, 12]
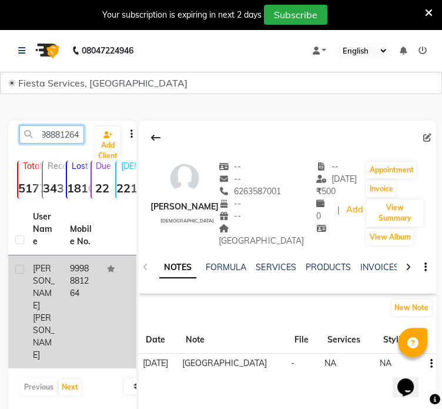
type input "9998881264"
click at [94, 273] on td "9998881264" at bounding box center [81, 311] width 37 height 113
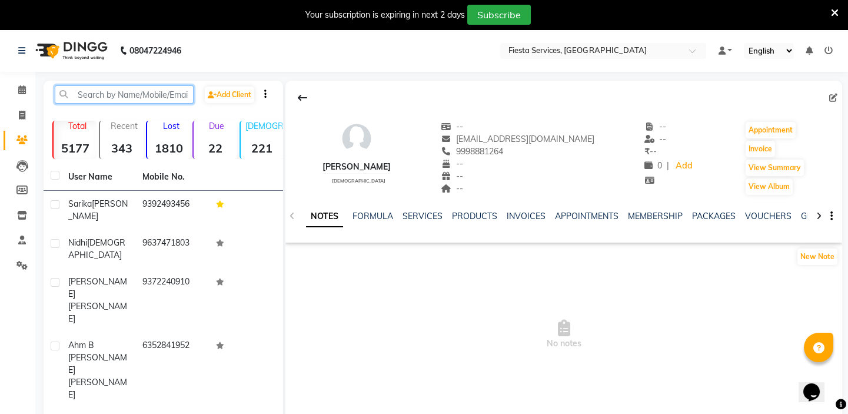
click at [83, 92] on input "text" at bounding box center [124, 94] width 139 height 18
paste input "9998881264"
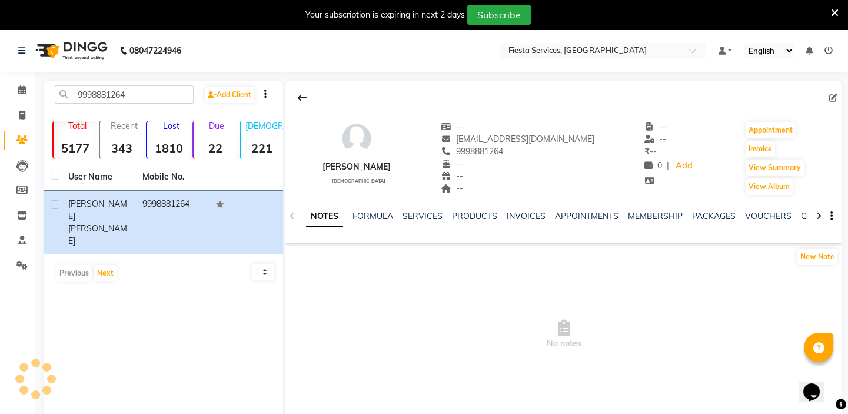
click at [114, 201] on div "[PERSON_NAME]" at bounding box center [98, 222] width 60 height 49
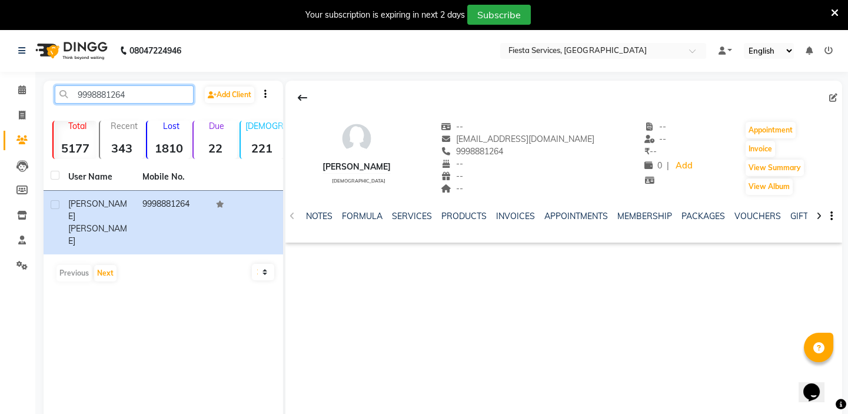
click at [114, 94] on input "9998881264" at bounding box center [124, 94] width 139 height 18
paste input "766591726"
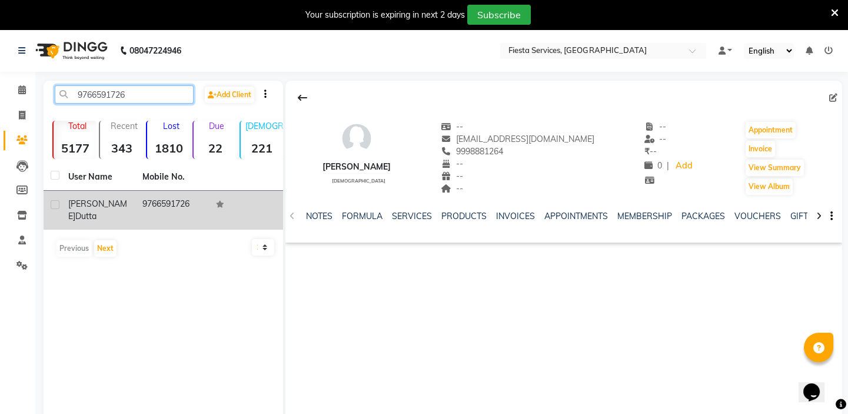
type input "9766591726"
click at [136, 208] on td "9766591726" at bounding box center [172, 210] width 74 height 39
